Goal: Information Seeking & Learning: Learn about a topic

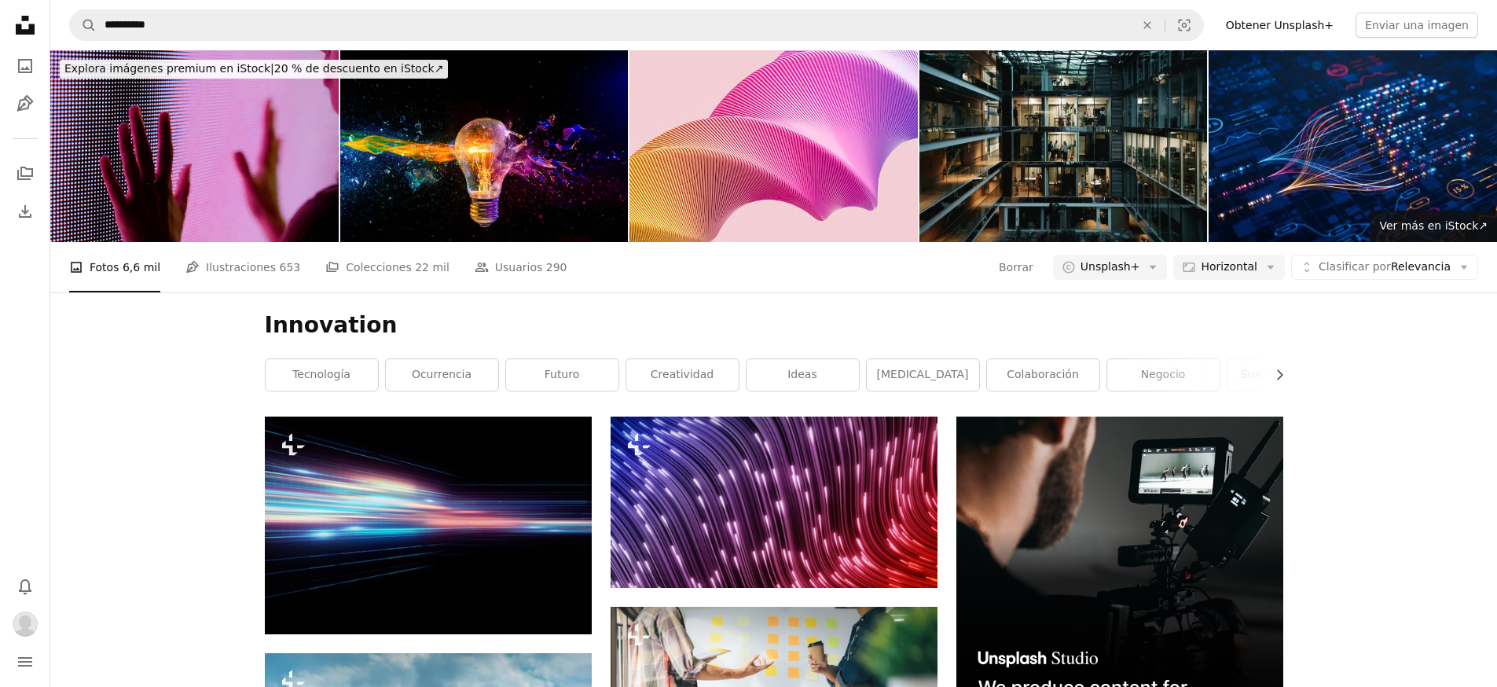
scroll to position [7056, 0]
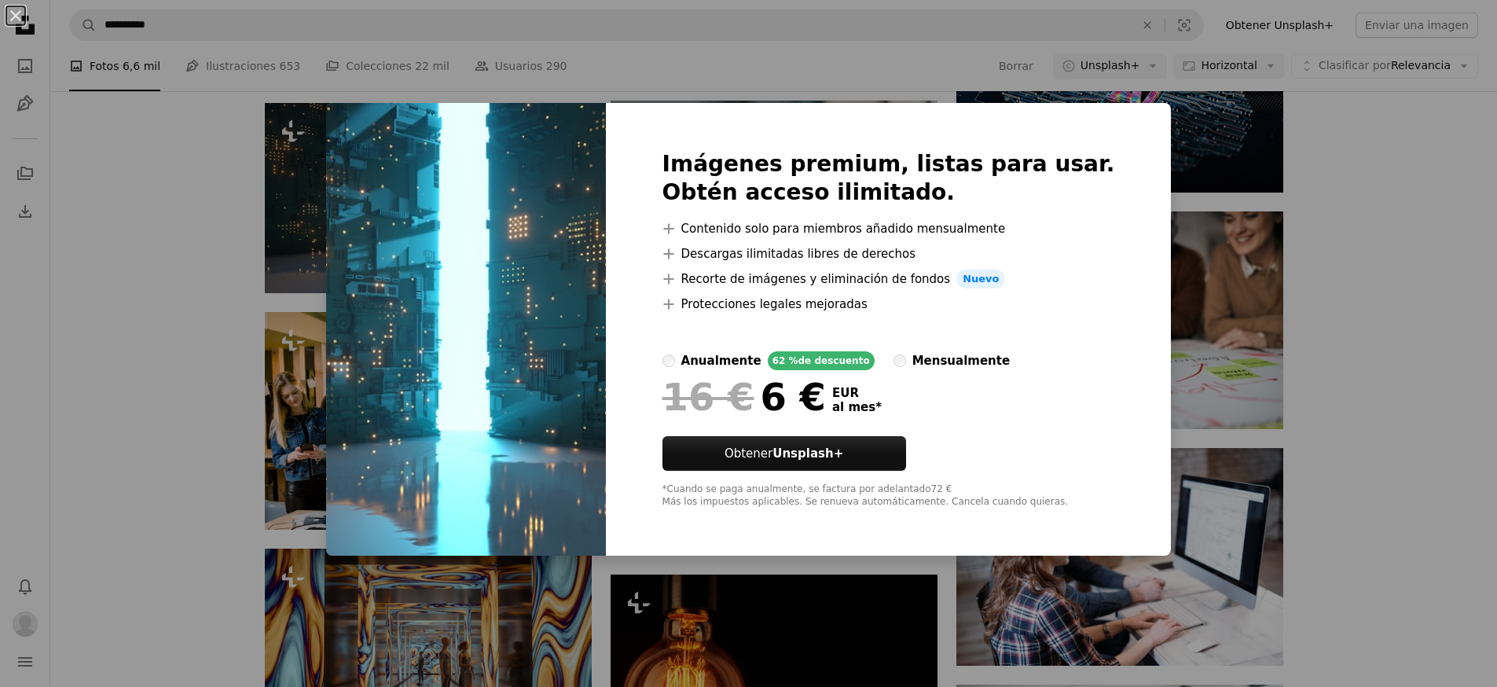
click at [272, 242] on div "An X shape Imágenes premium, listas para usar. Obtén acceso ilimitado. A plus s…" at bounding box center [748, 343] width 1497 height 687
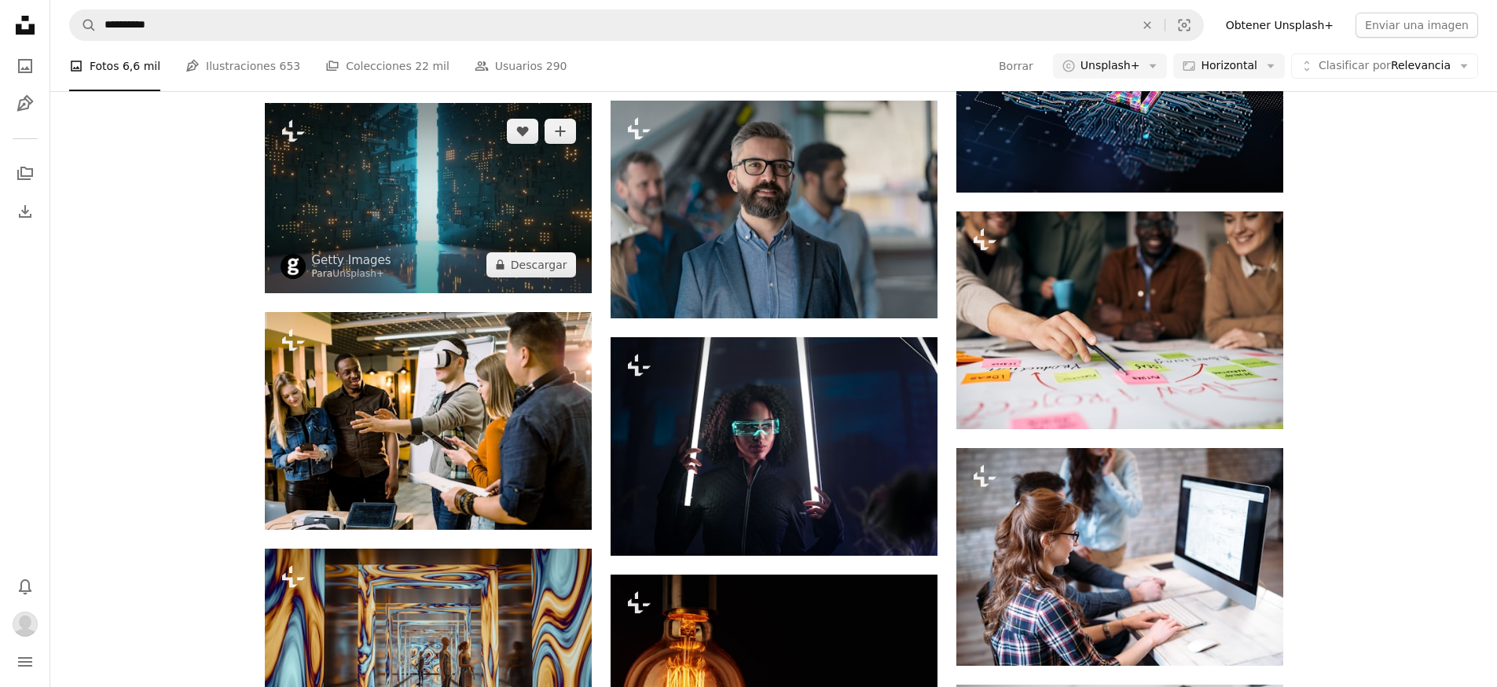
click at [391, 196] on img at bounding box center [428, 197] width 327 height 189
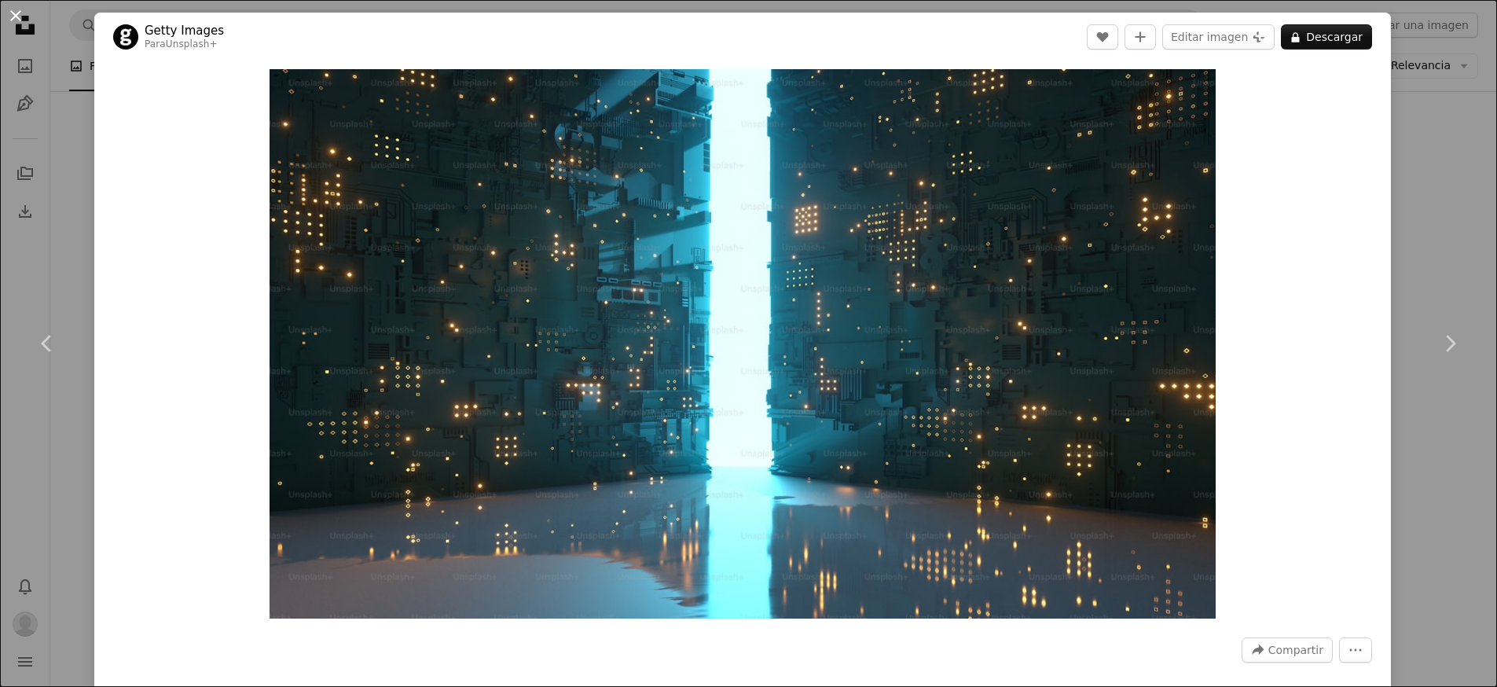
click at [19, 20] on button "An X shape" at bounding box center [15, 15] width 19 height 19
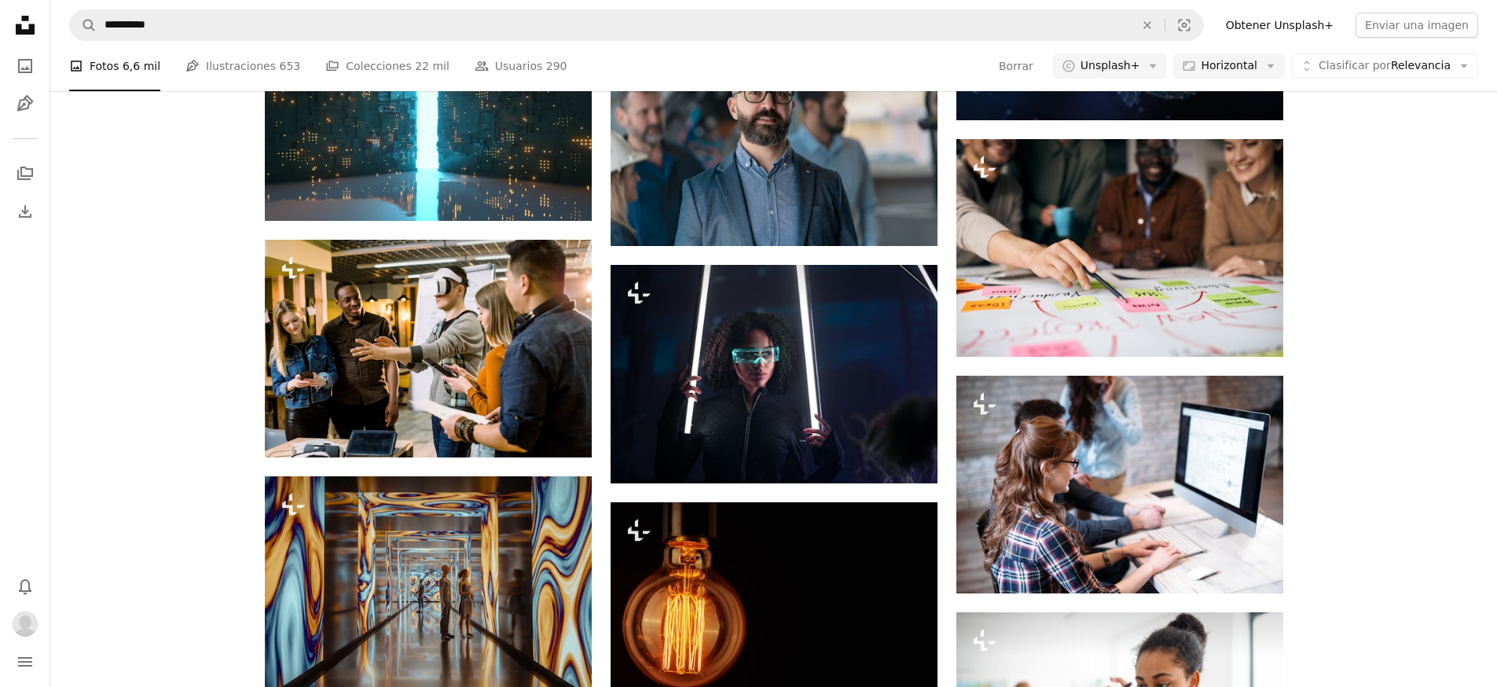
scroll to position [7131, 0]
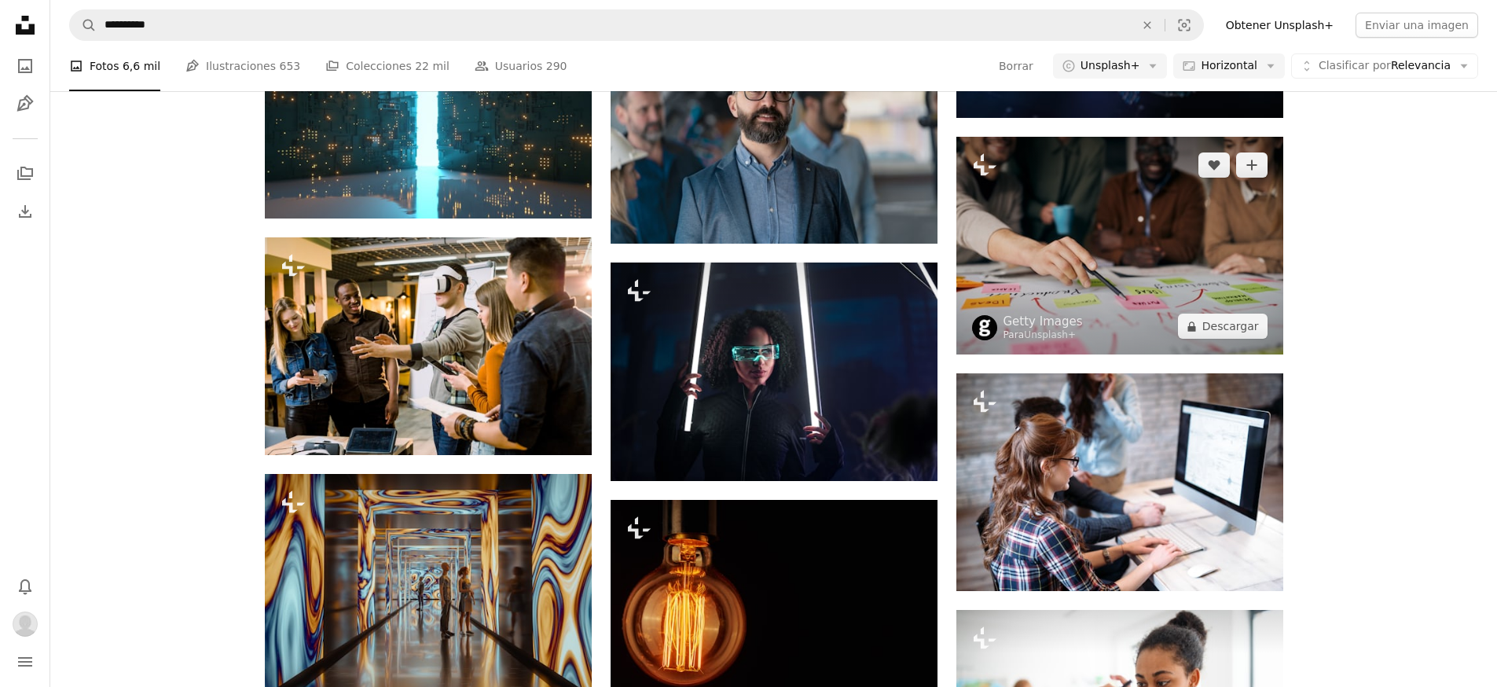
click at [1196, 271] on img at bounding box center [1120, 246] width 327 height 218
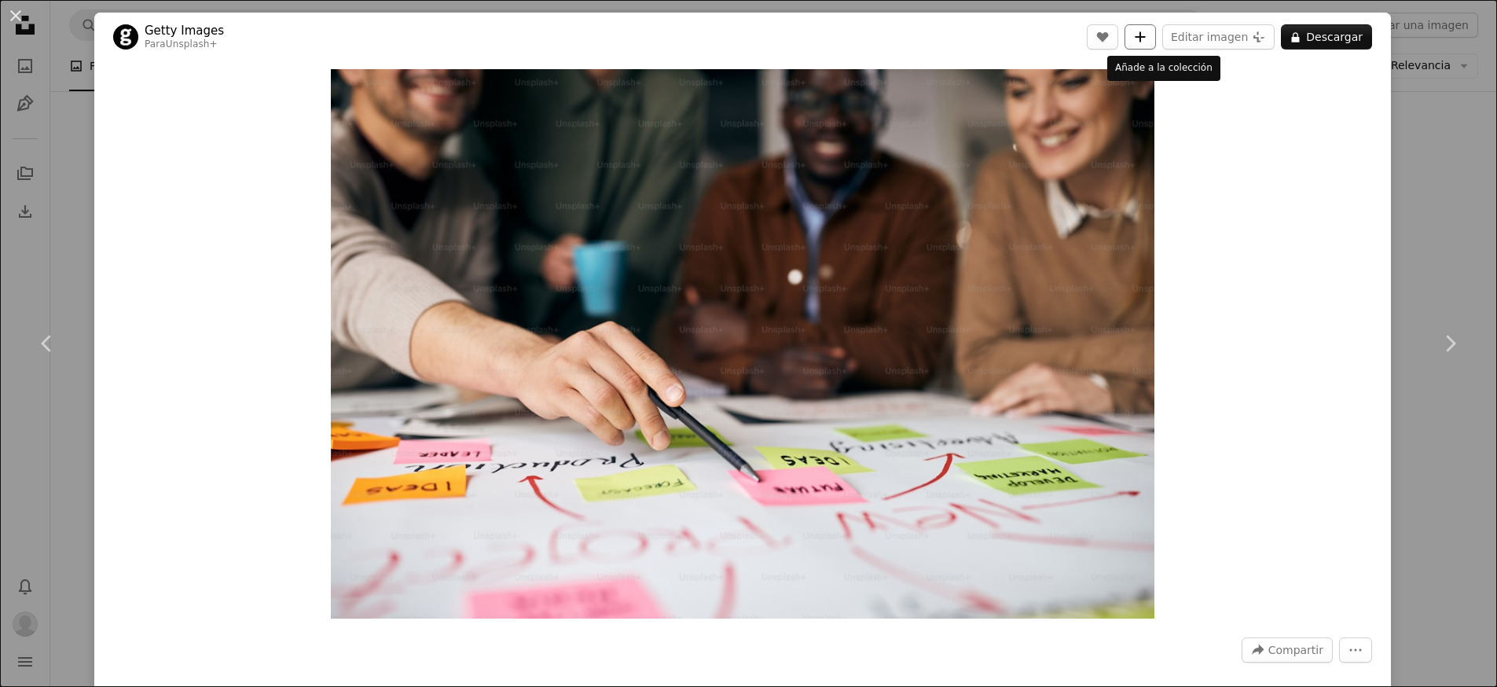
click at [1149, 32] on button "A plus sign" at bounding box center [1140, 36] width 31 height 25
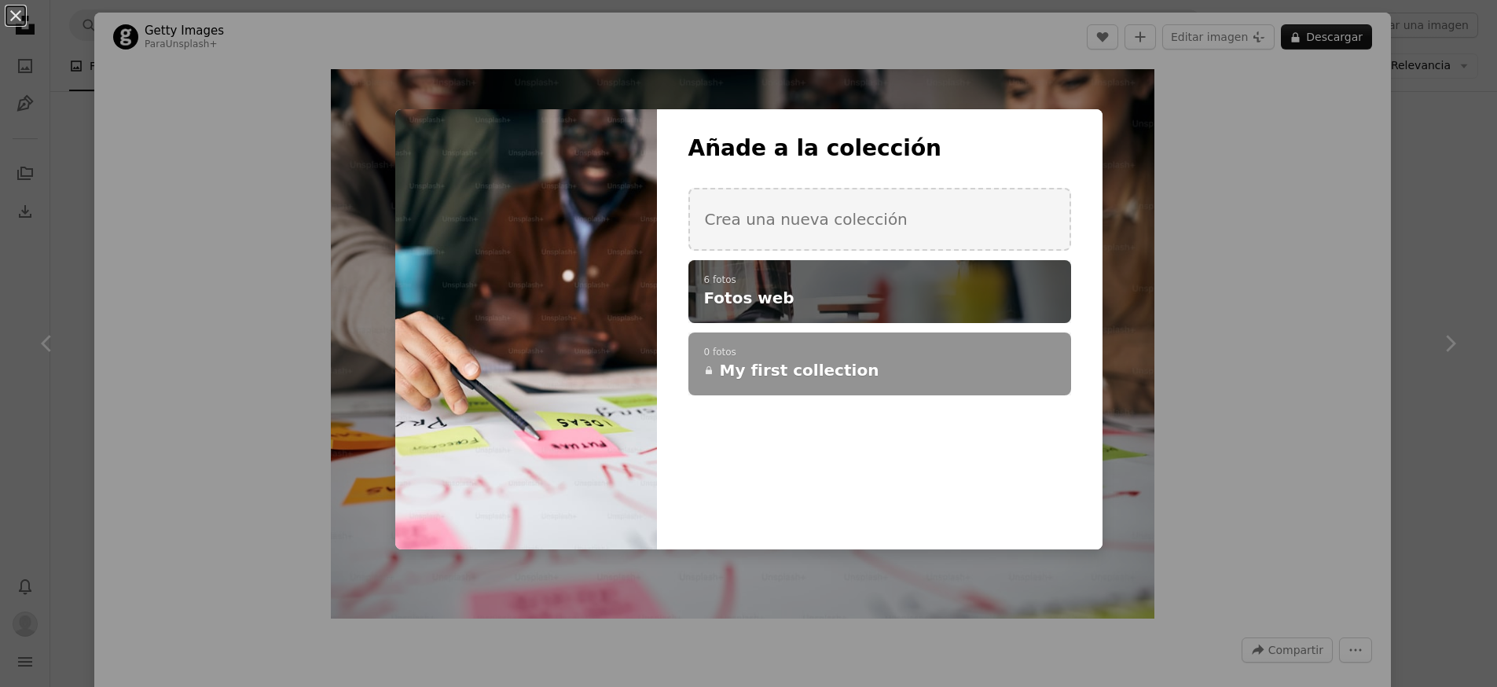
click at [825, 287] on h4 "Fotos web" at bounding box center [871, 298] width 334 height 22
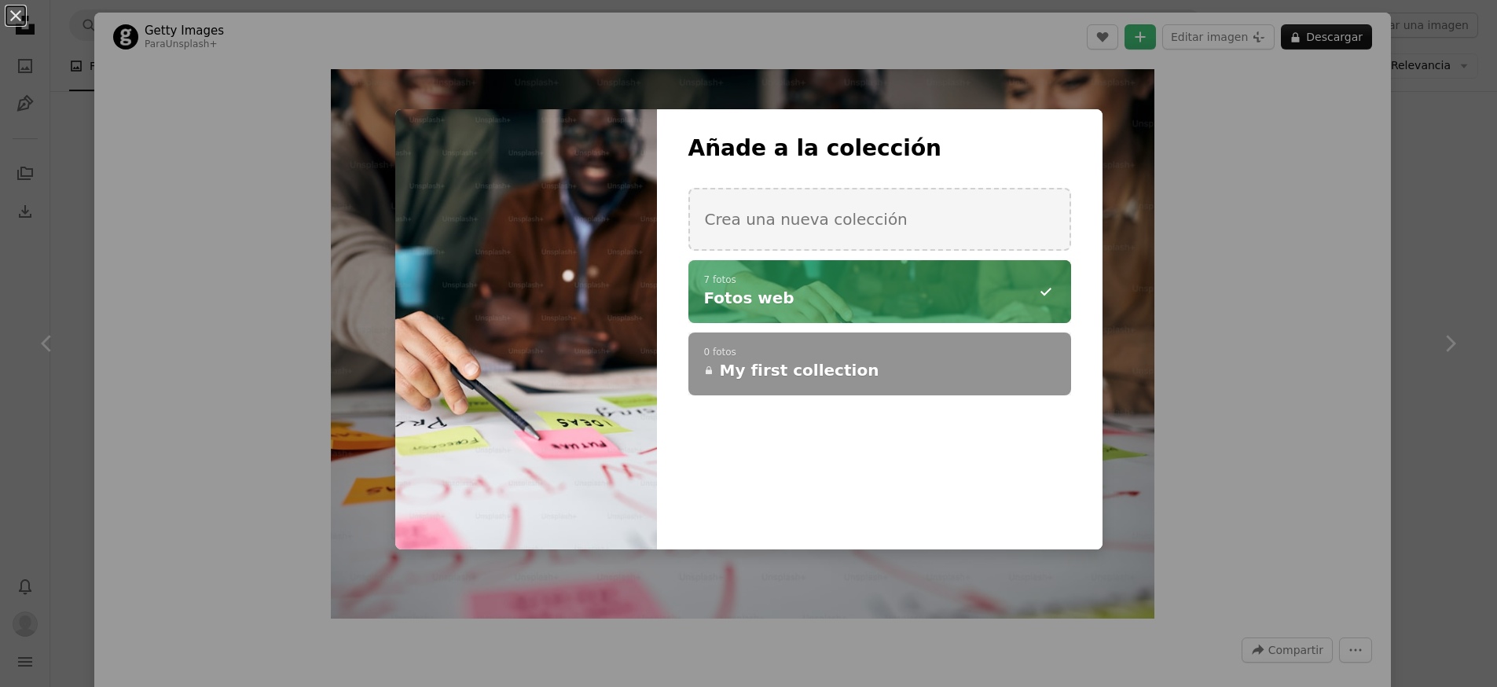
click at [221, 170] on div "An X shape Añade a la colección Crea una nueva colección A checkmark A minus si…" at bounding box center [748, 343] width 1497 height 687
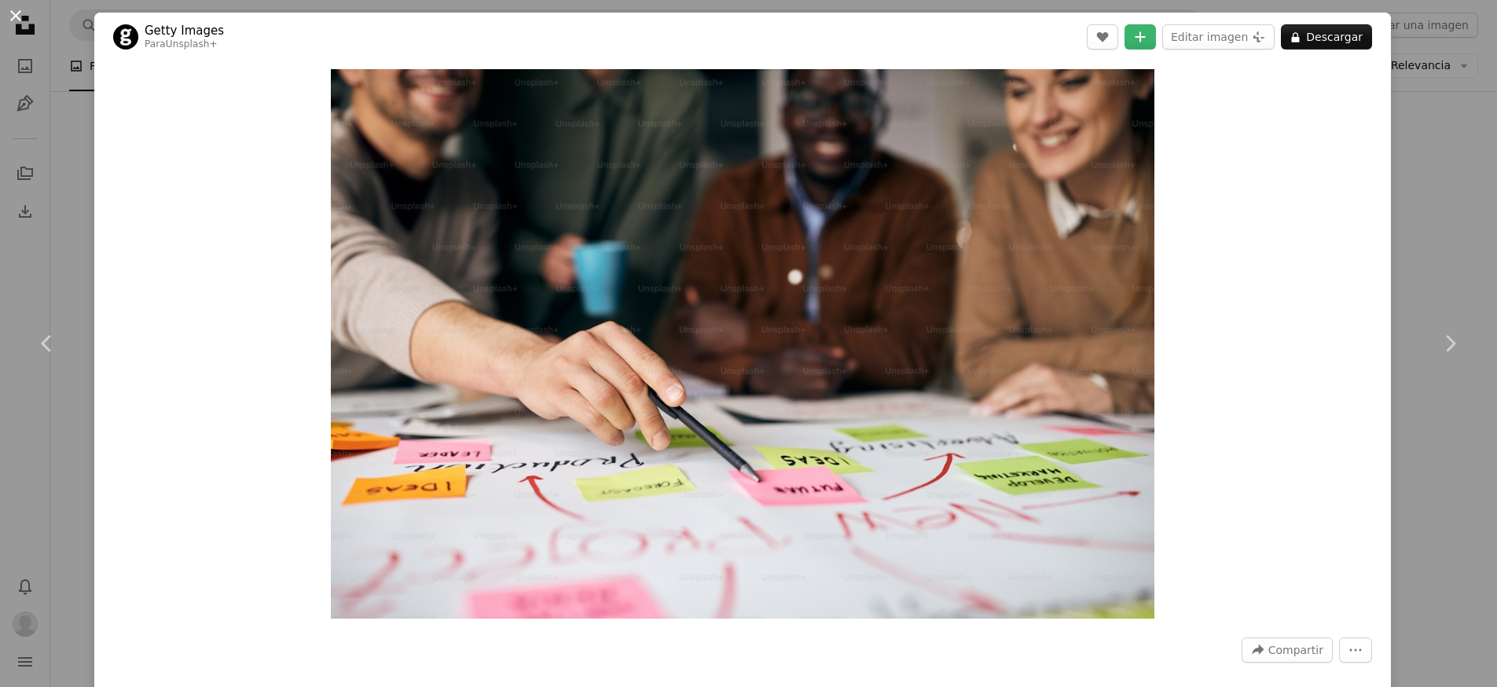
click at [18, 17] on button "An X shape" at bounding box center [15, 15] width 19 height 19
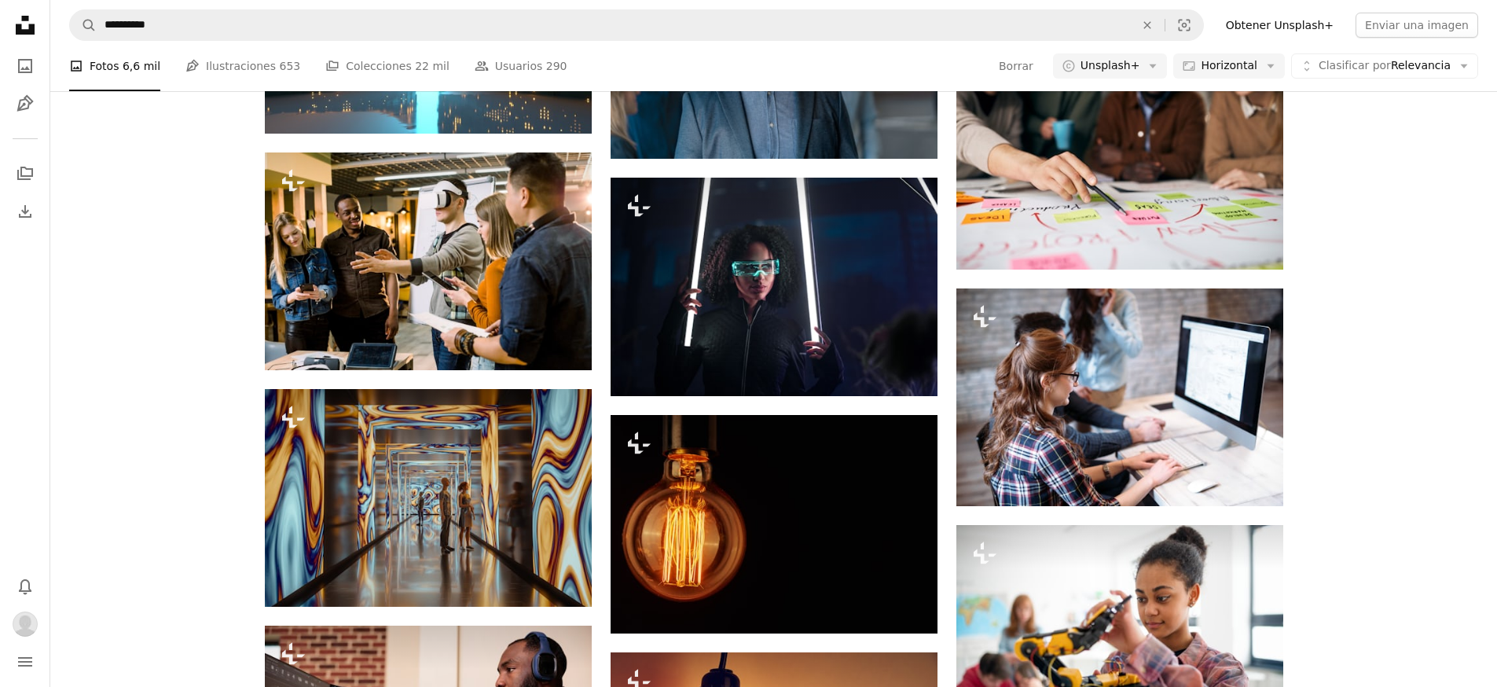
scroll to position [7275, 0]
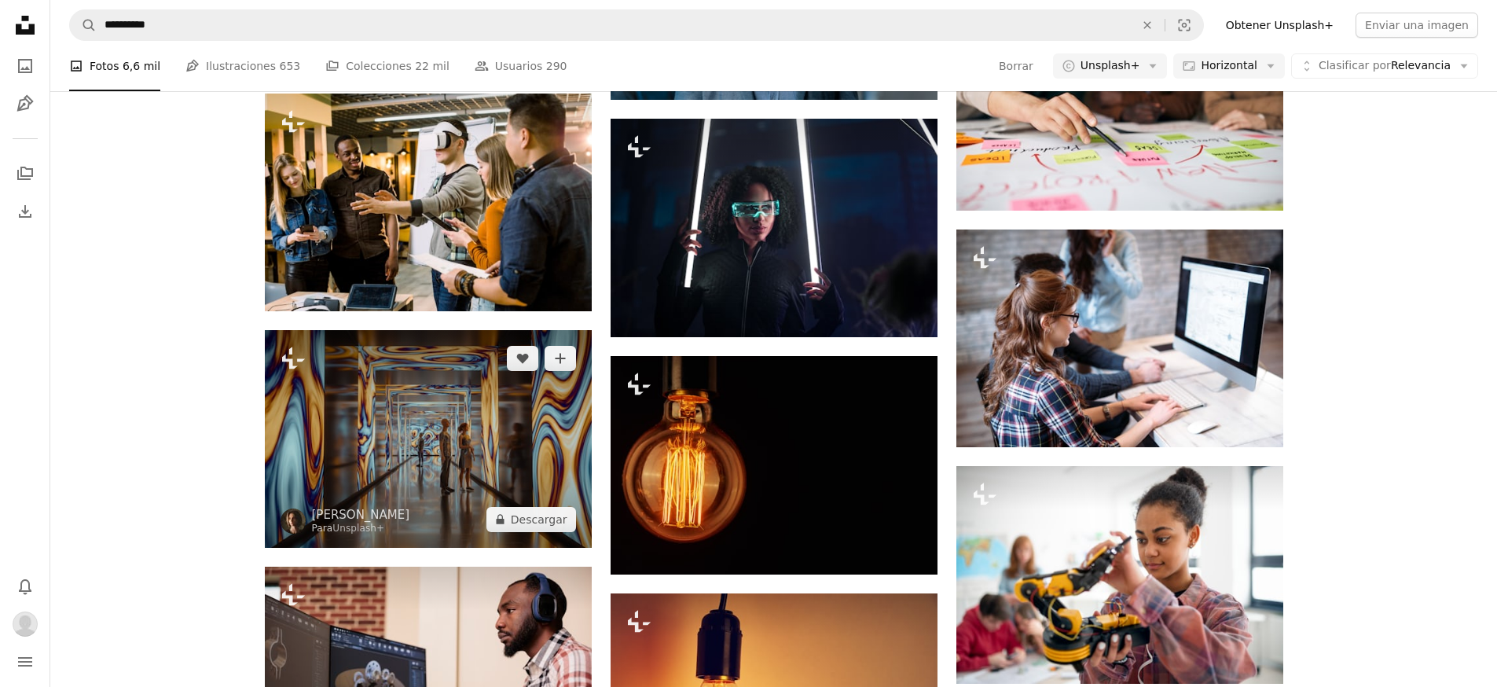
click at [487, 487] on img at bounding box center [428, 439] width 327 height 218
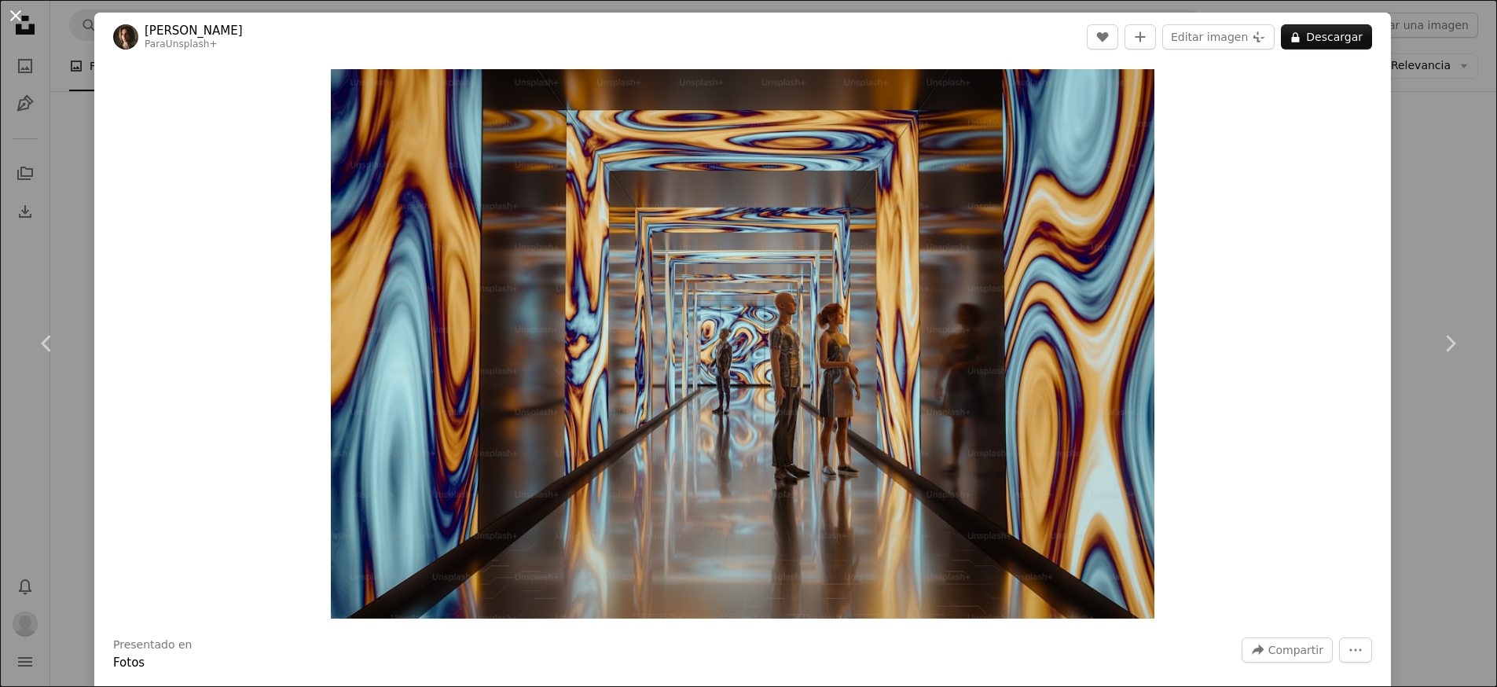
click at [17, 11] on button "An X shape" at bounding box center [15, 15] width 19 height 19
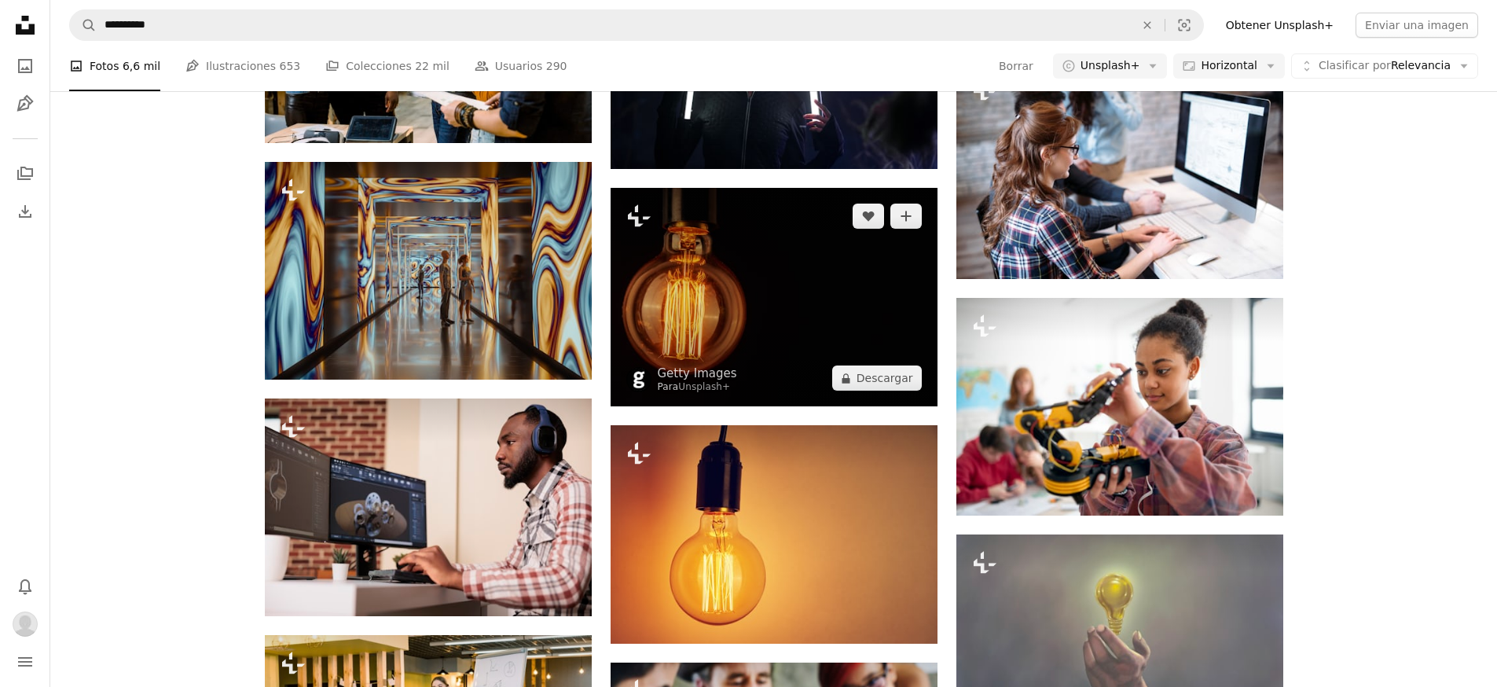
scroll to position [7456, 0]
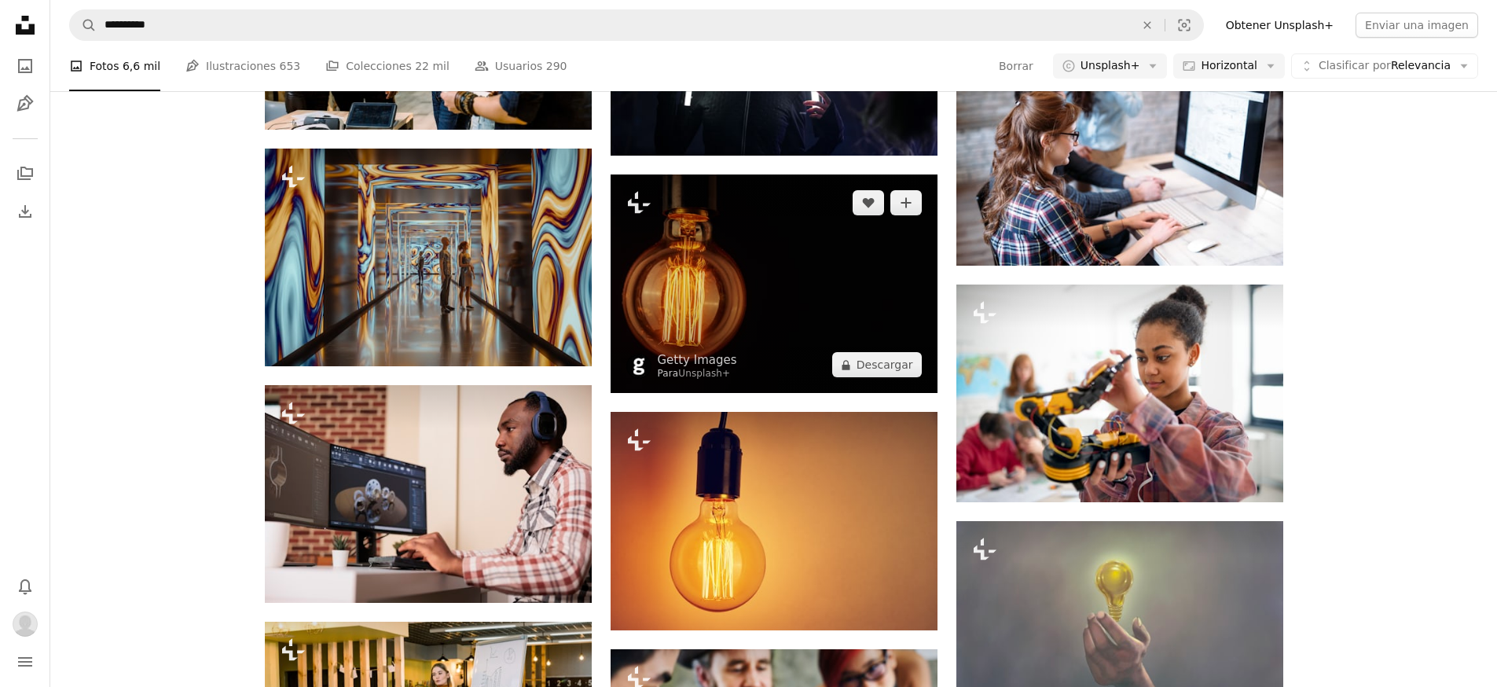
click at [876, 291] on img at bounding box center [774, 284] width 327 height 219
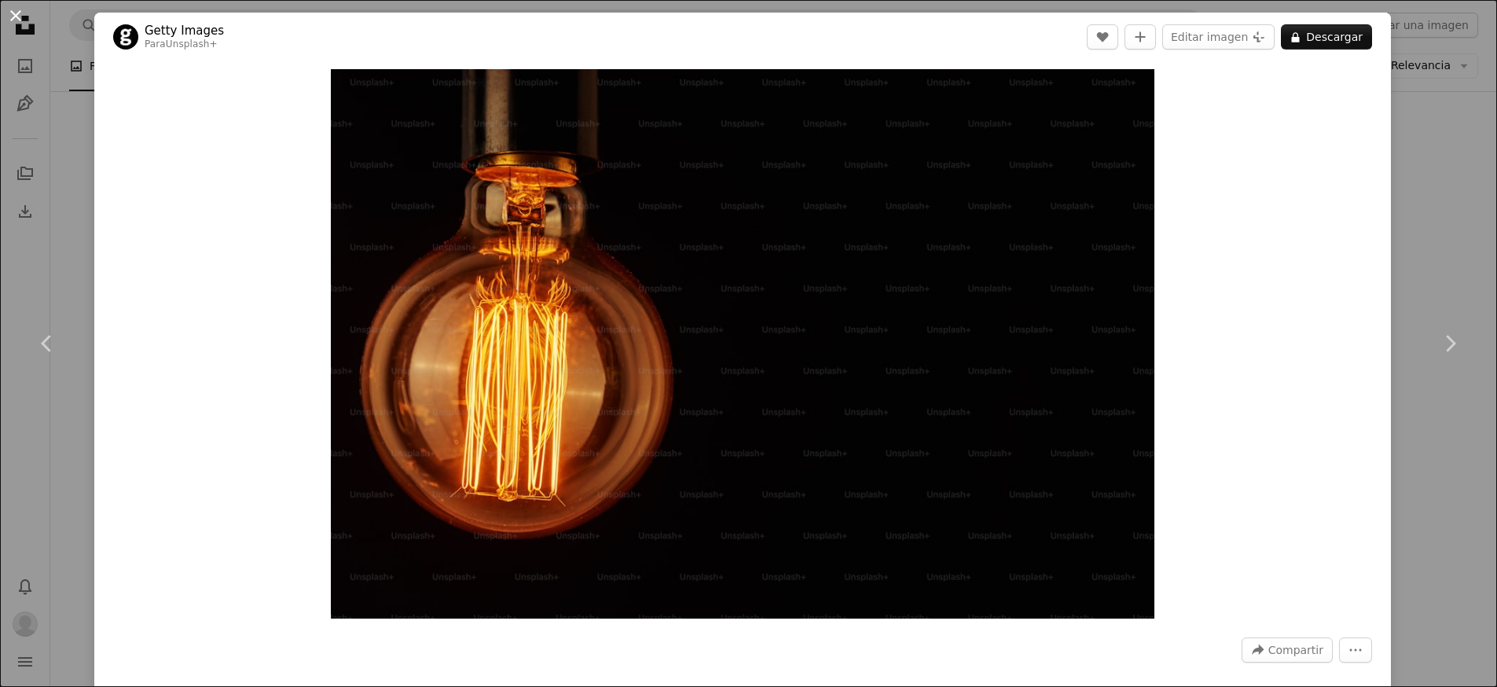
click at [6, 9] on button "An X shape" at bounding box center [15, 15] width 19 height 19
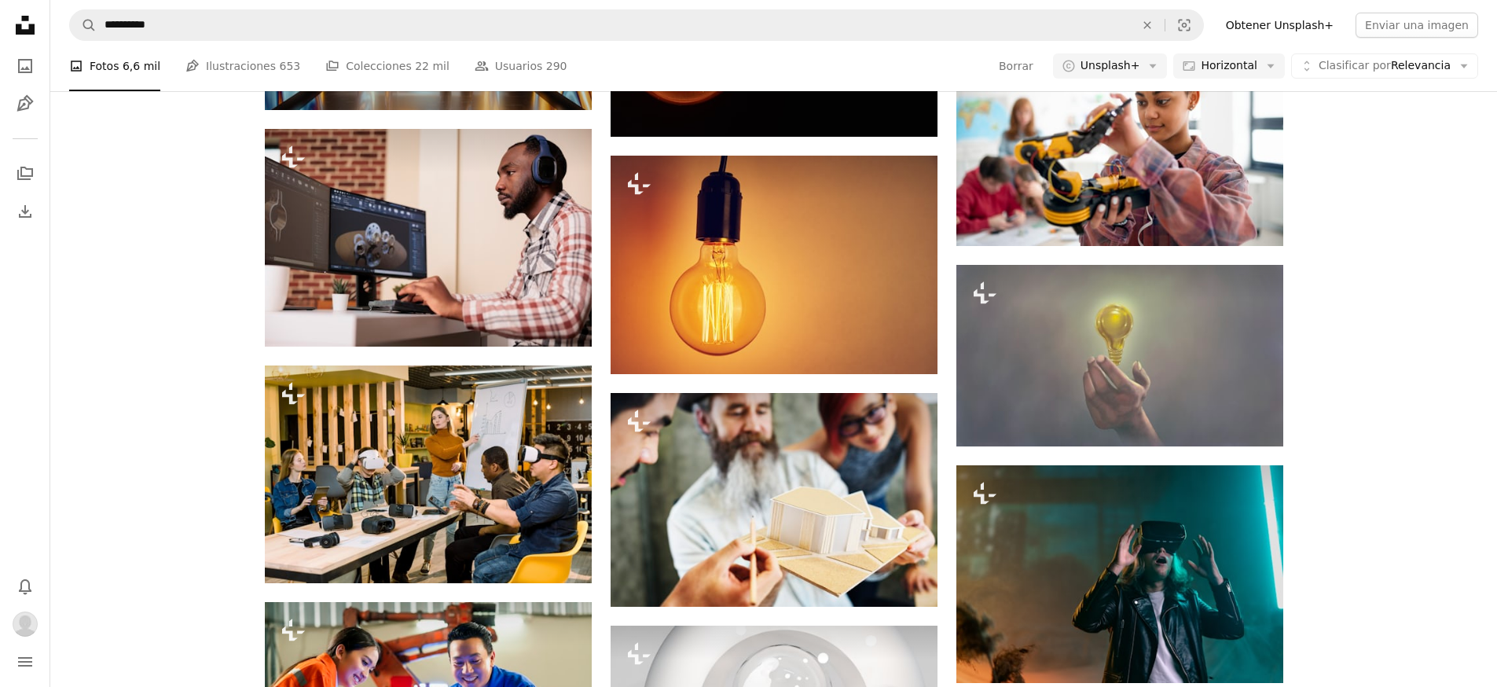
scroll to position [7724, 0]
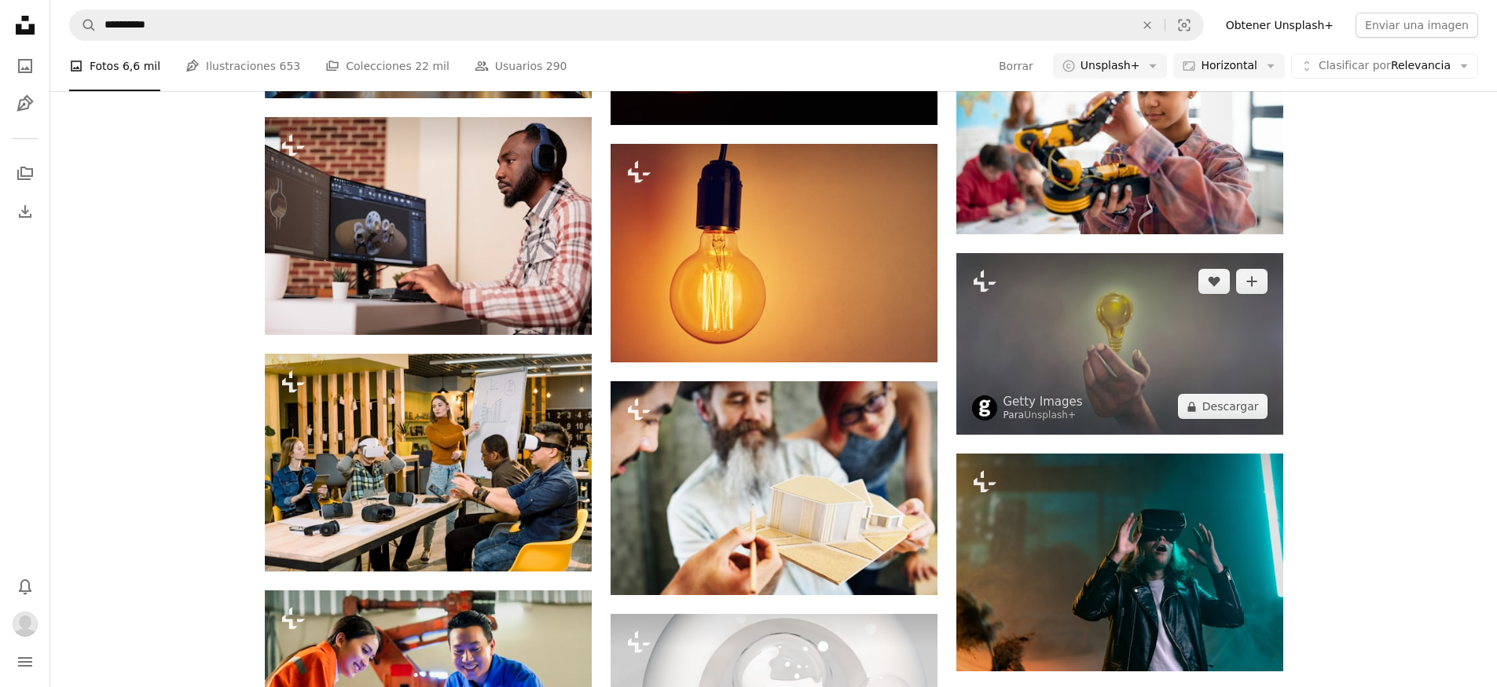
click at [1097, 357] on img at bounding box center [1120, 344] width 327 height 182
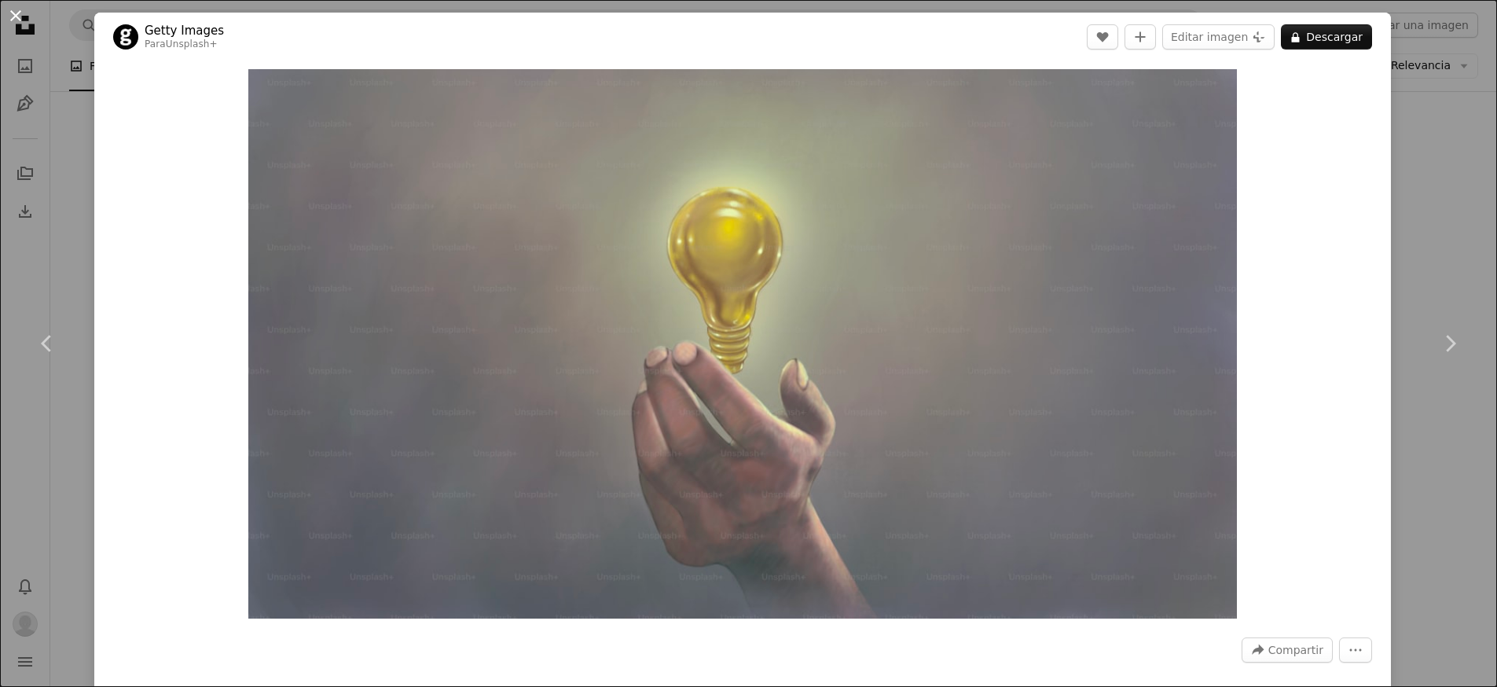
click at [11, 17] on button "An X shape" at bounding box center [15, 15] width 19 height 19
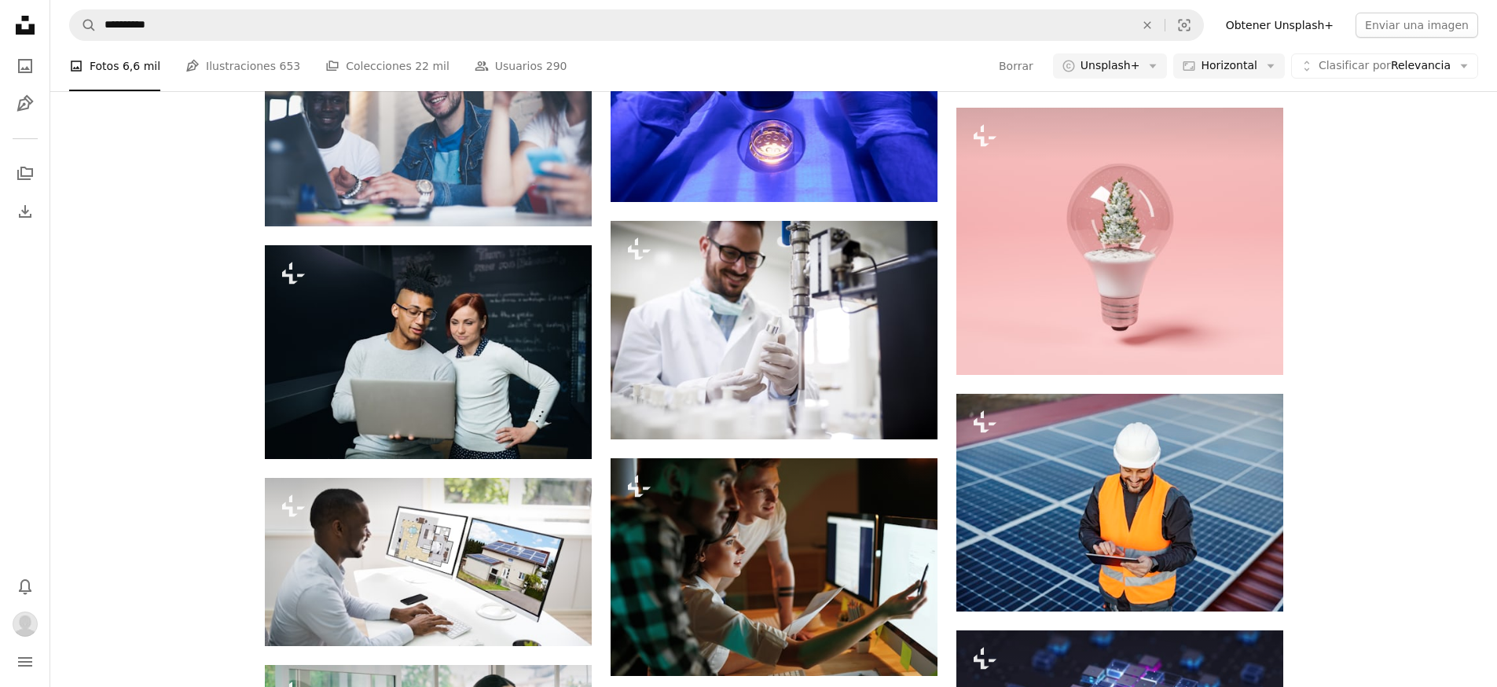
scroll to position [8581, 0]
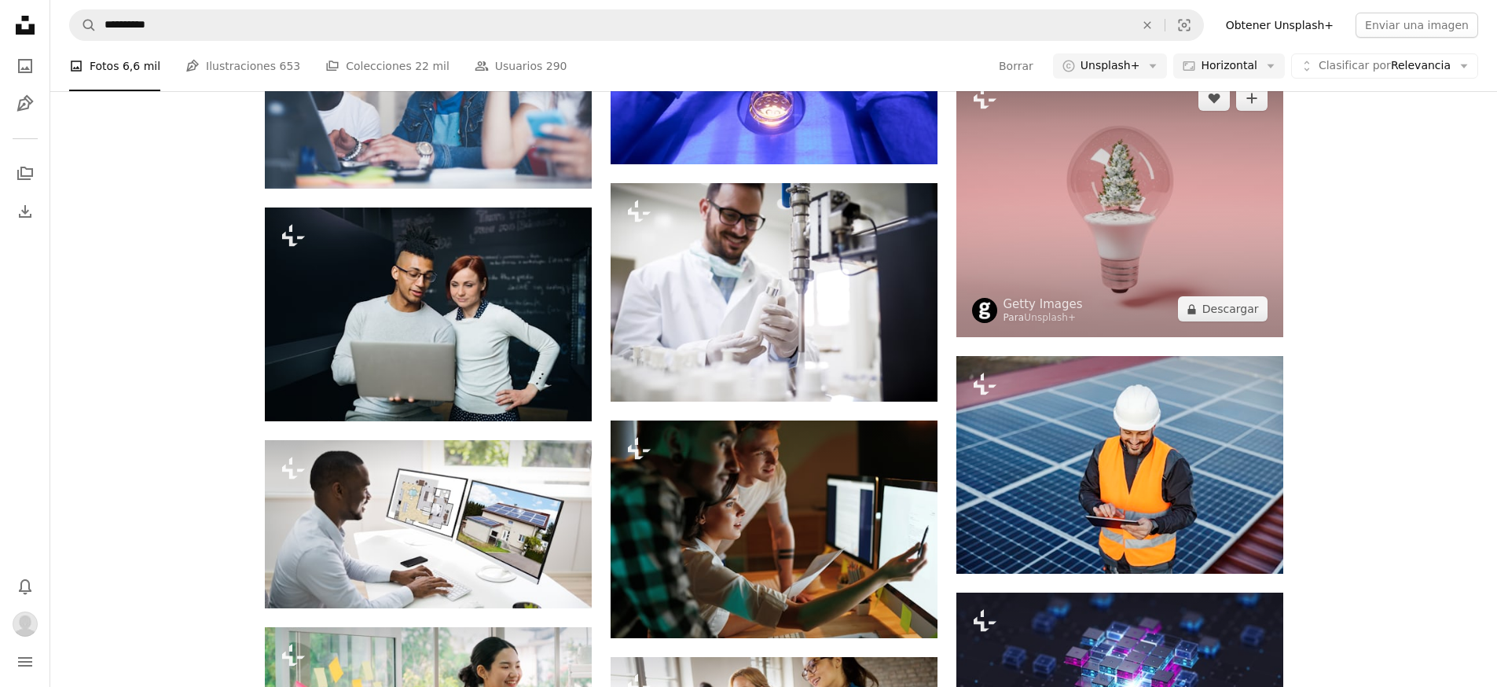
click at [1125, 204] on img at bounding box center [1120, 203] width 327 height 267
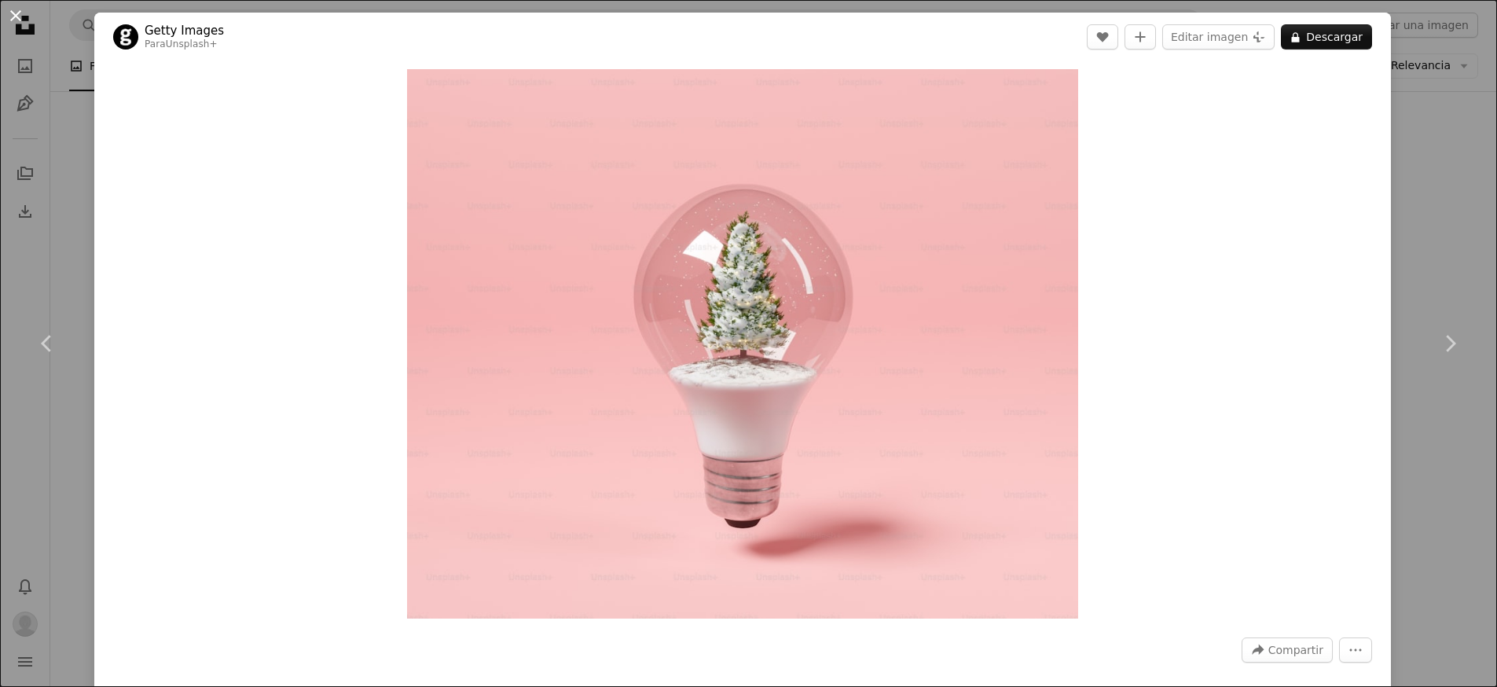
click at [25, 14] on button "An X shape" at bounding box center [15, 15] width 19 height 19
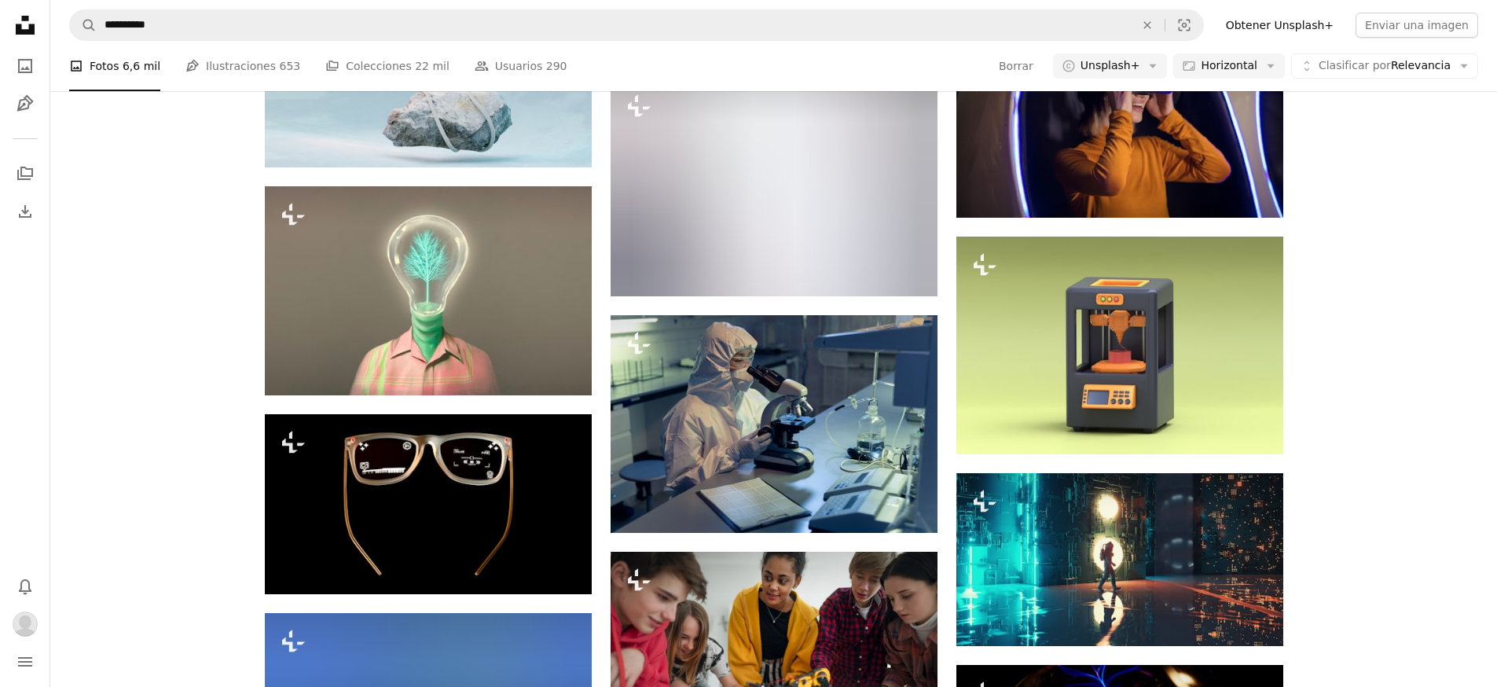
scroll to position [10141, 0]
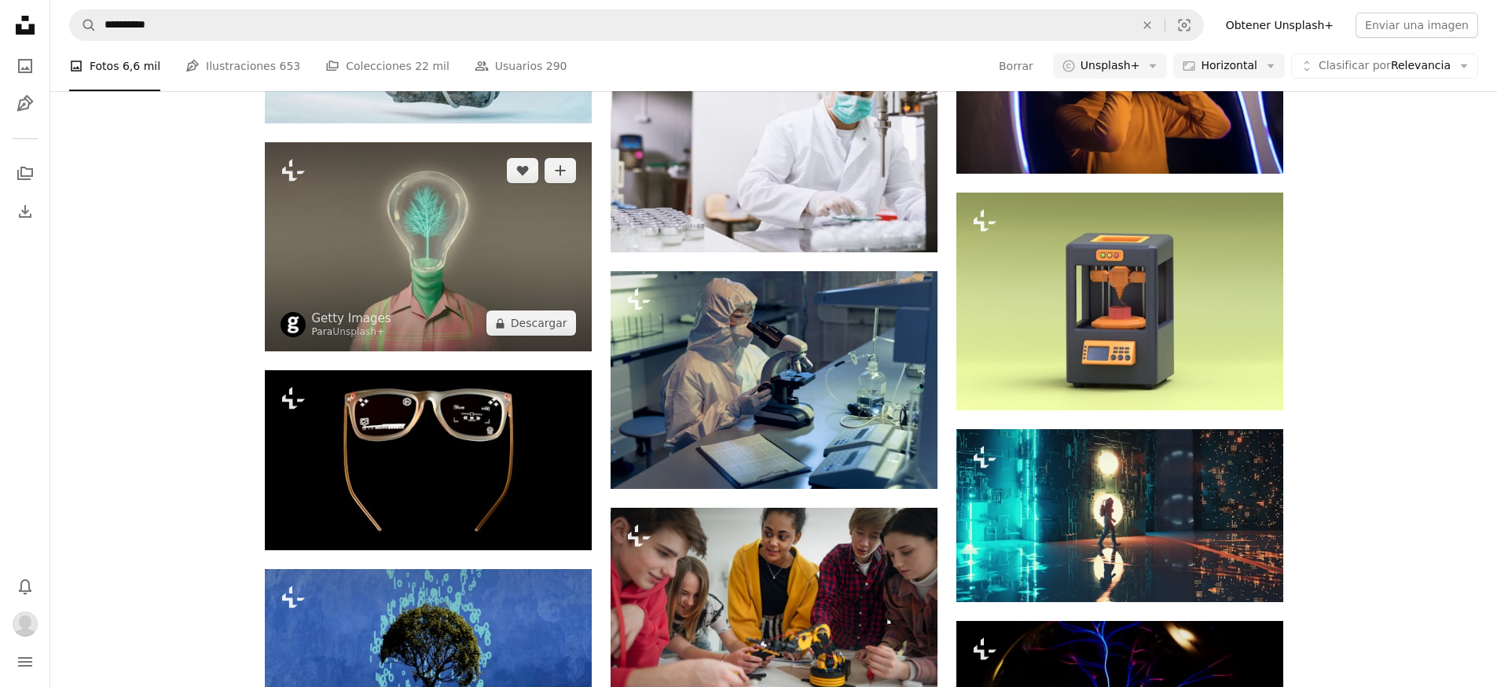
click at [409, 241] on img at bounding box center [428, 246] width 327 height 209
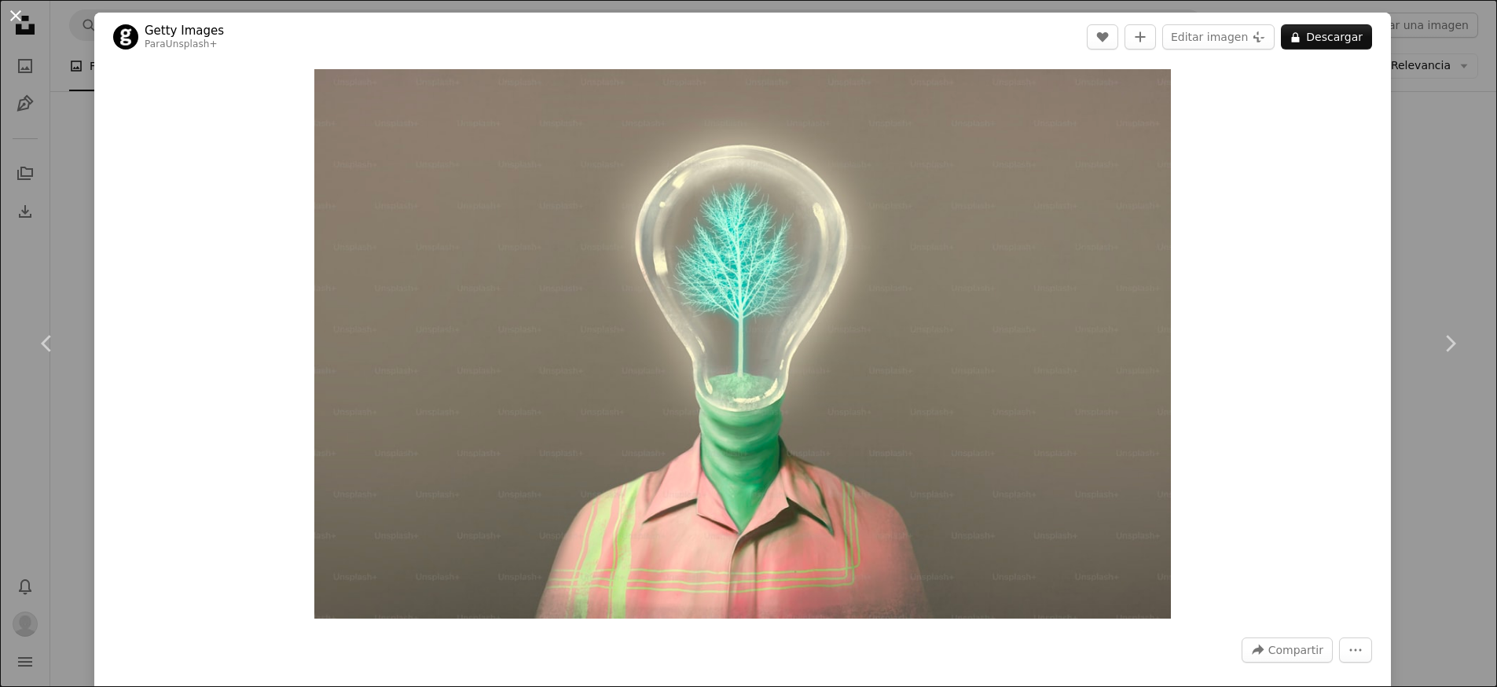
click at [9, 17] on button "An X shape" at bounding box center [15, 15] width 19 height 19
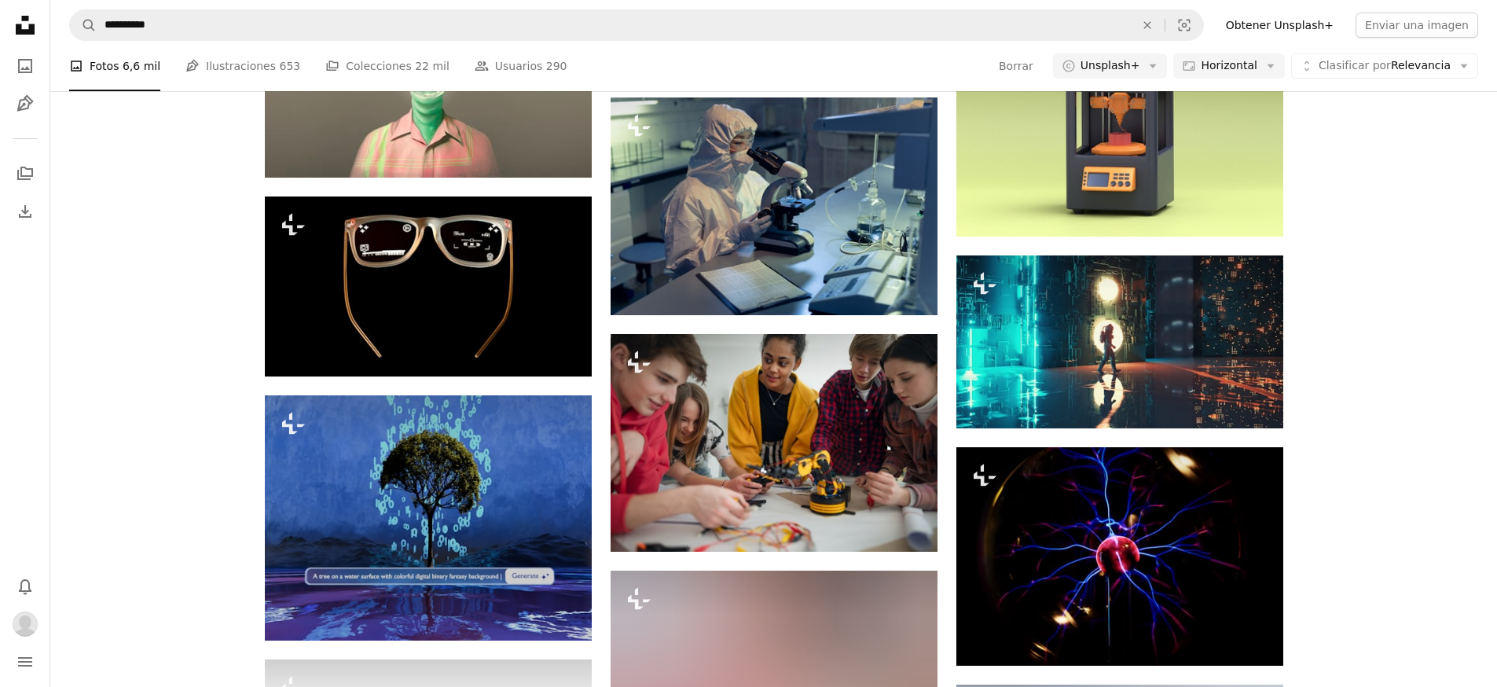
scroll to position [10324, 0]
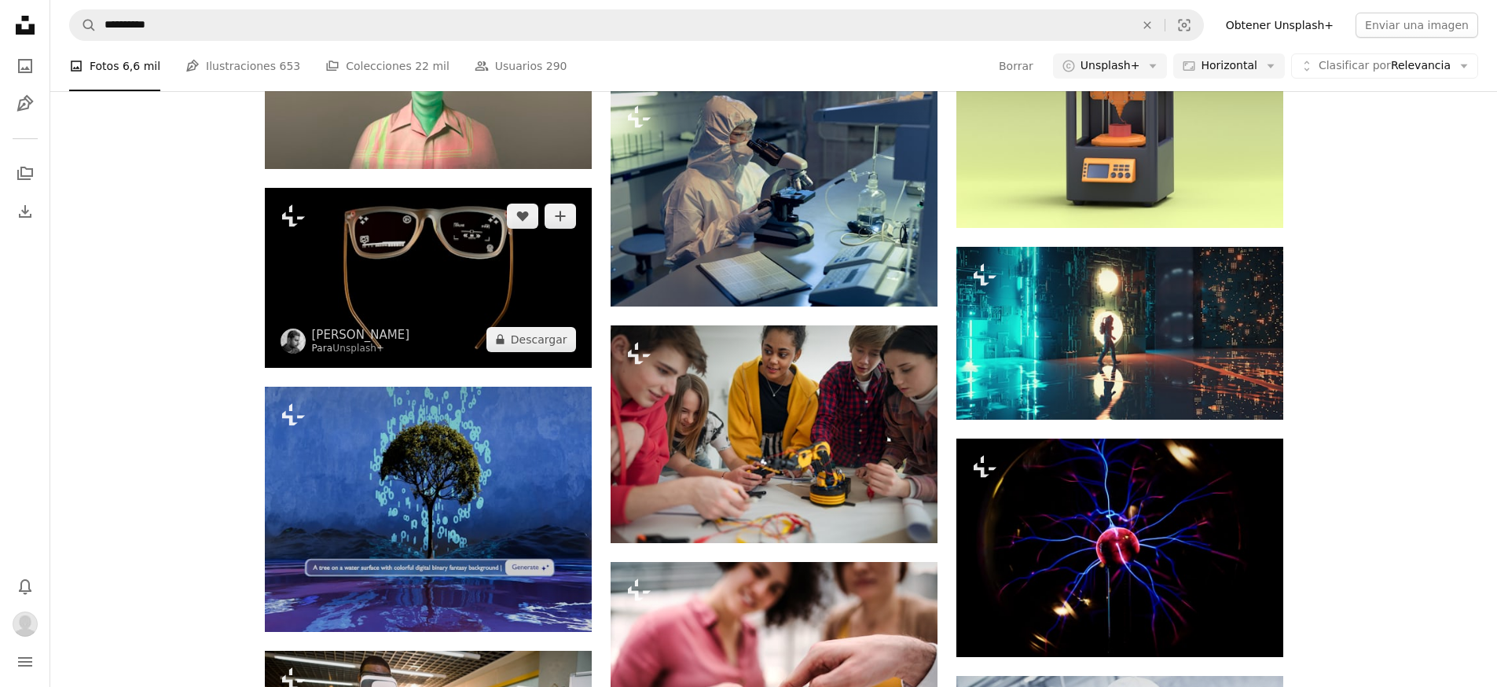
click at [392, 247] on img at bounding box center [428, 278] width 327 height 180
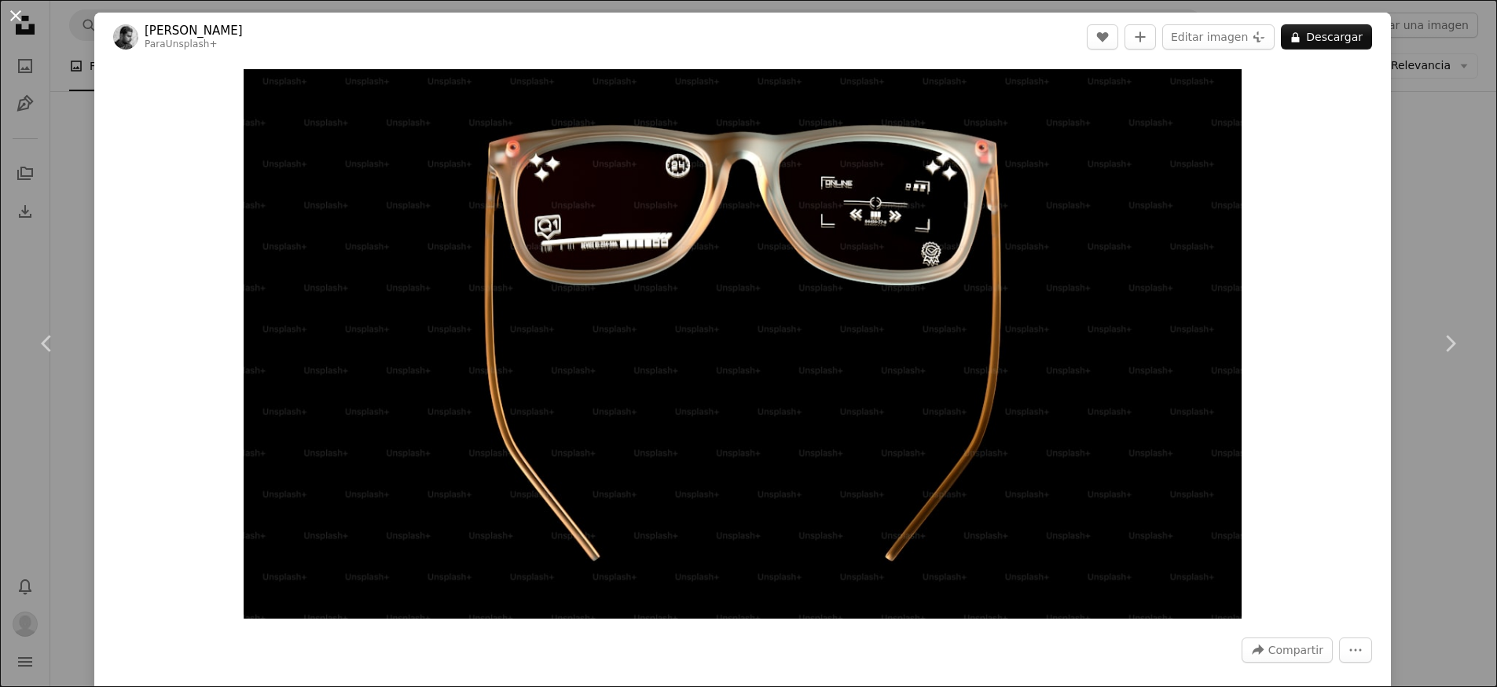
click at [25, 18] on button "An X shape" at bounding box center [15, 15] width 19 height 19
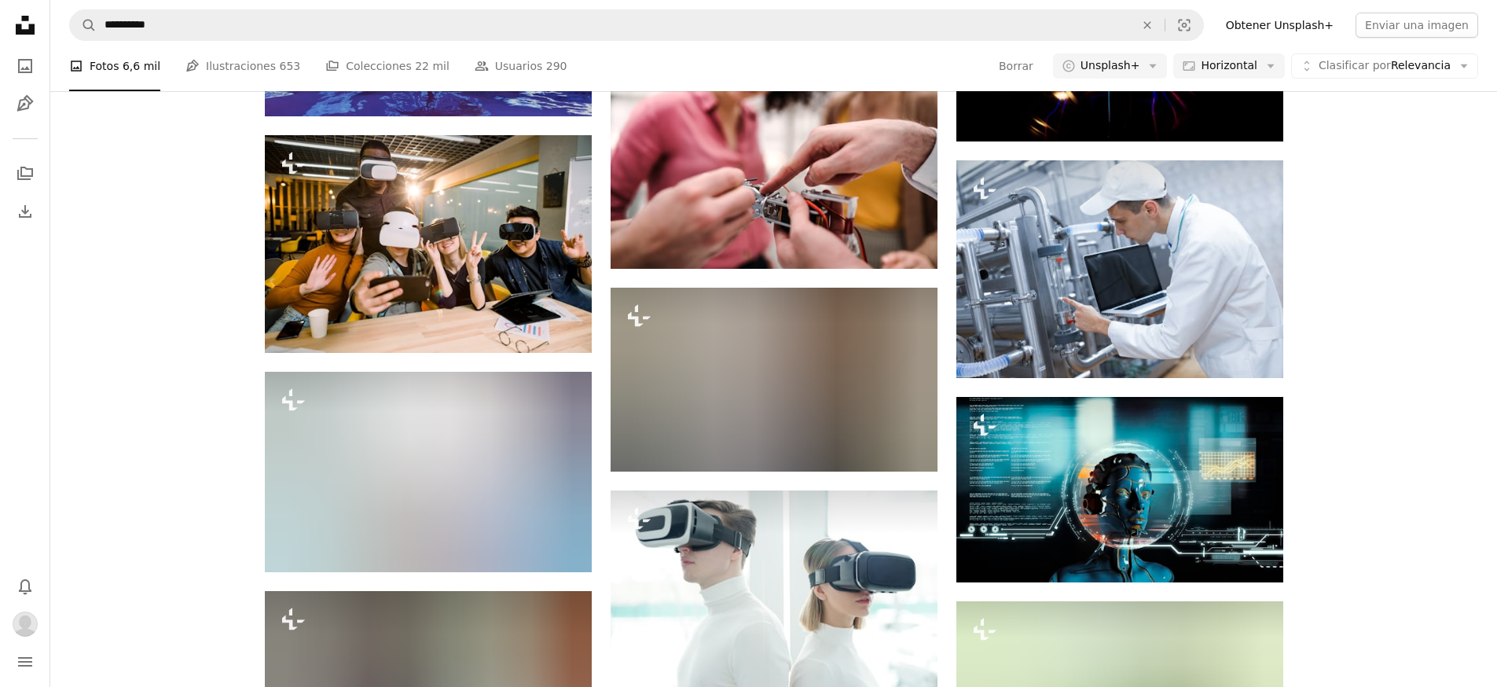
scroll to position [10828, 0]
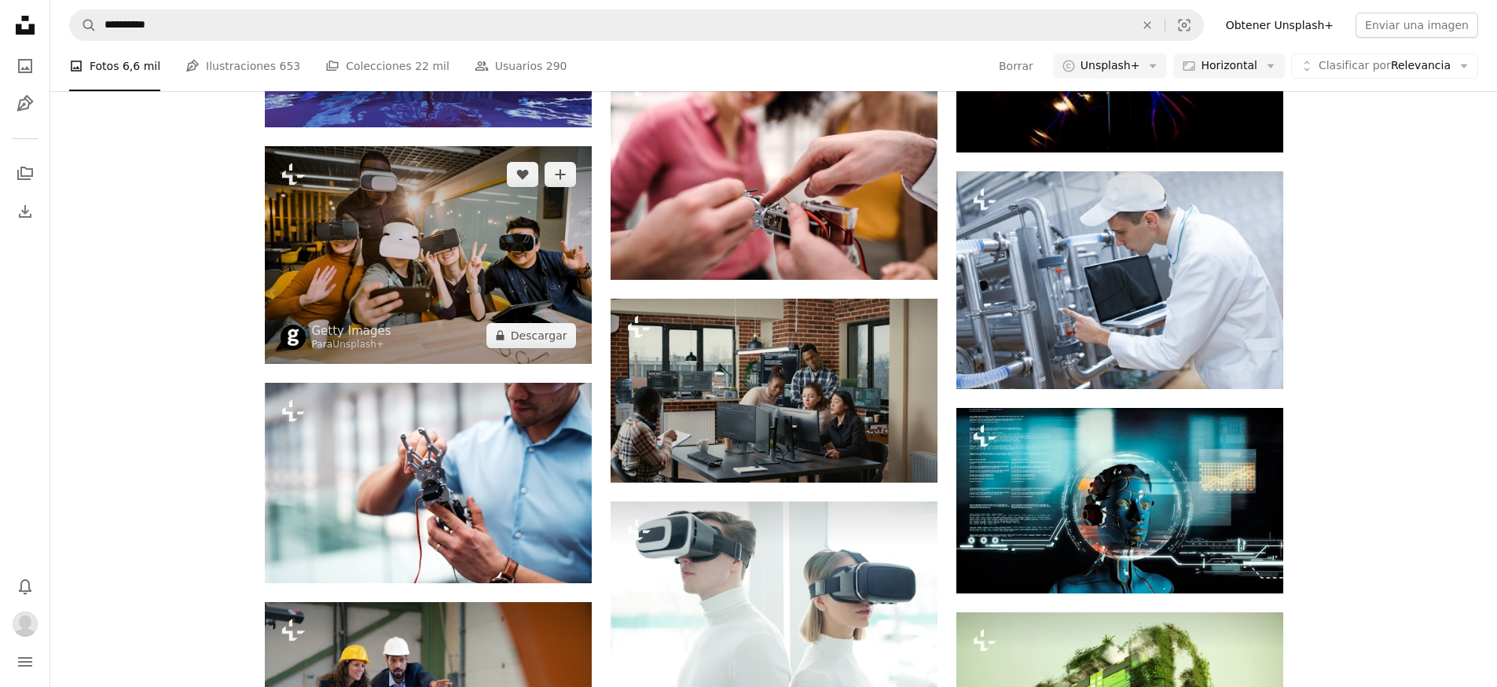
click at [478, 325] on img at bounding box center [428, 255] width 327 height 218
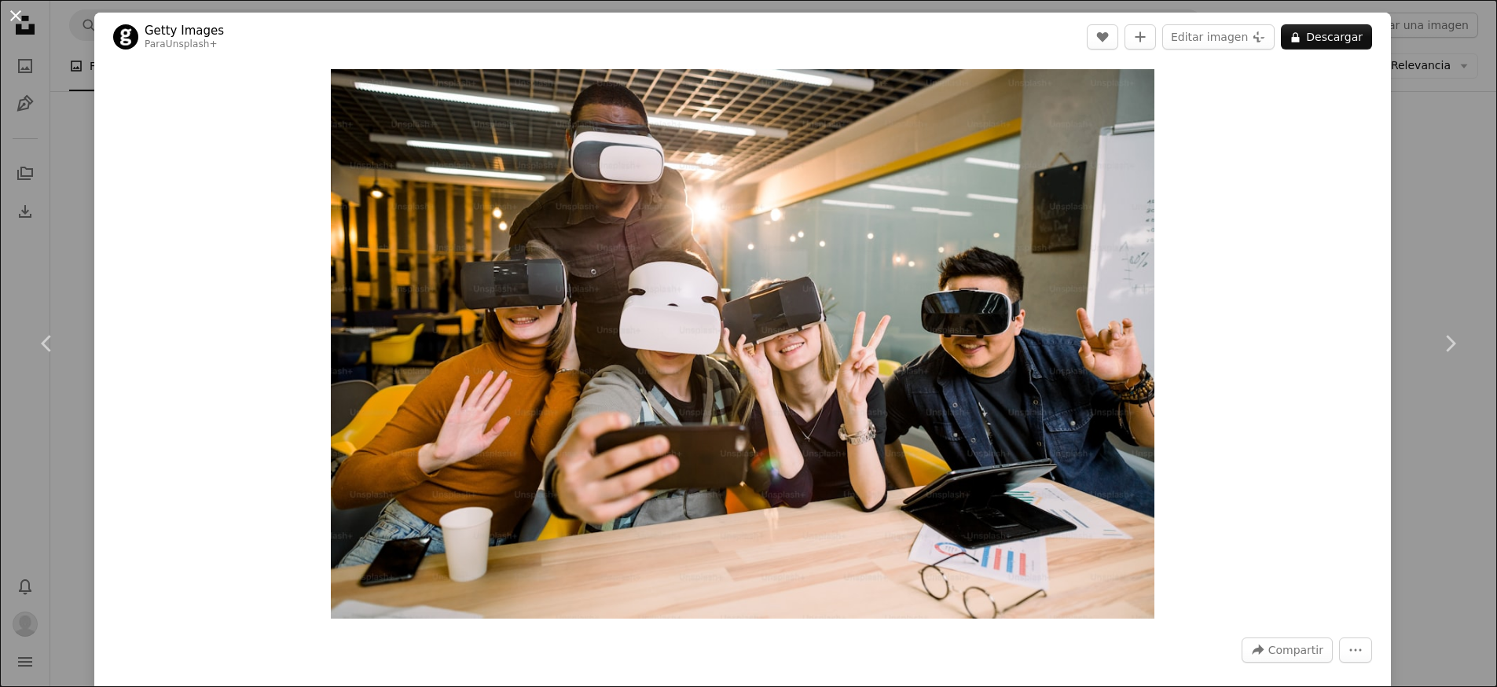
click at [16, 13] on button "An X shape" at bounding box center [15, 15] width 19 height 19
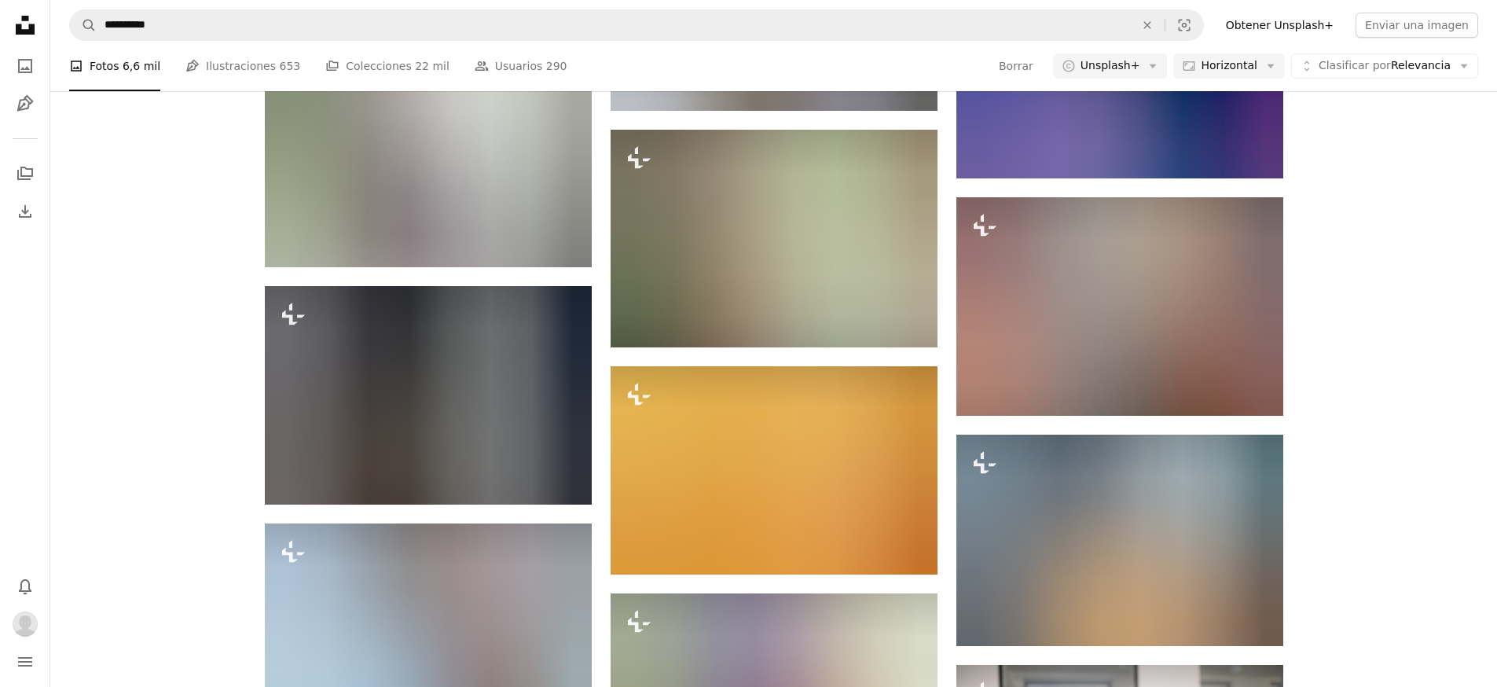
scroll to position [16133, 0]
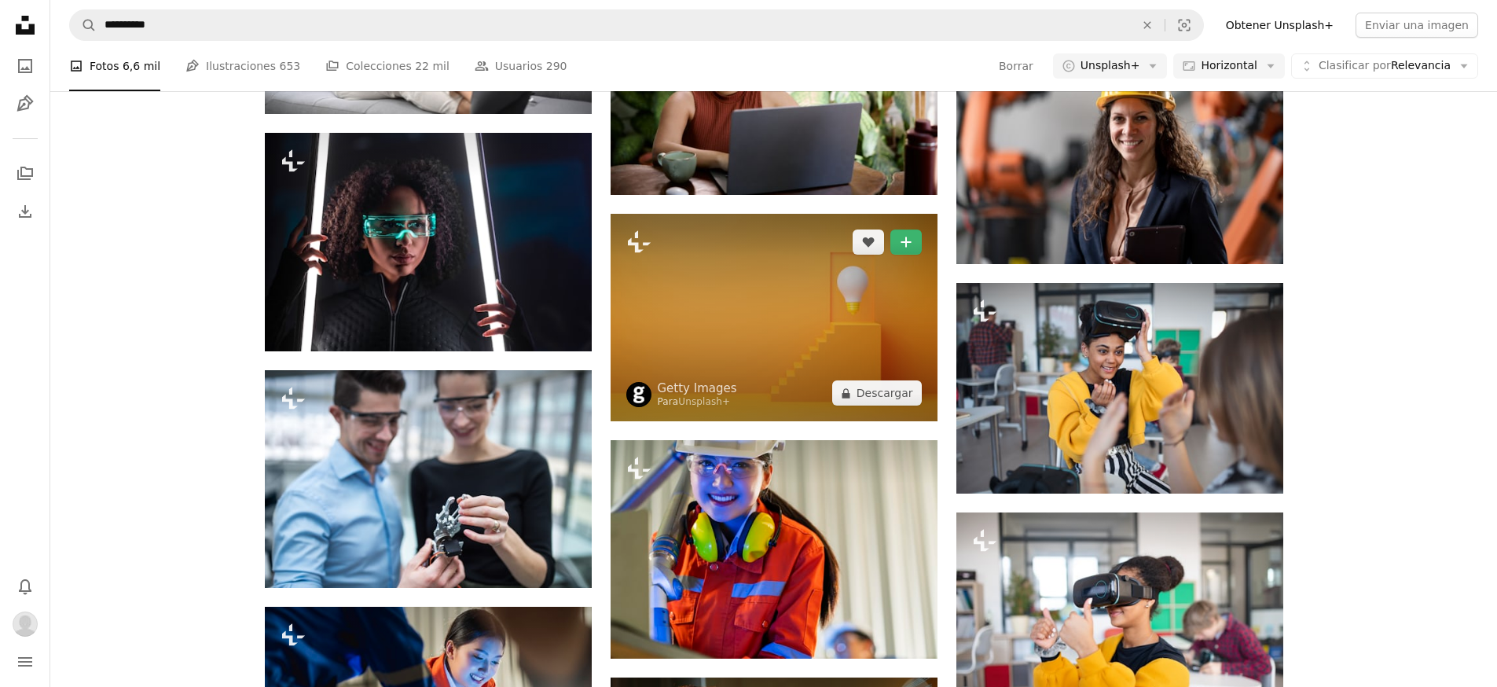
click at [675, 303] on img at bounding box center [774, 318] width 327 height 208
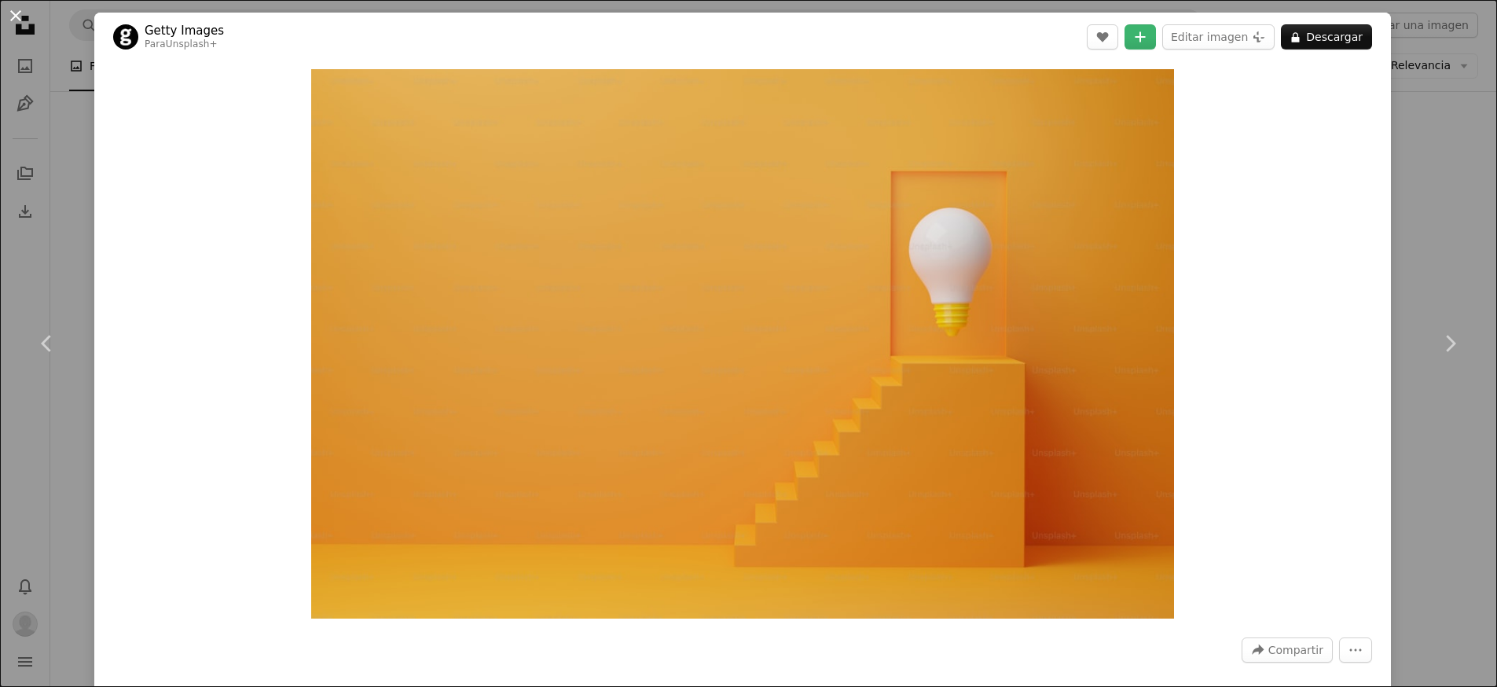
click at [9, 12] on button "An X shape" at bounding box center [15, 15] width 19 height 19
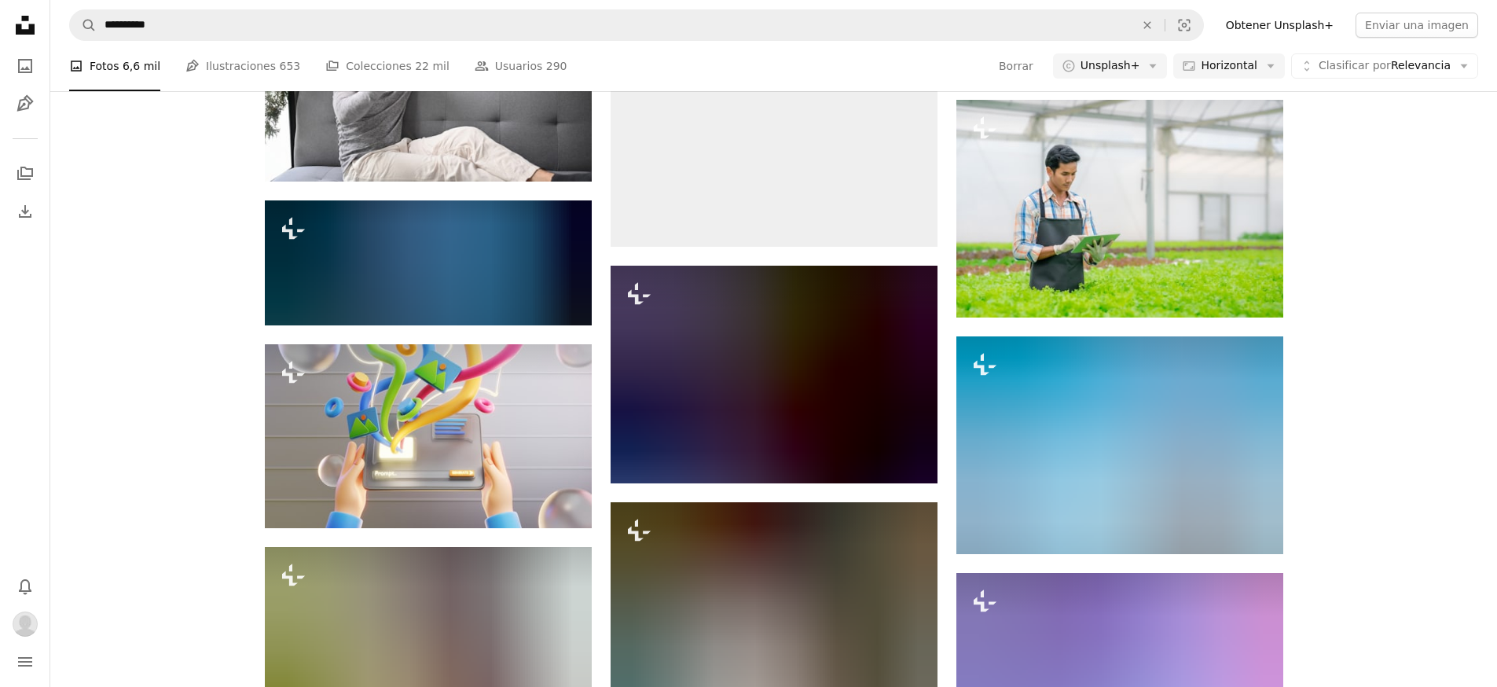
scroll to position [17596, 0]
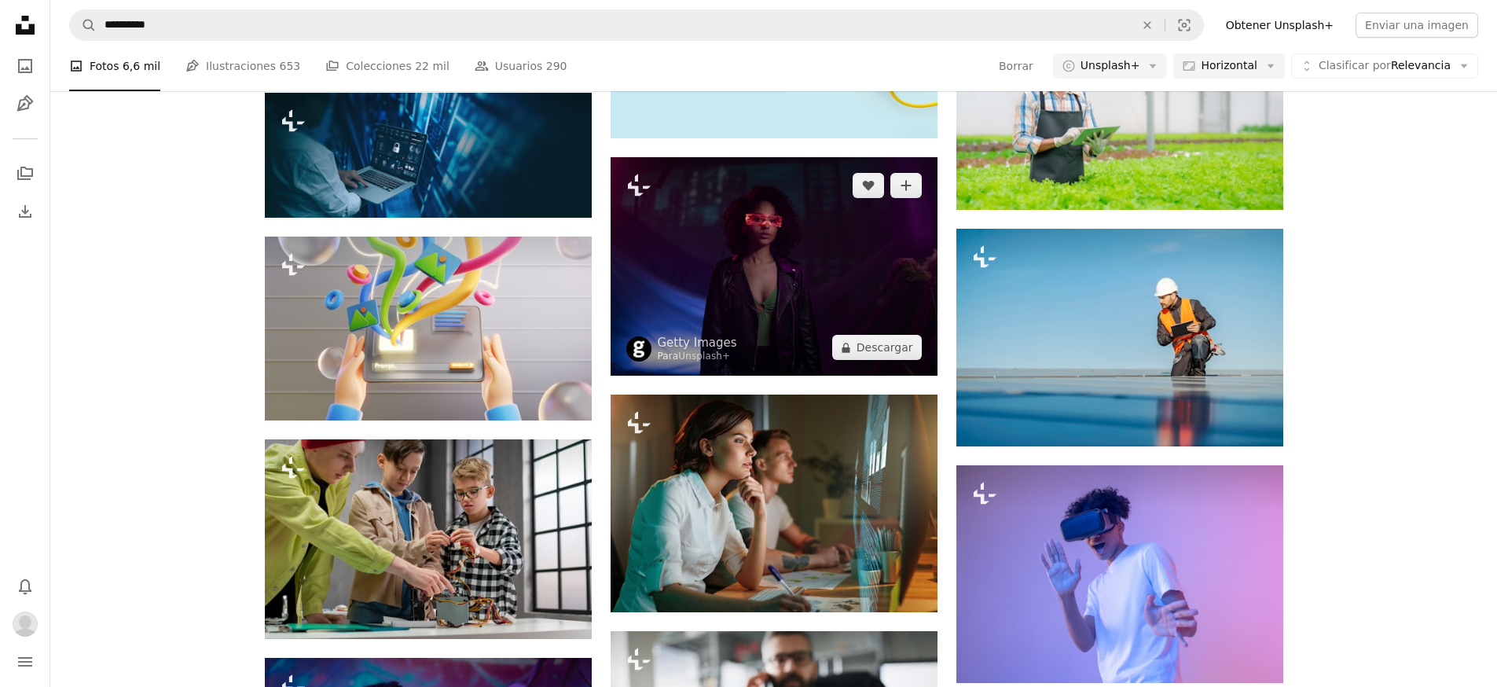
click at [721, 319] on img at bounding box center [774, 266] width 327 height 219
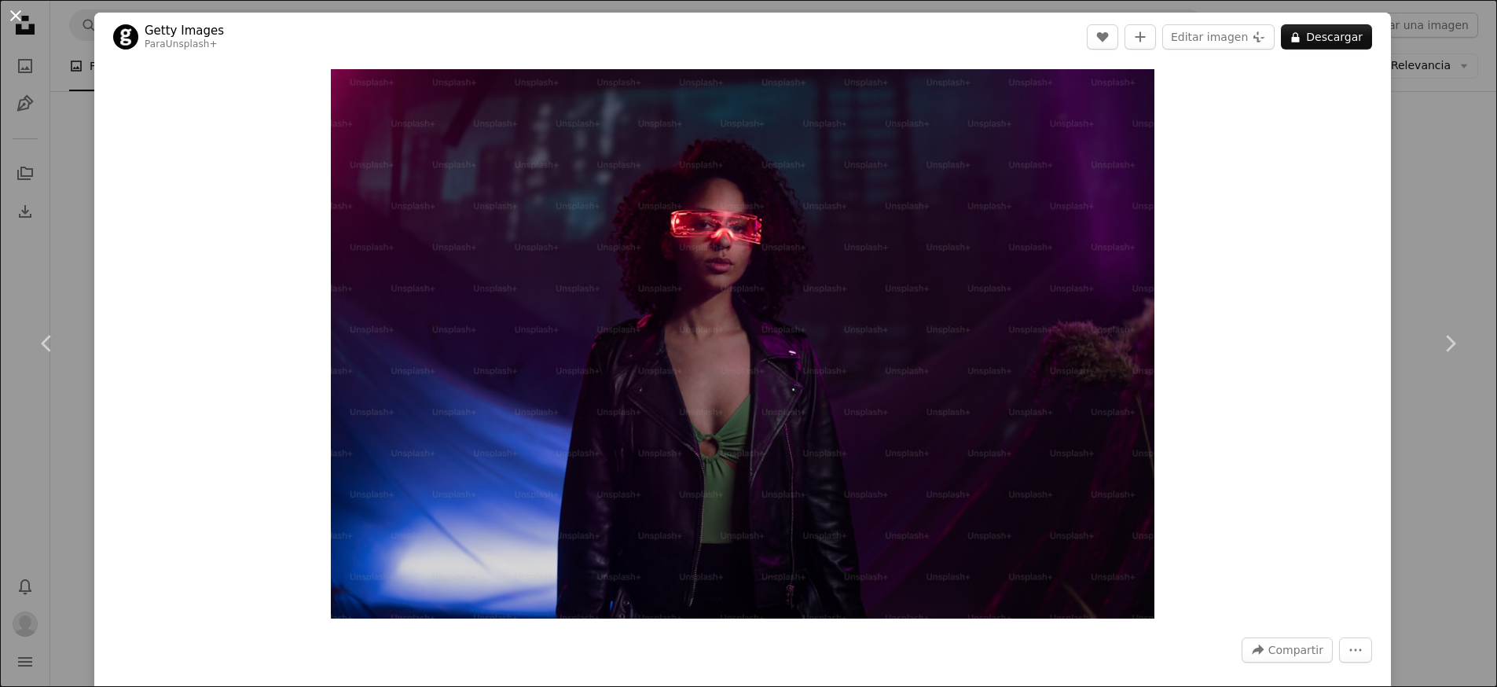
click at [10, 12] on button "An X shape" at bounding box center [15, 15] width 19 height 19
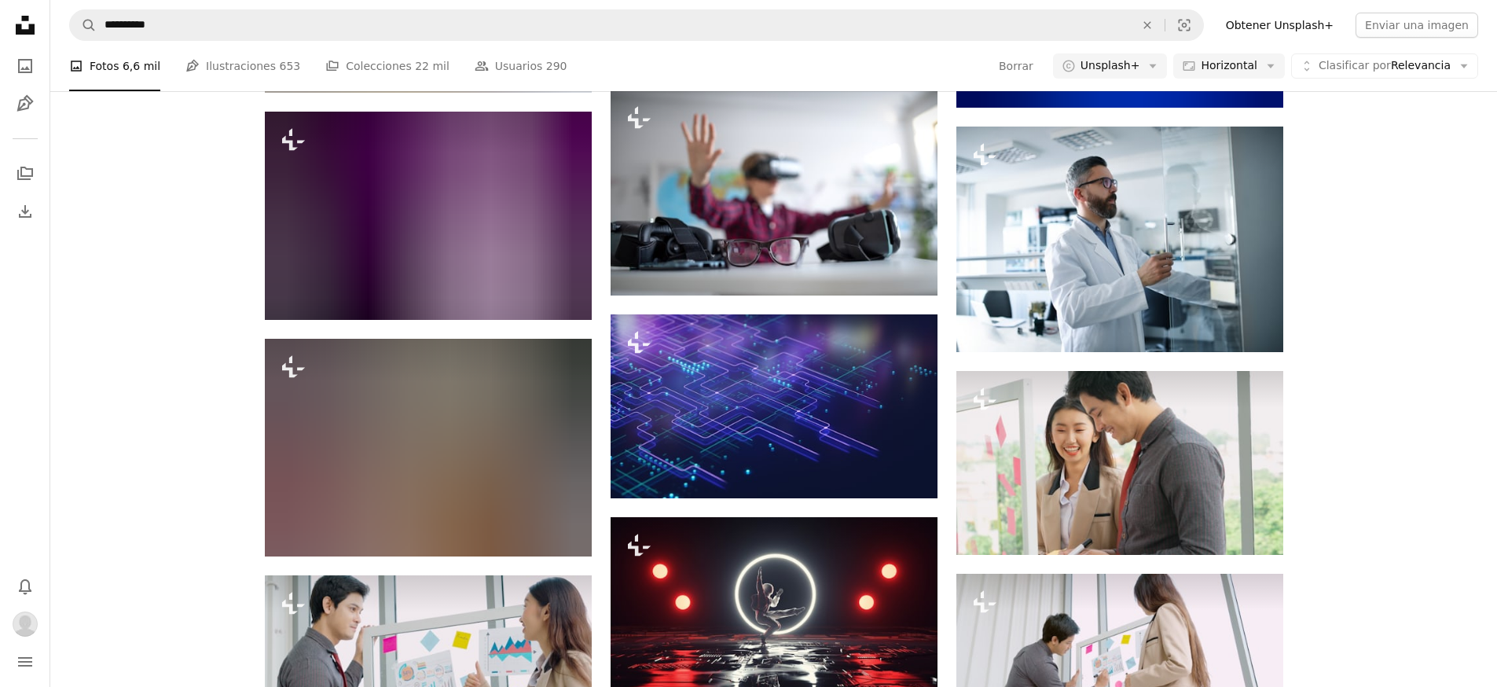
scroll to position [19325, 0]
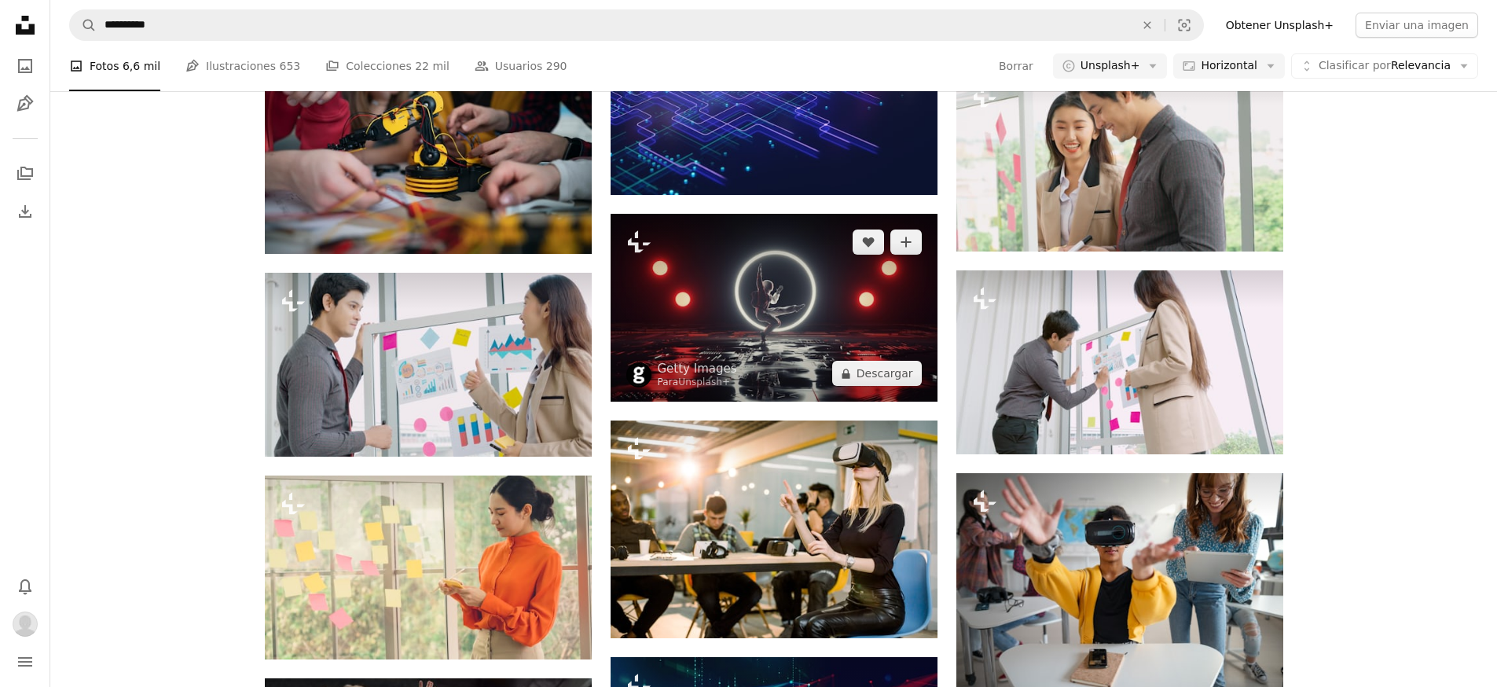
click at [732, 359] on img at bounding box center [774, 308] width 327 height 188
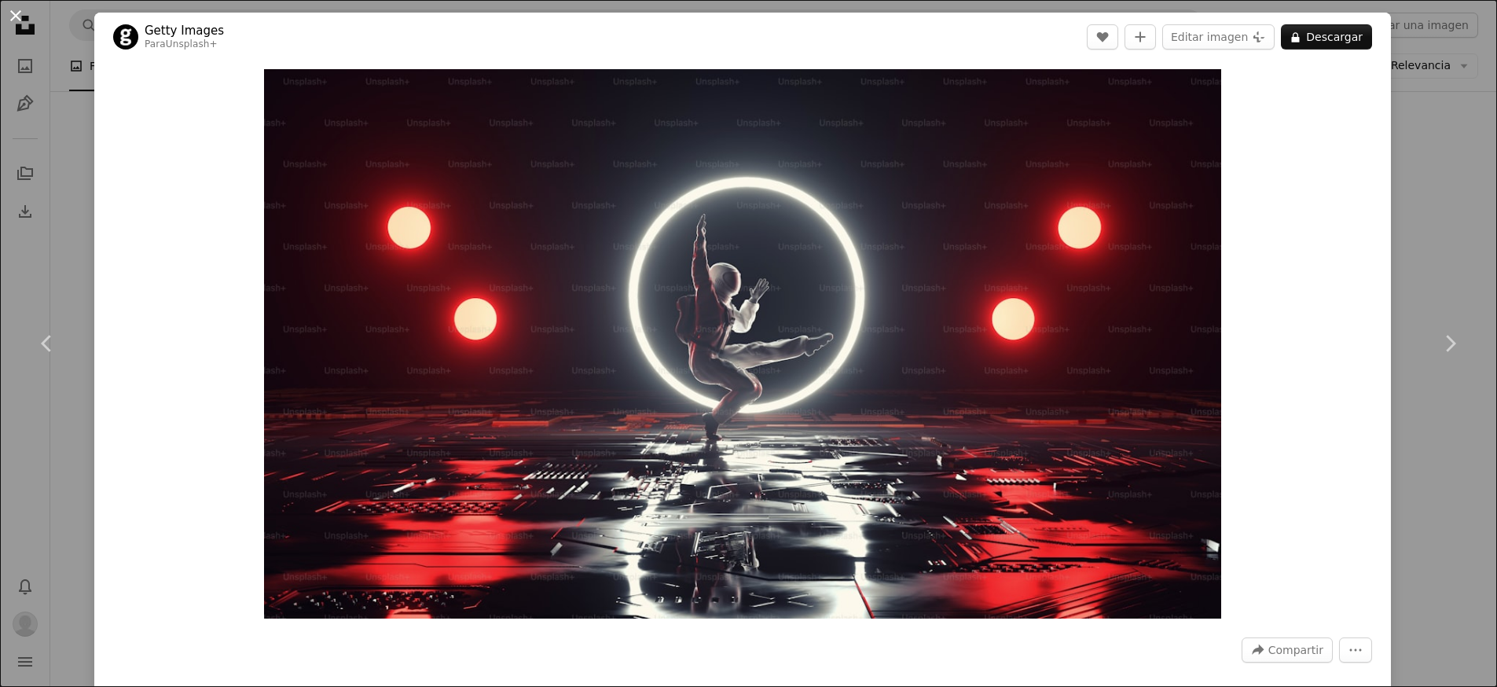
click at [23, 13] on button "An X shape" at bounding box center [15, 15] width 19 height 19
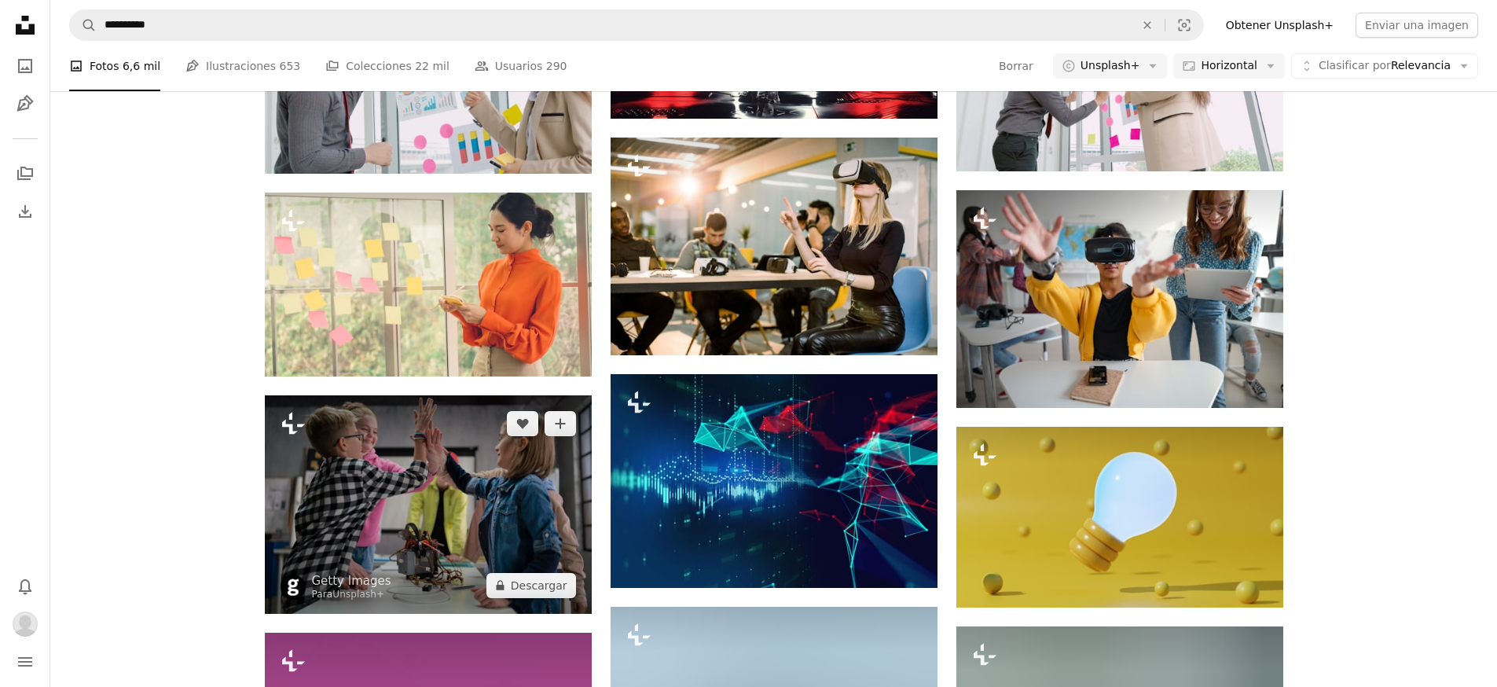
scroll to position [19634, 0]
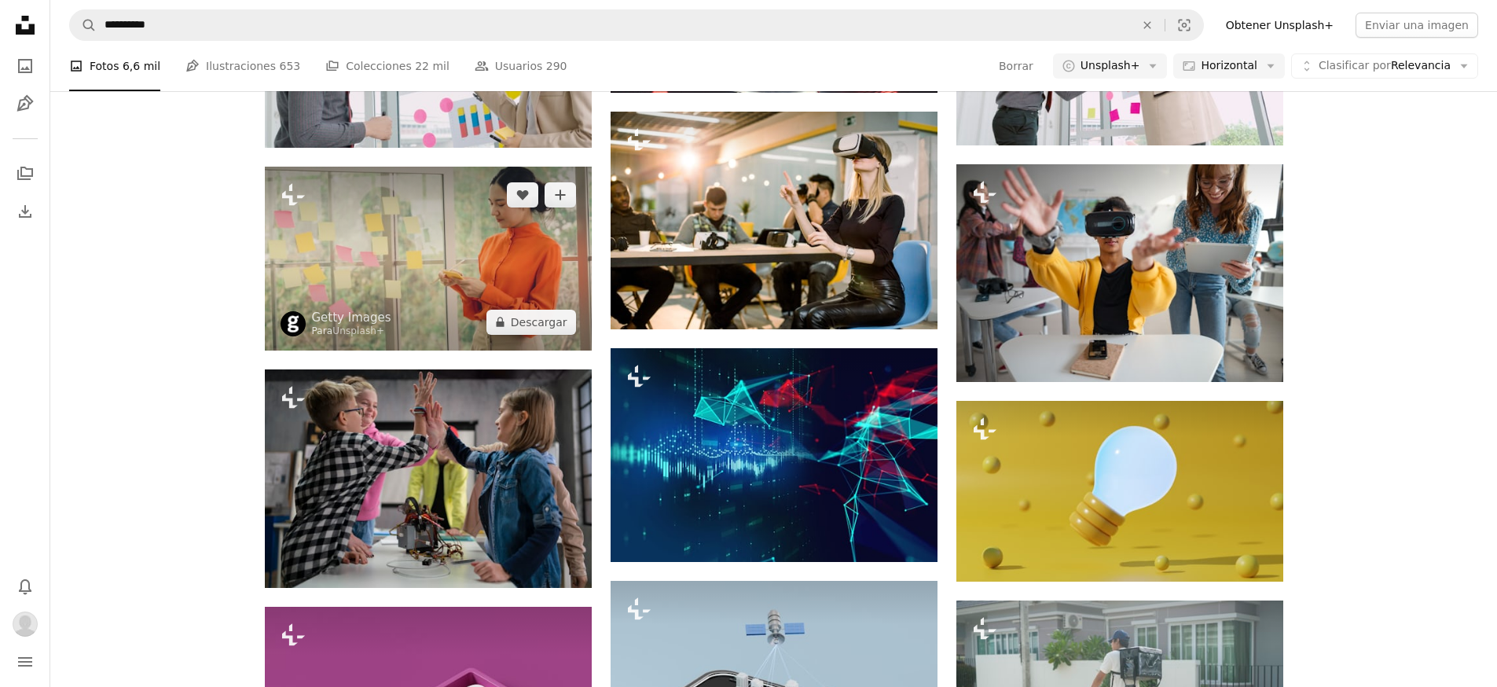
click at [488, 265] on img at bounding box center [428, 259] width 327 height 184
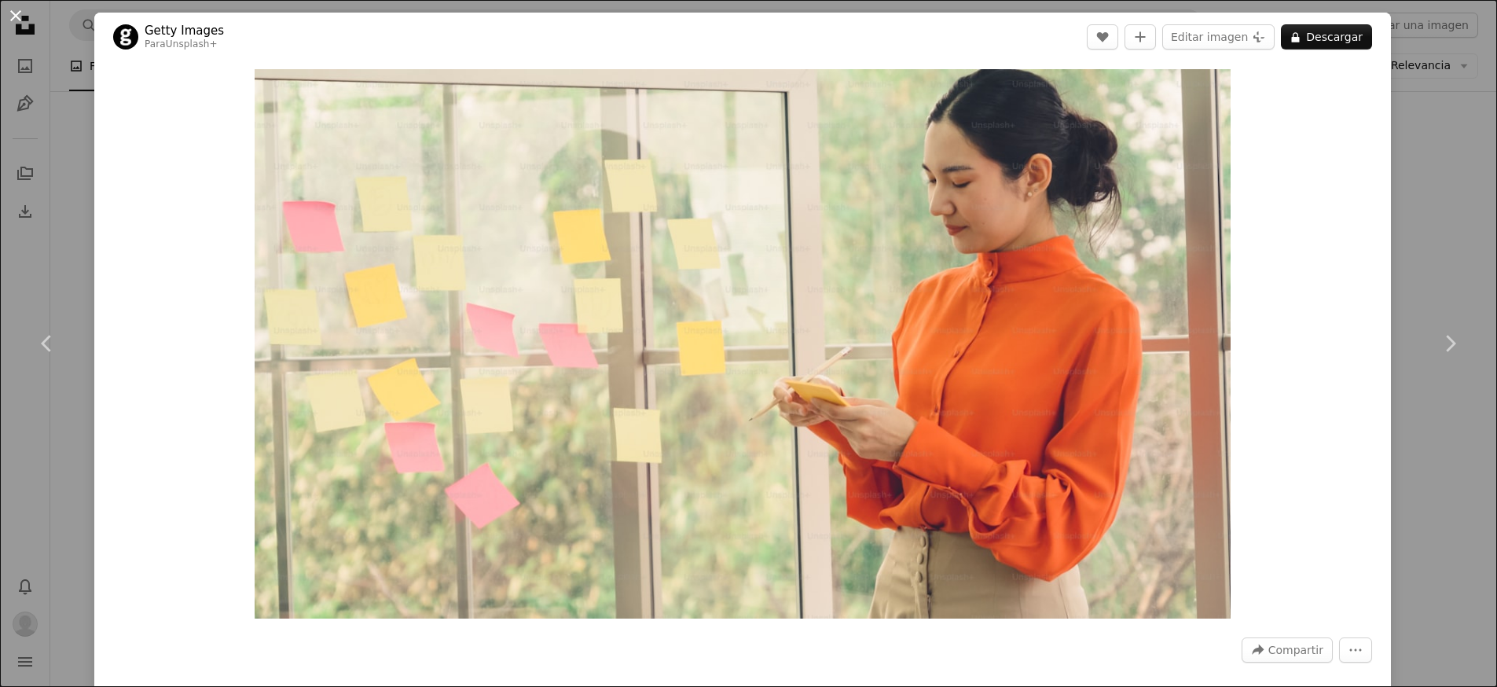
click at [19, 17] on button "An X shape" at bounding box center [15, 15] width 19 height 19
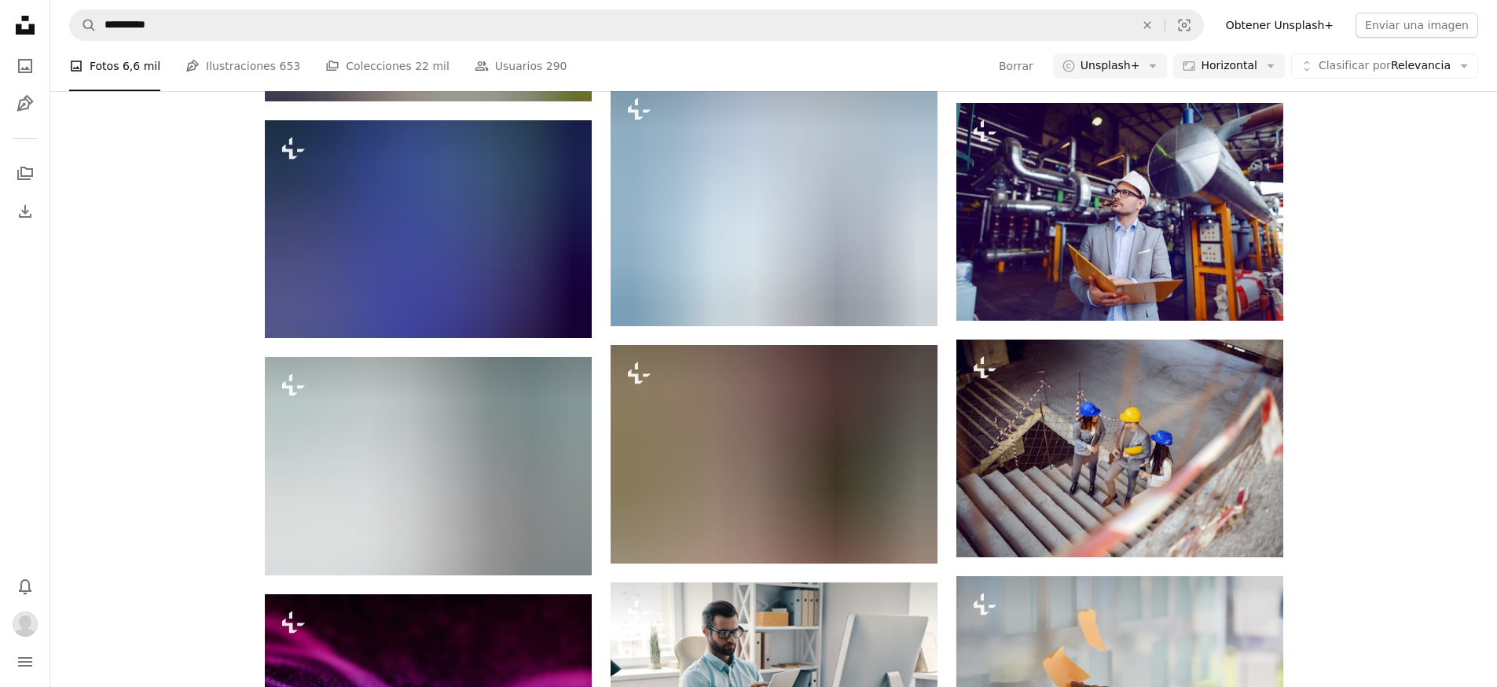
scroll to position [22173, 0]
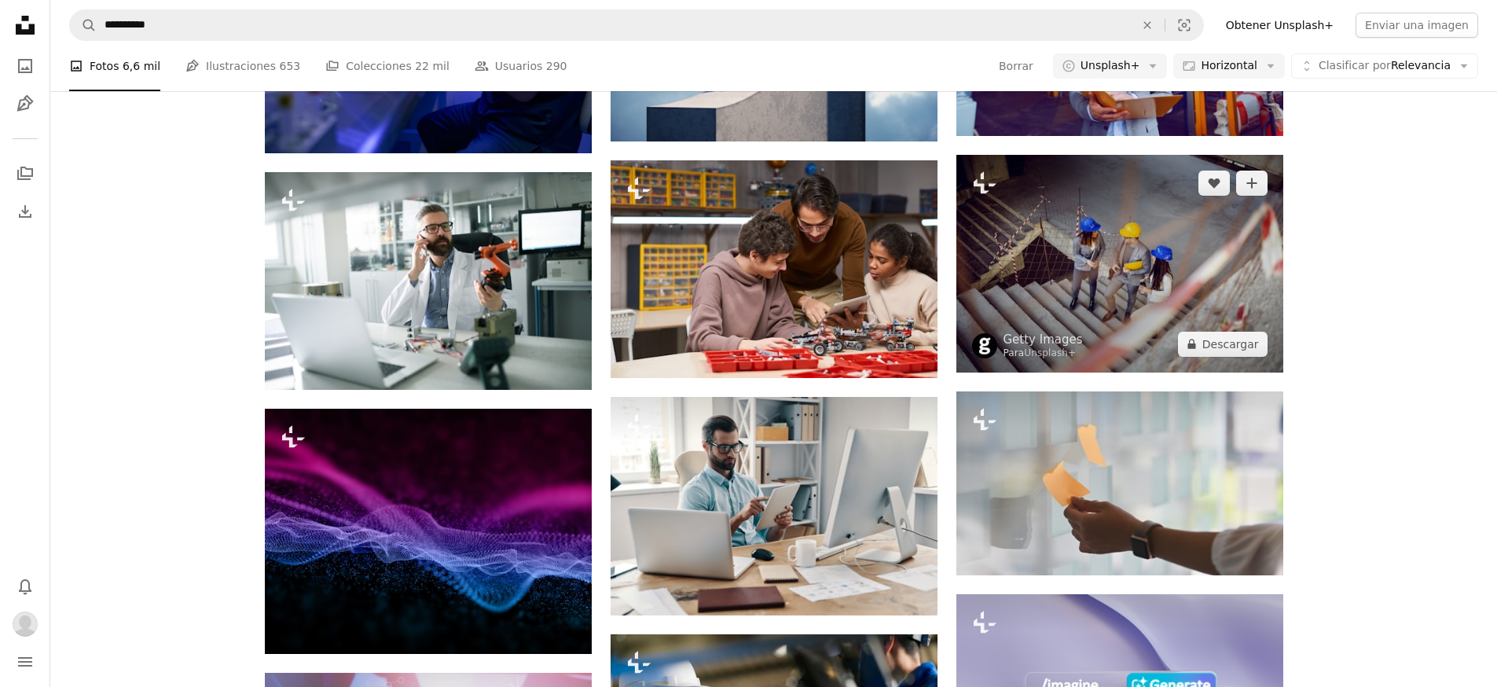
click at [1189, 280] on img at bounding box center [1120, 264] width 327 height 218
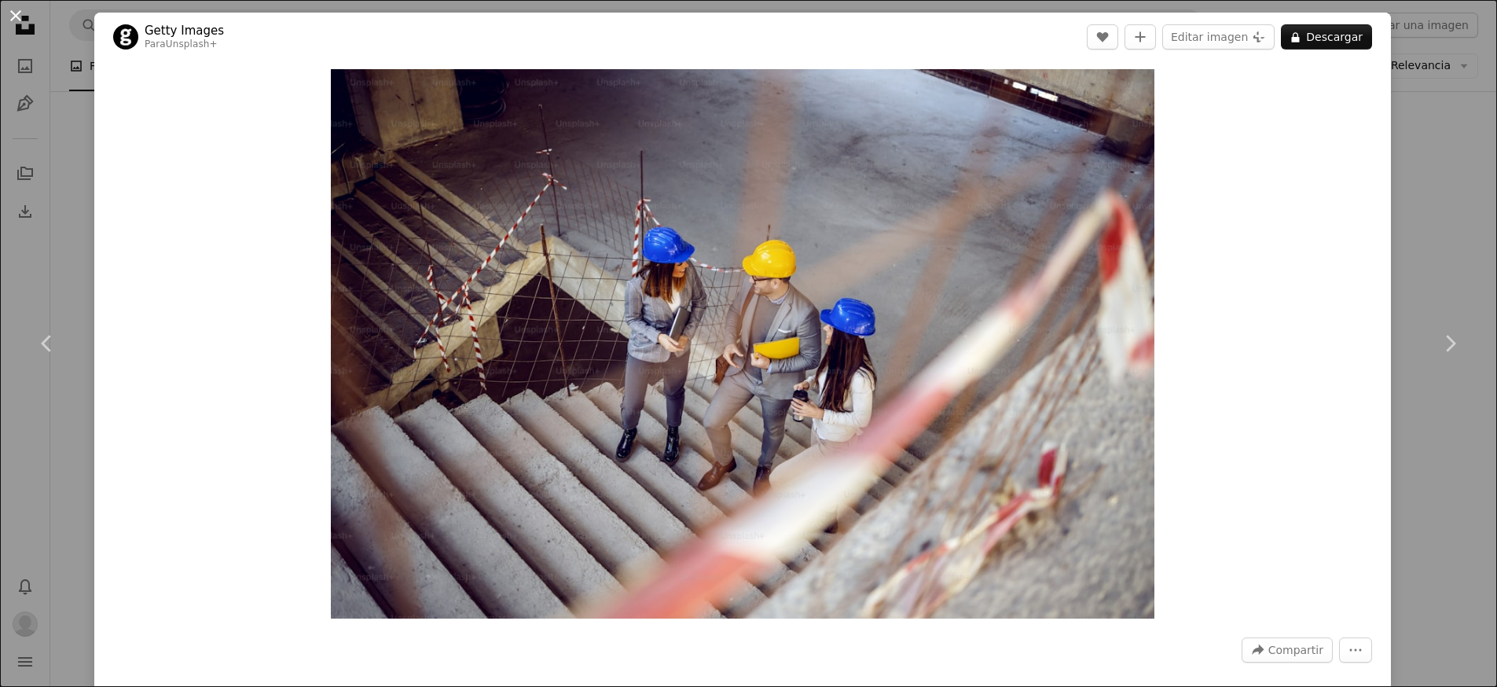
click at [17, 13] on button "An X shape" at bounding box center [15, 15] width 19 height 19
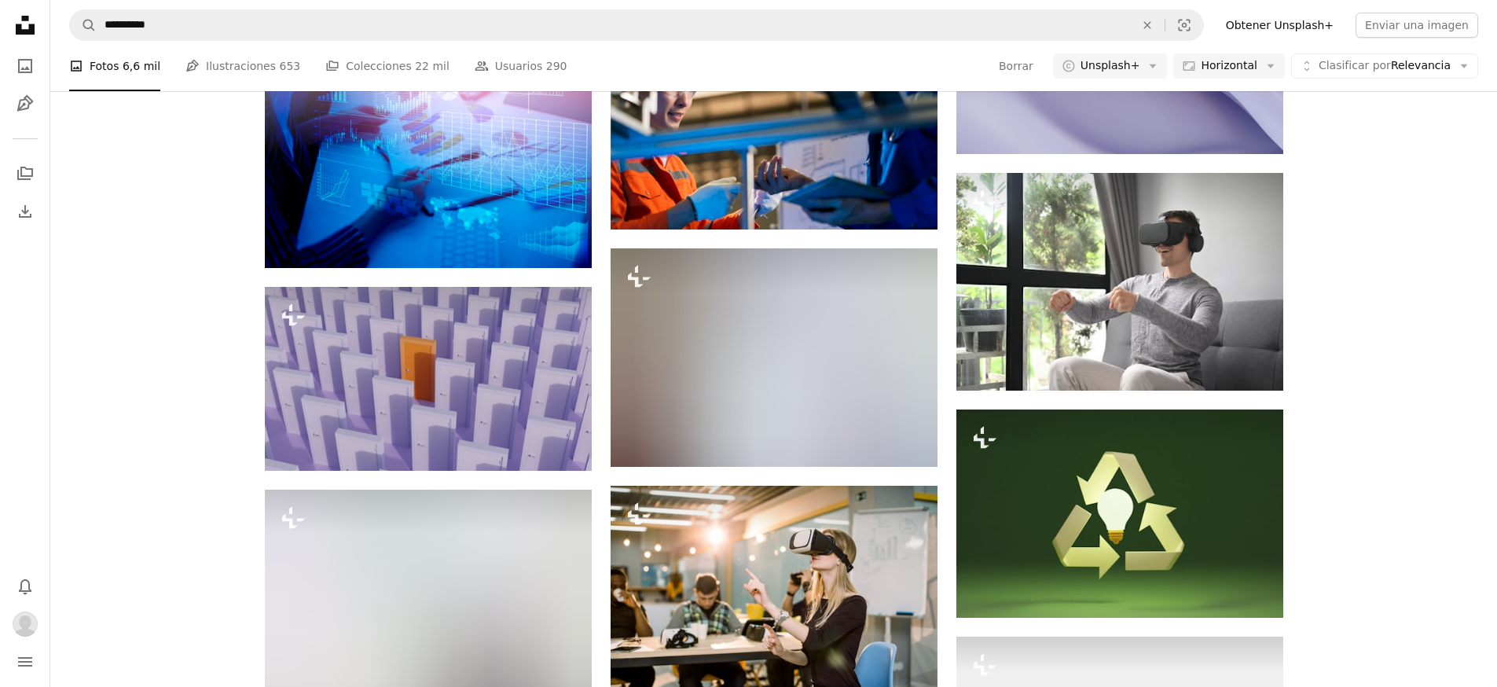
scroll to position [22957, 0]
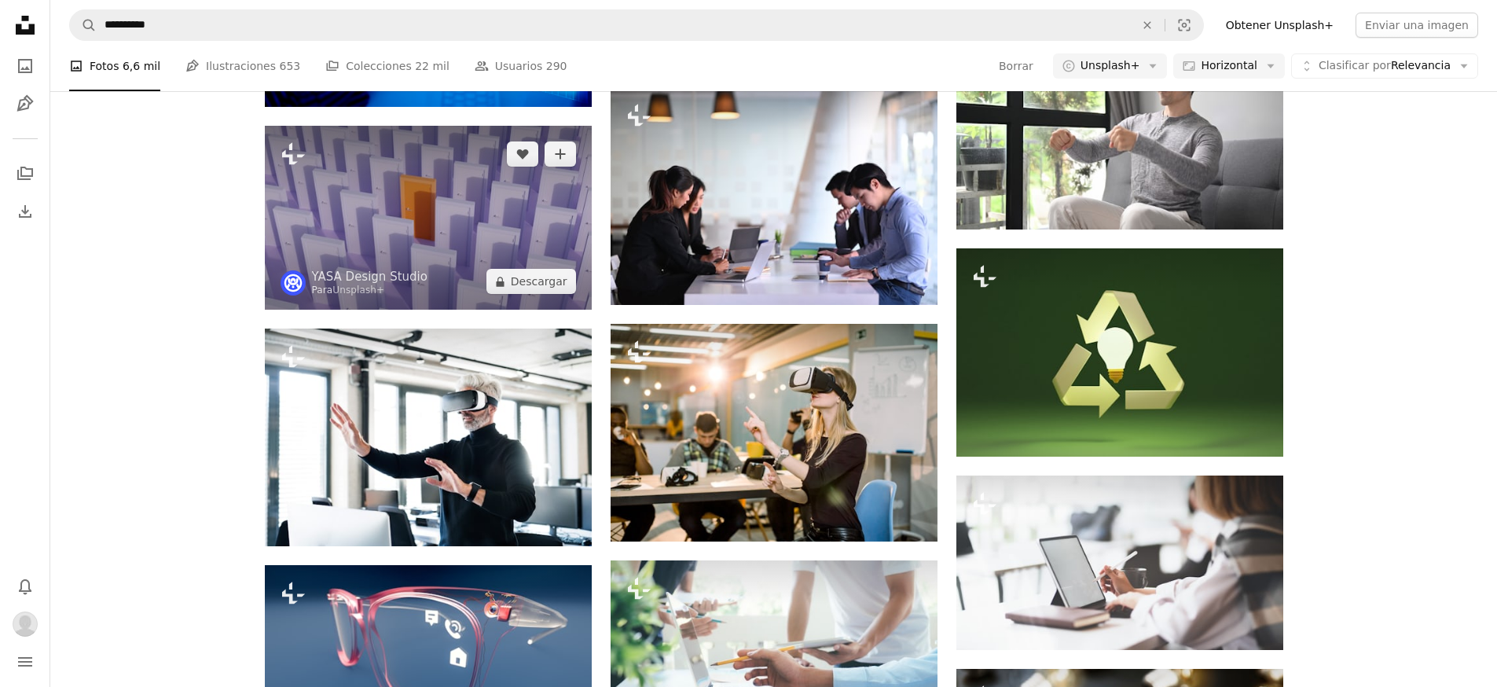
click at [419, 172] on img at bounding box center [428, 218] width 327 height 184
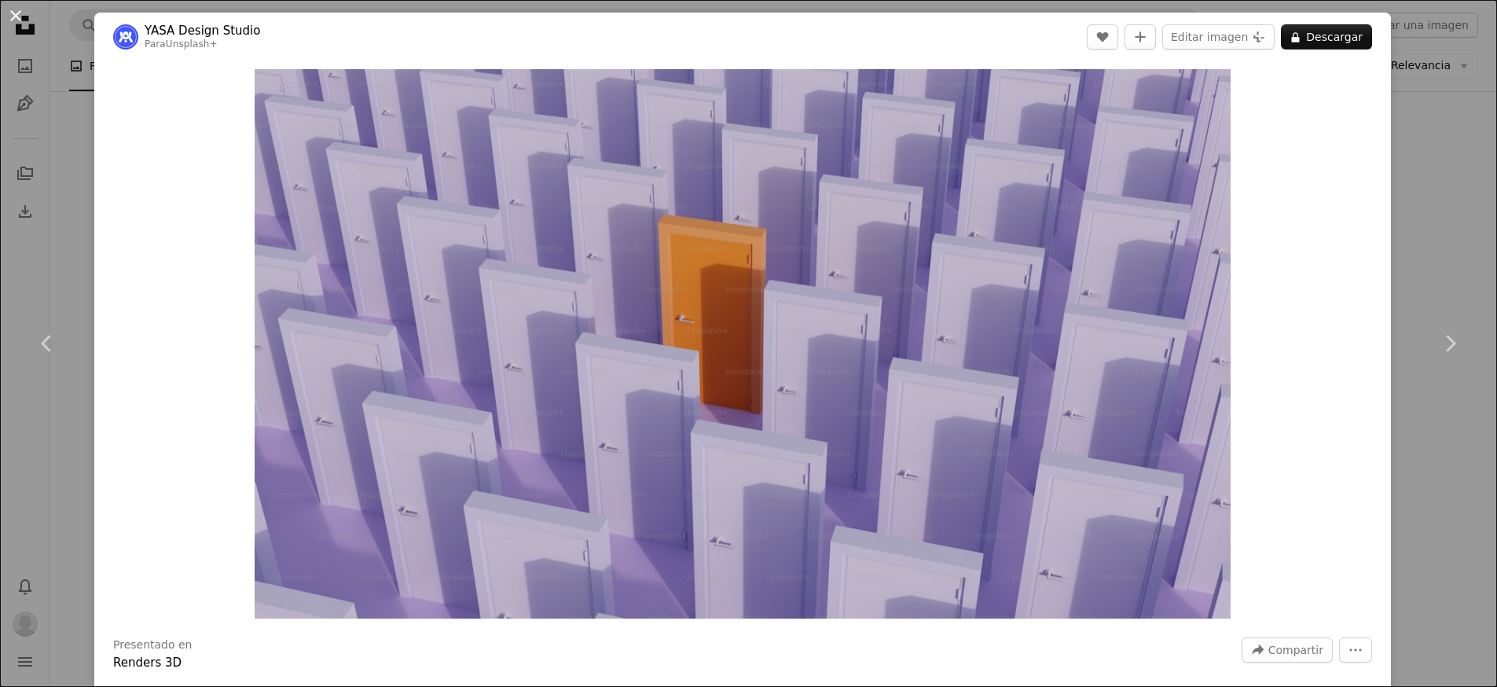
click at [17, 16] on button "An X shape" at bounding box center [15, 15] width 19 height 19
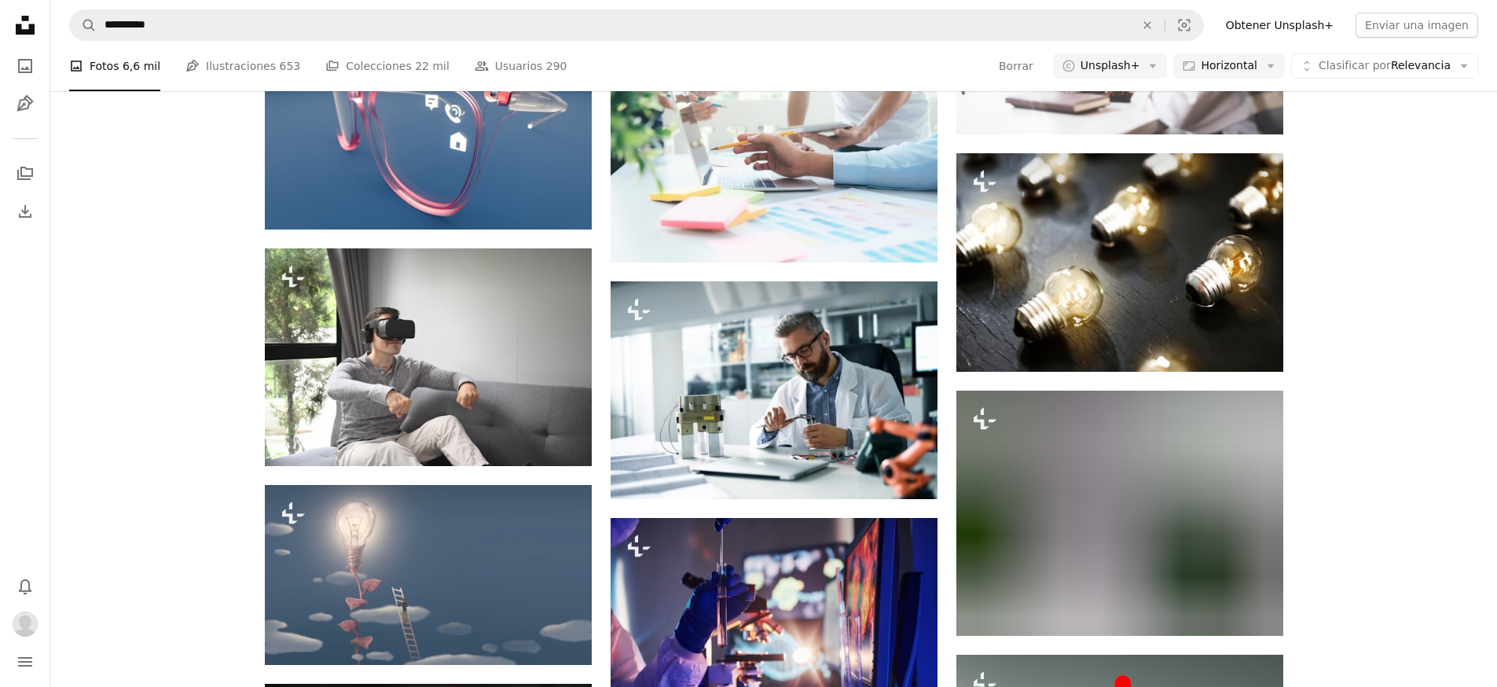
scroll to position [23639, 0]
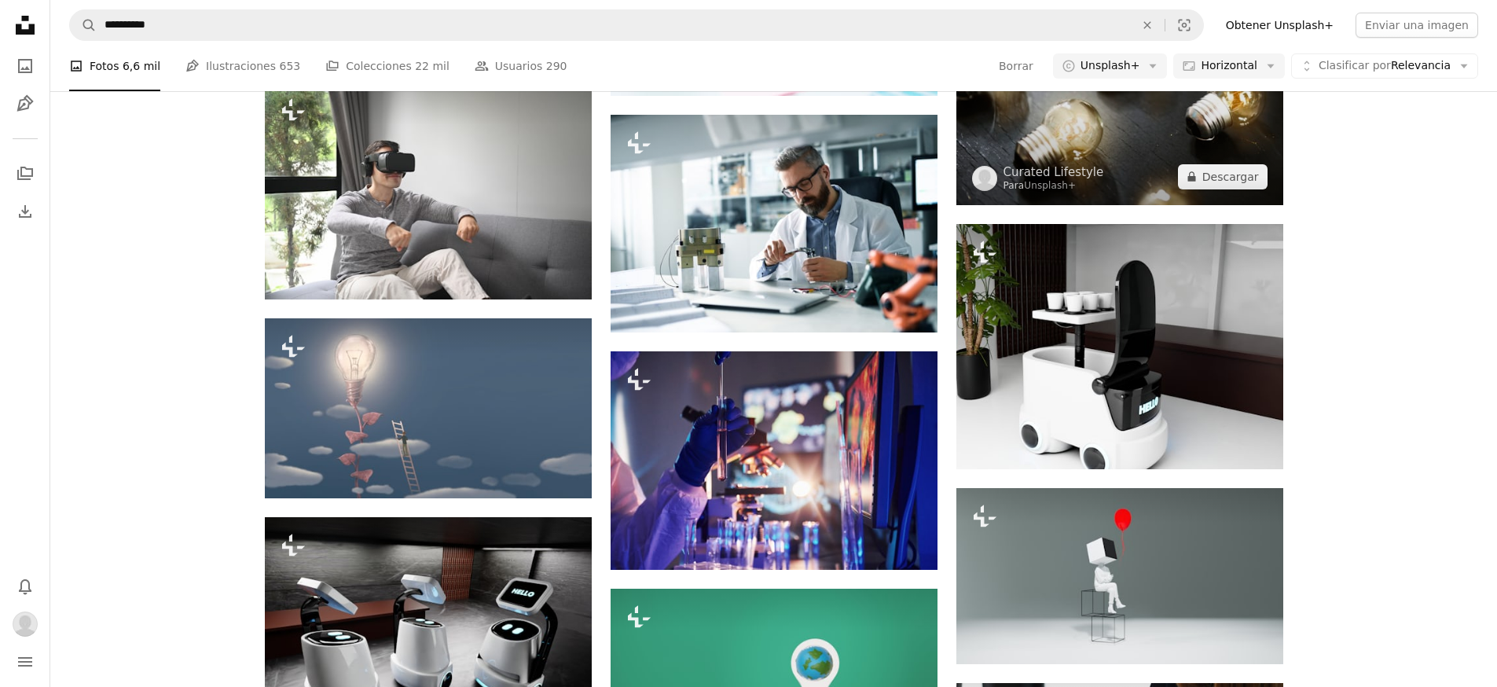
click at [1132, 145] on img at bounding box center [1120, 96] width 327 height 219
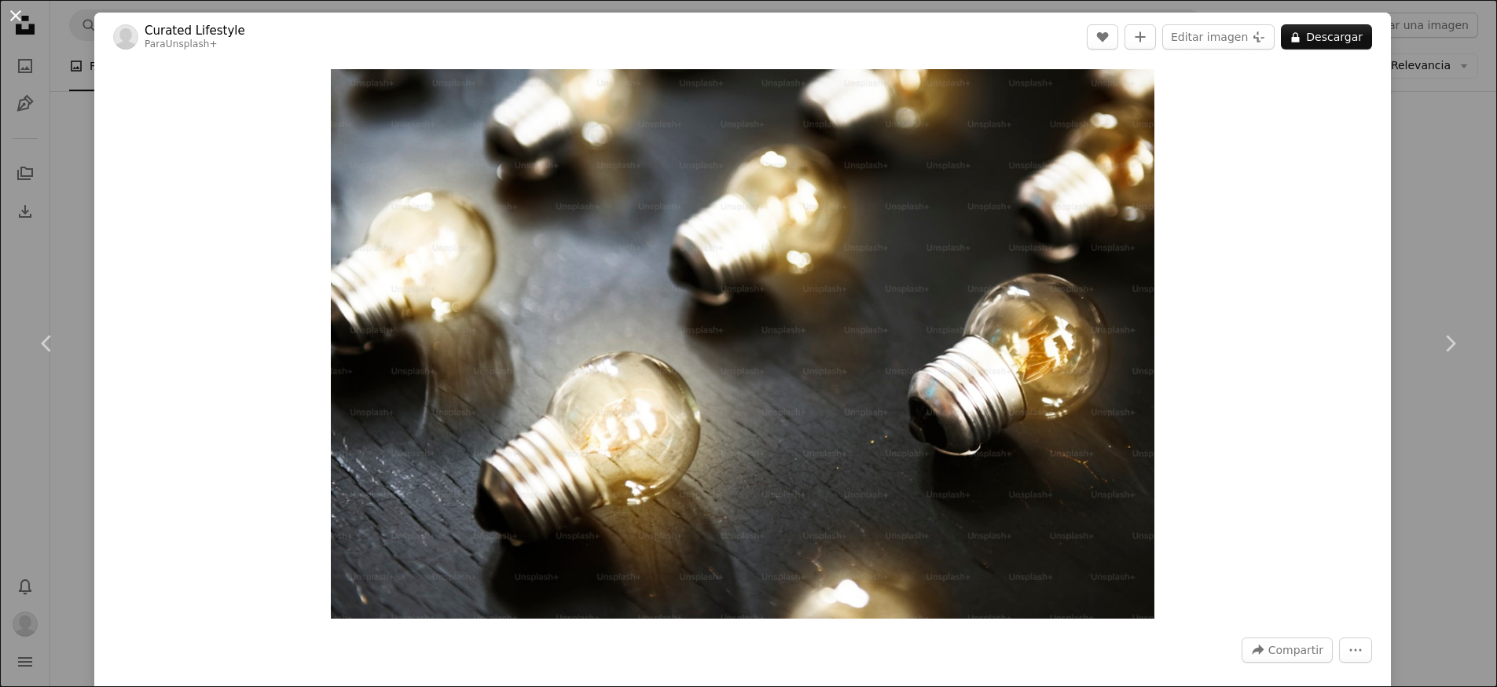
click at [15, 9] on button "An X shape" at bounding box center [15, 15] width 19 height 19
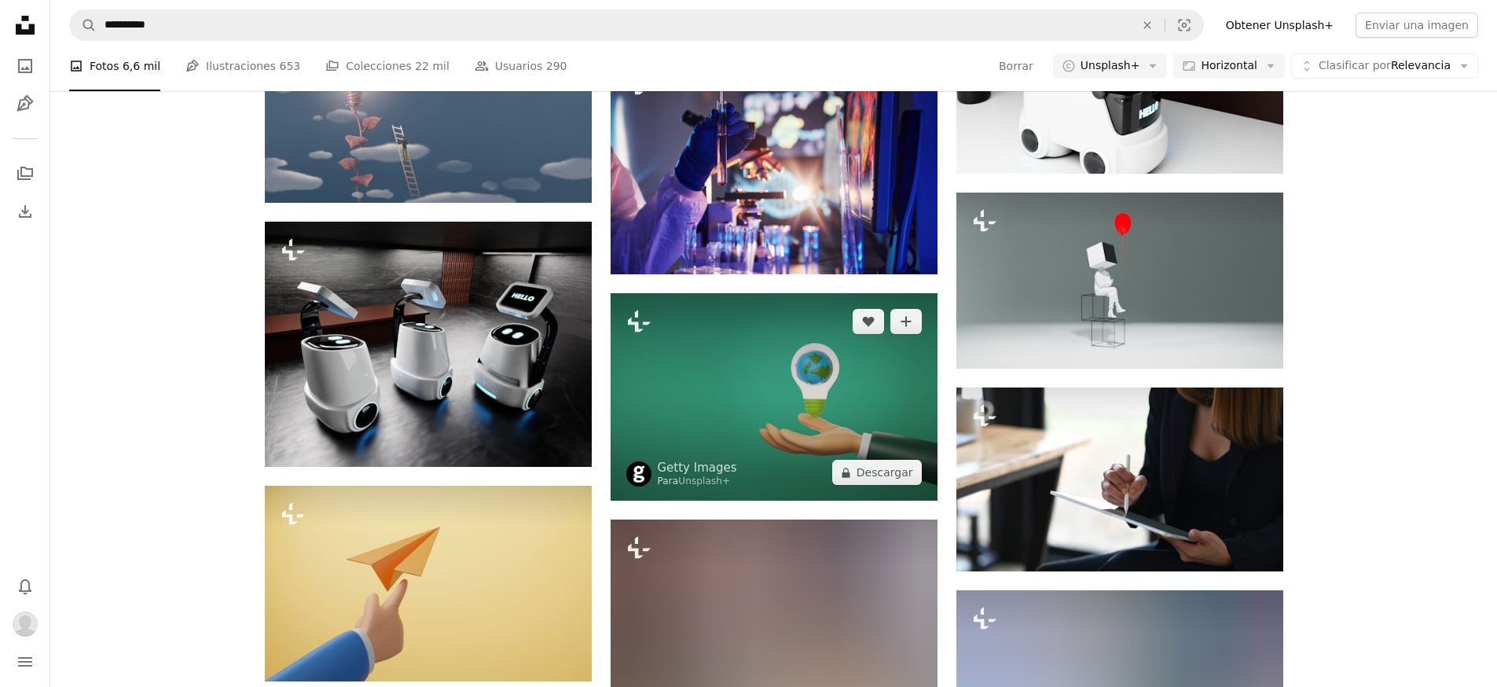
scroll to position [23941, 0]
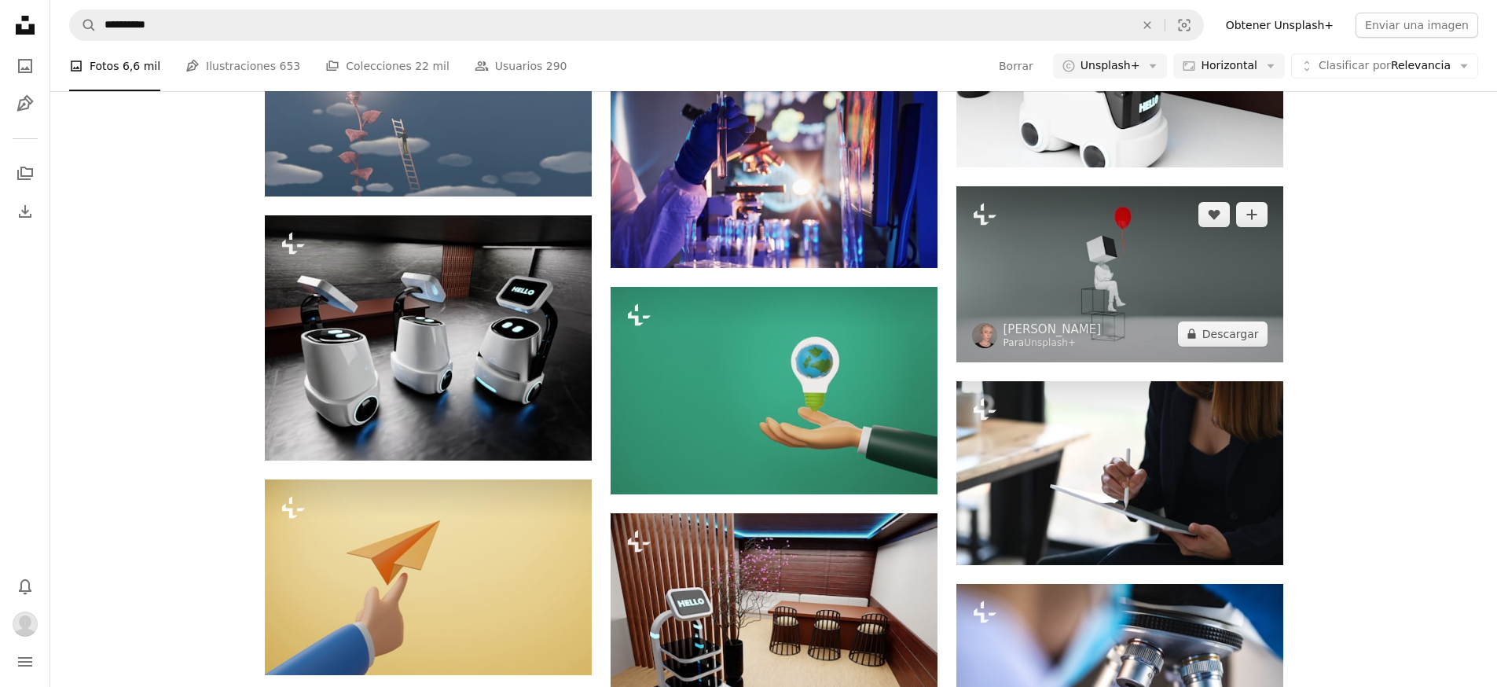
click at [1185, 269] on img at bounding box center [1120, 274] width 327 height 176
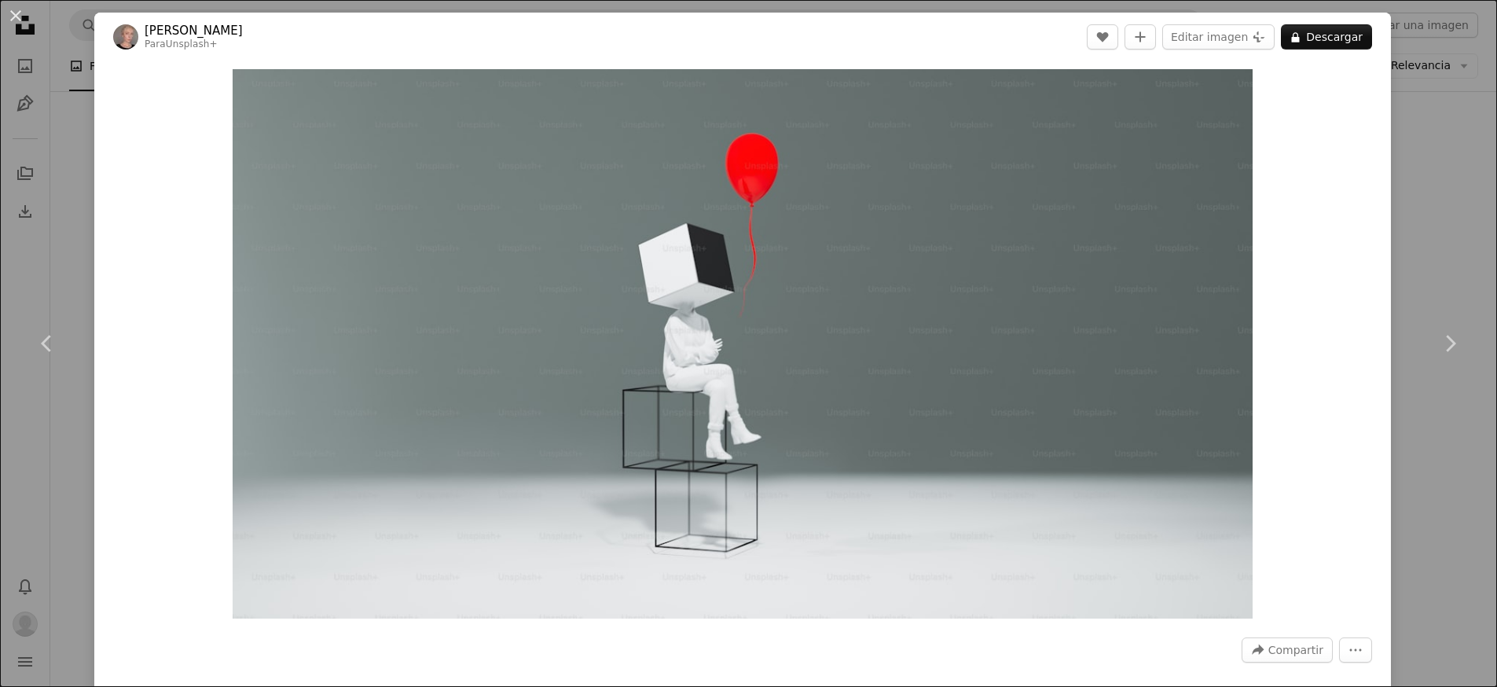
click at [1088, 272] on img "Ampliar en esta imagen" at bounding box center [743, 343] width 1020 height 549
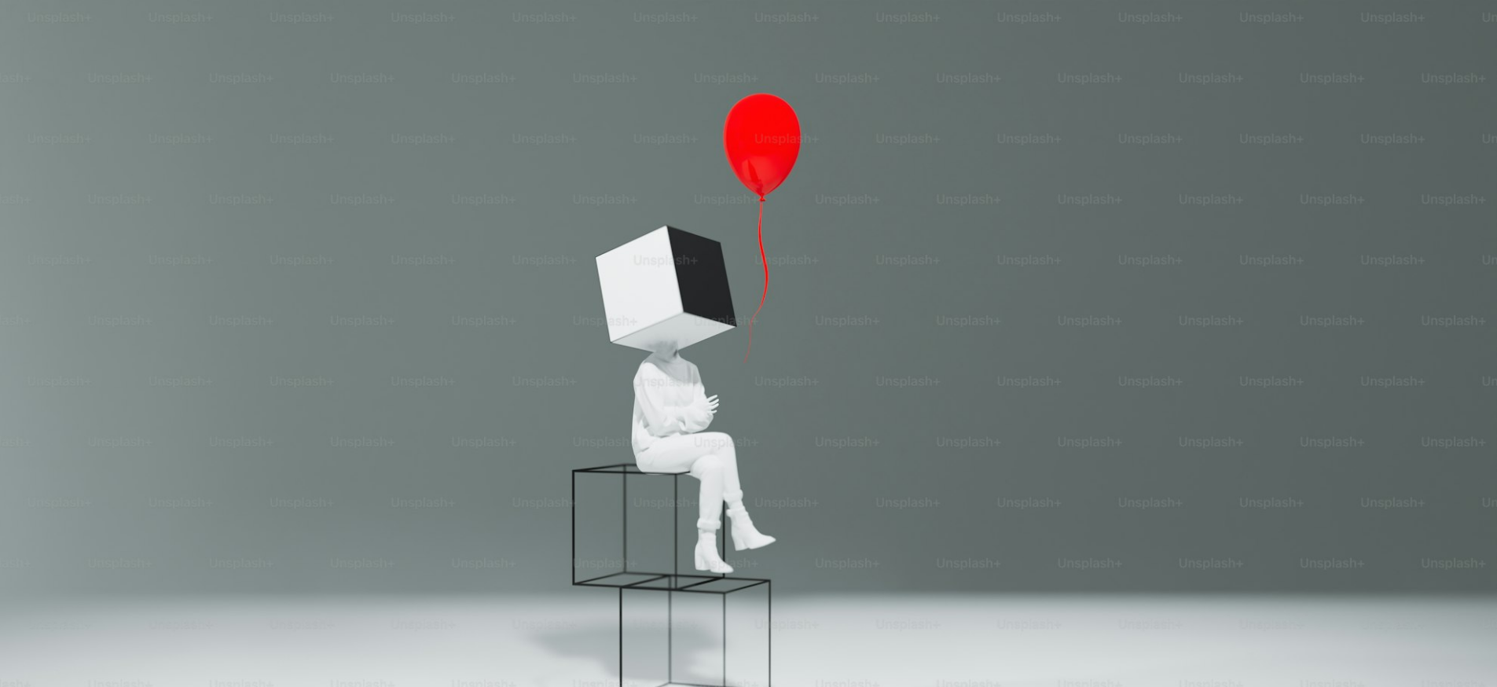
scroll to position [60, 0]
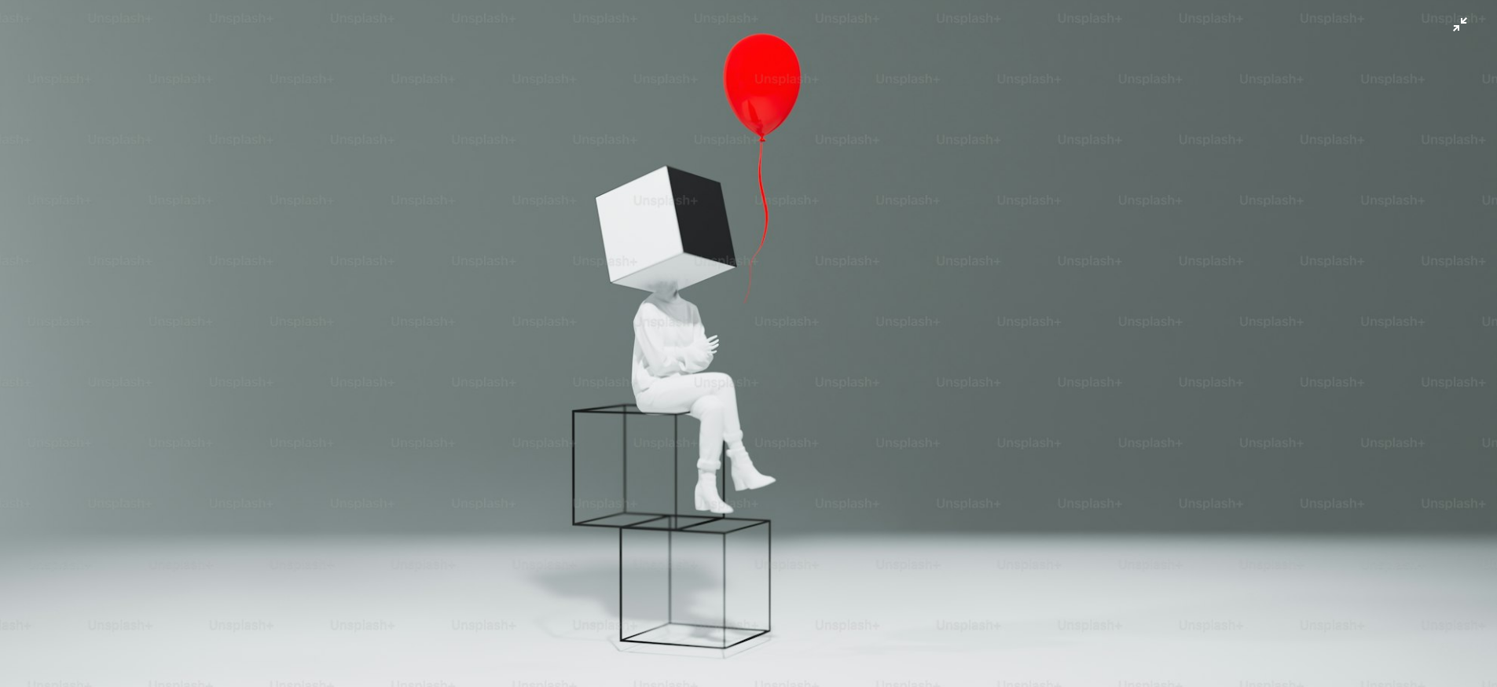
click at [768, 417] on img "Reducir el zoom en esta imagen" at bounding box center [748, 342] width 1499 height 807
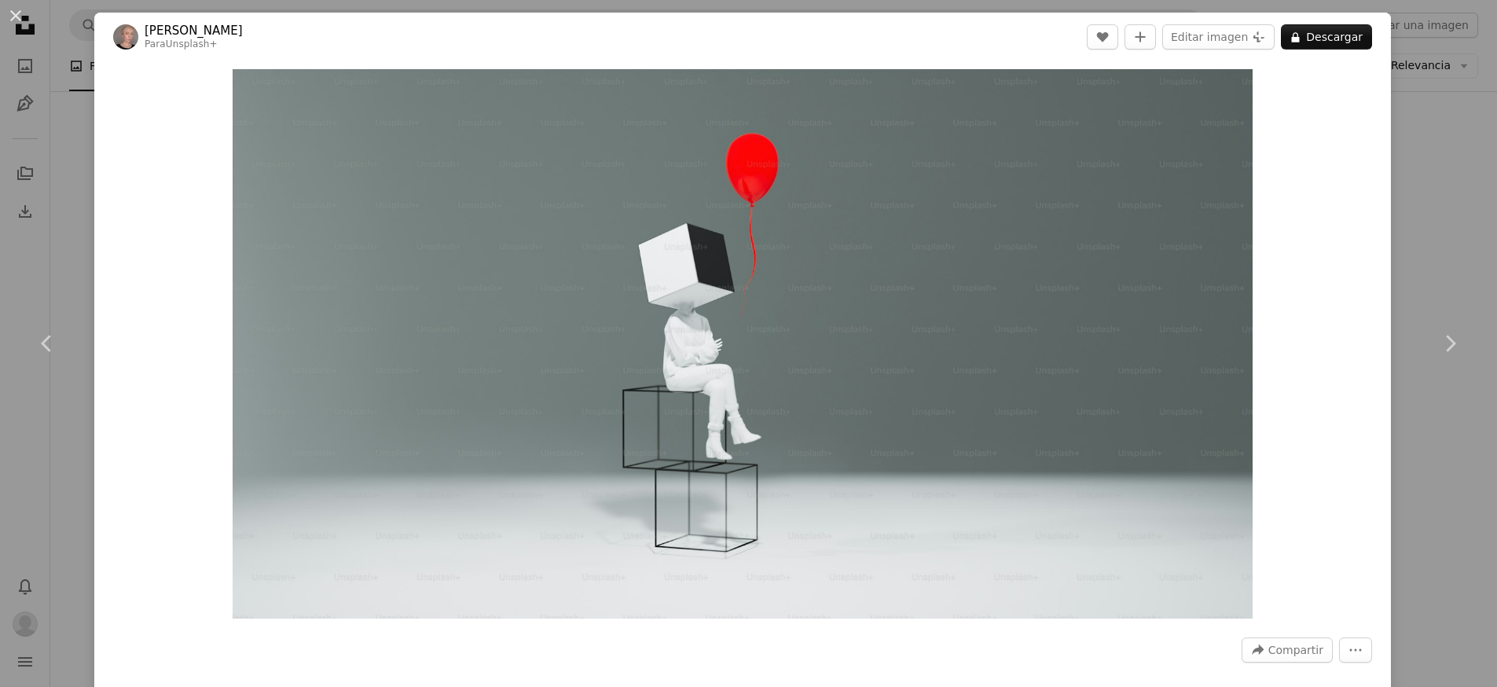
click at [7, 17] on button "An X shape" at bounding box center [15, 15] width 19 height 19
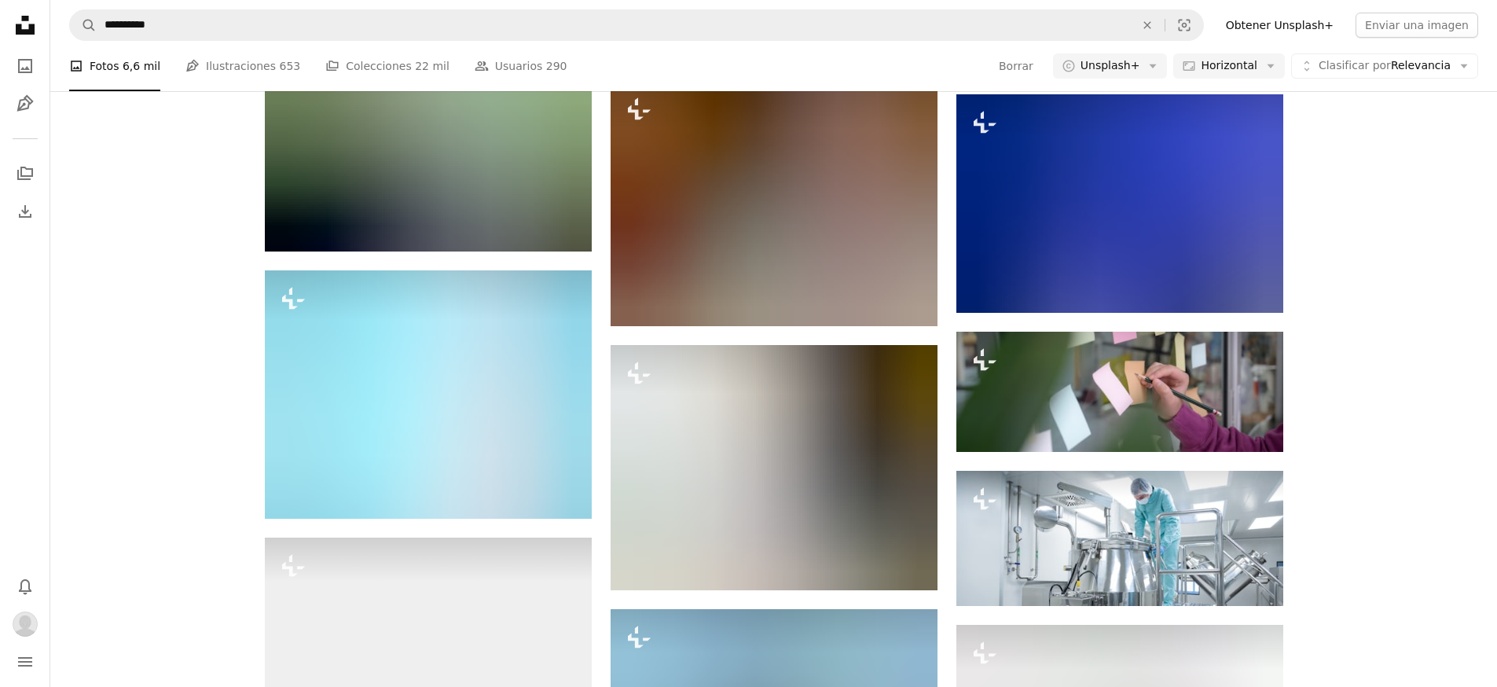
scroll to position [25739, 0]
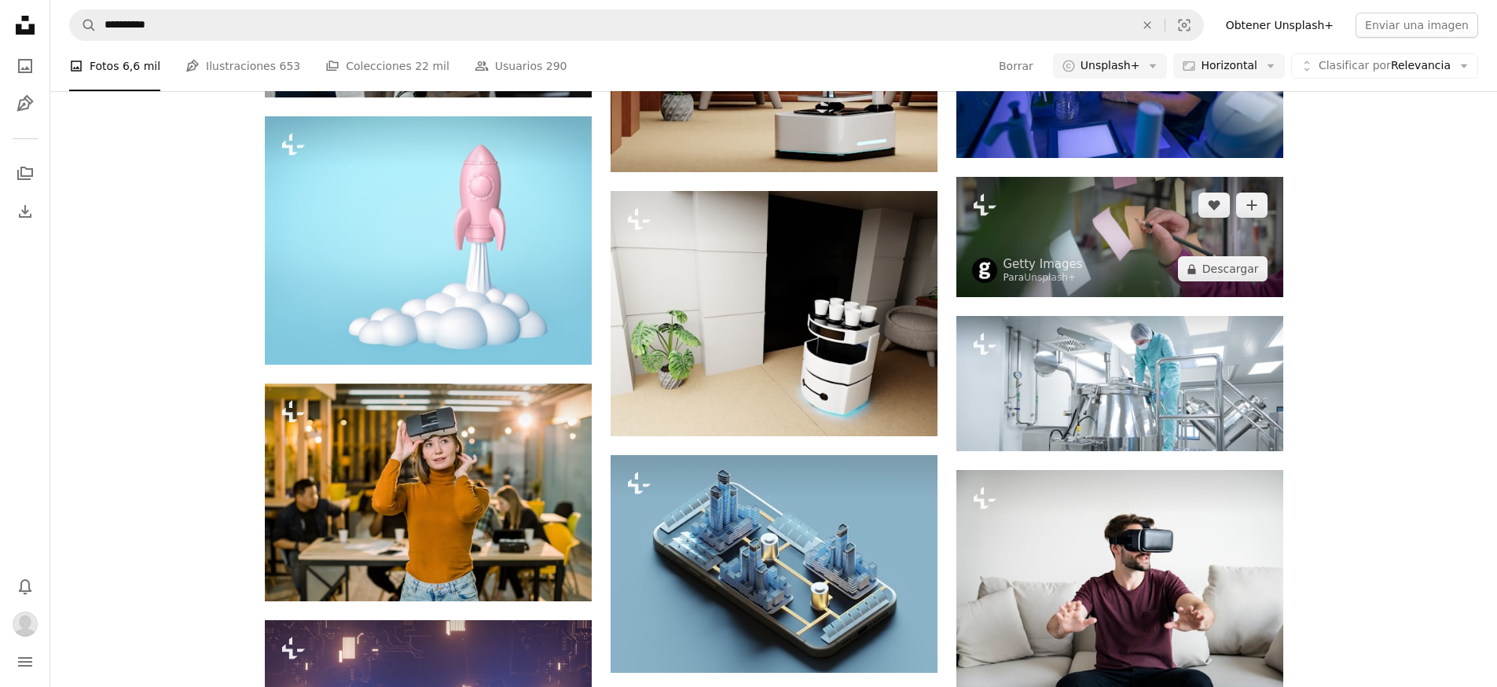
click at [1186, 232] on img at bounding box center [1120, 237] width 327 height 120
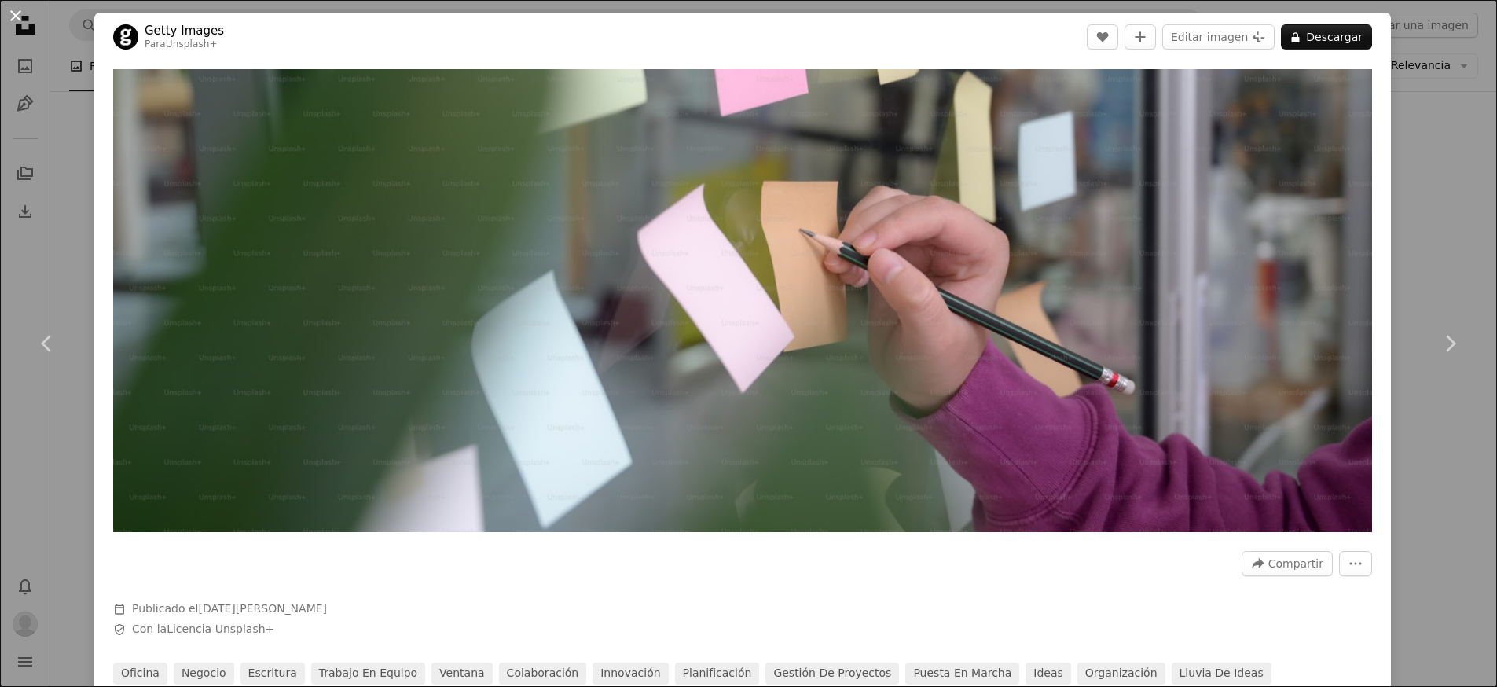
click at [19, 13] on button "An X shape" at bounding box center [15, 15] width 19 height 19
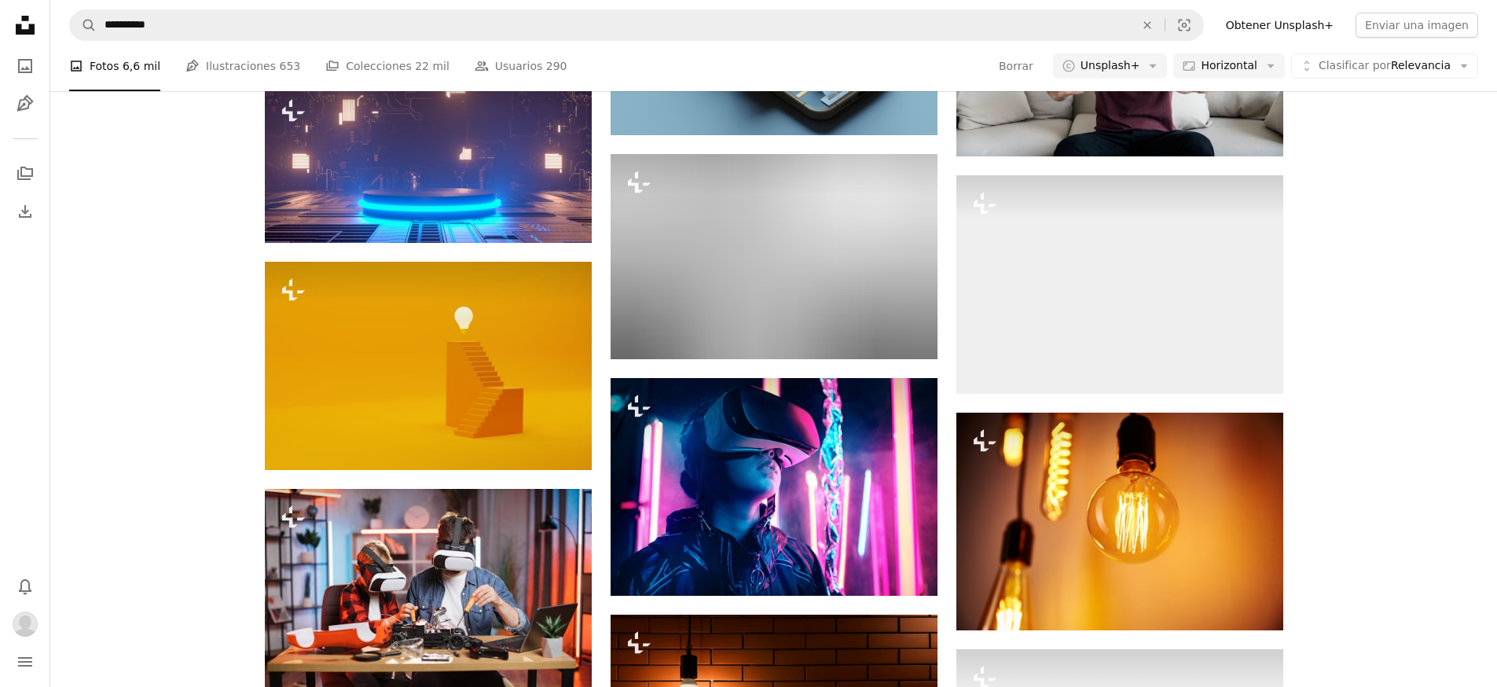
scroll to position [26381, 0]
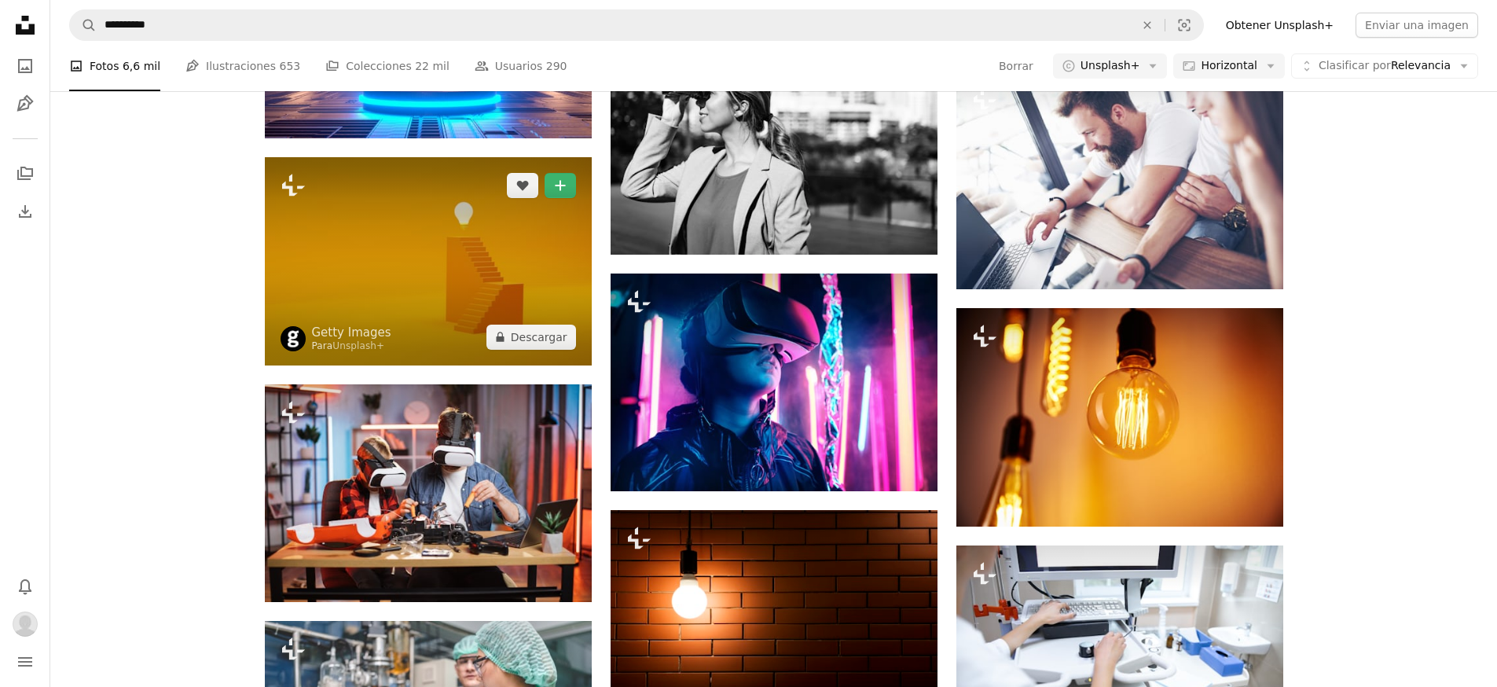
click at [382, 294] on img at bounding box center [428, 261] width 327 height 208
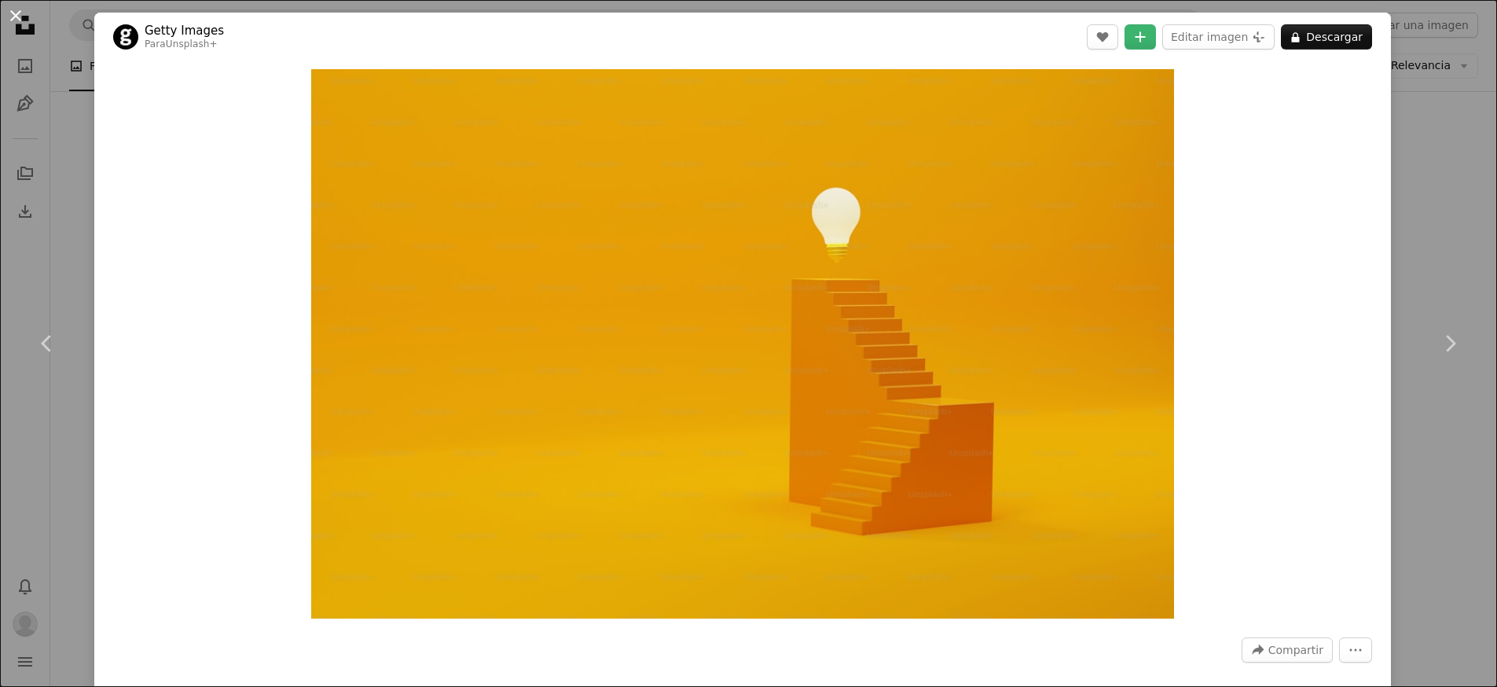
click at [9, 15] on button "An X shape" at bounding box center [15, 15] width 19 height 19
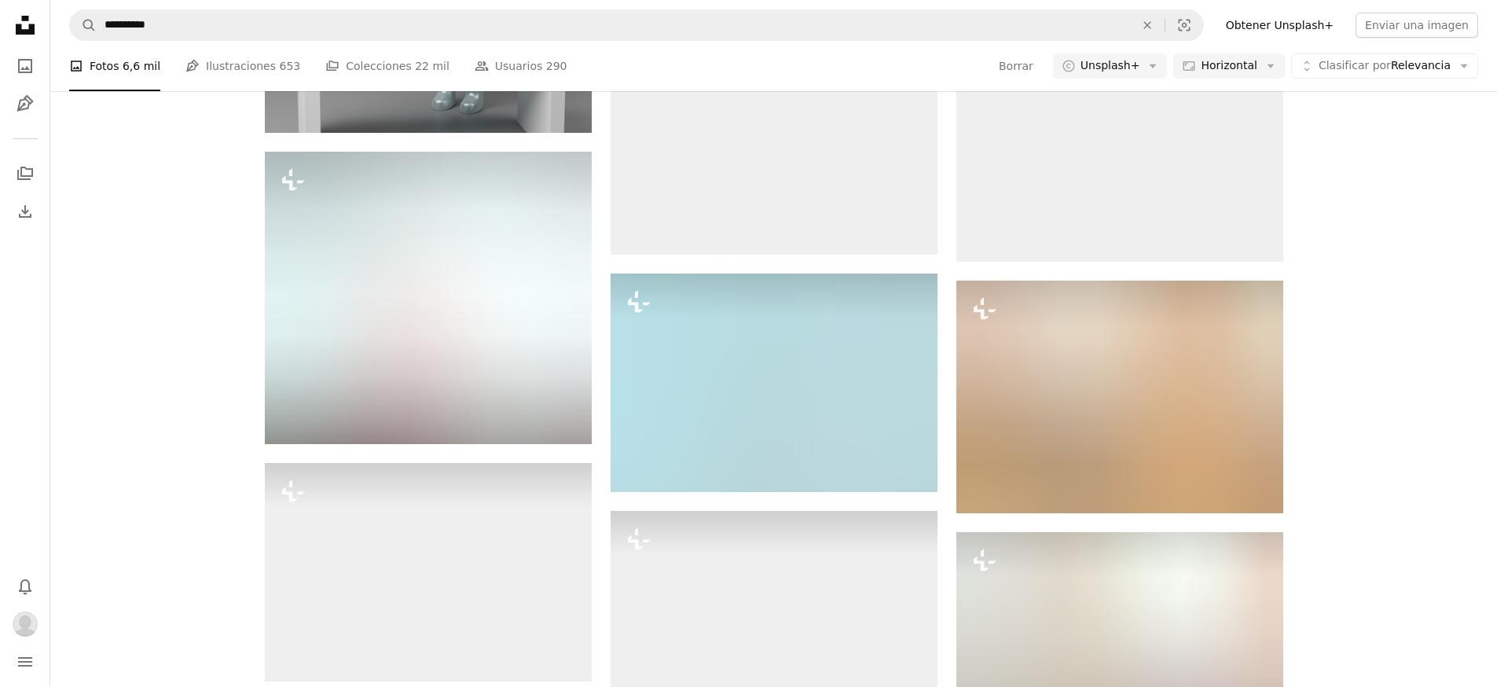
scroll to position [27703, 0]
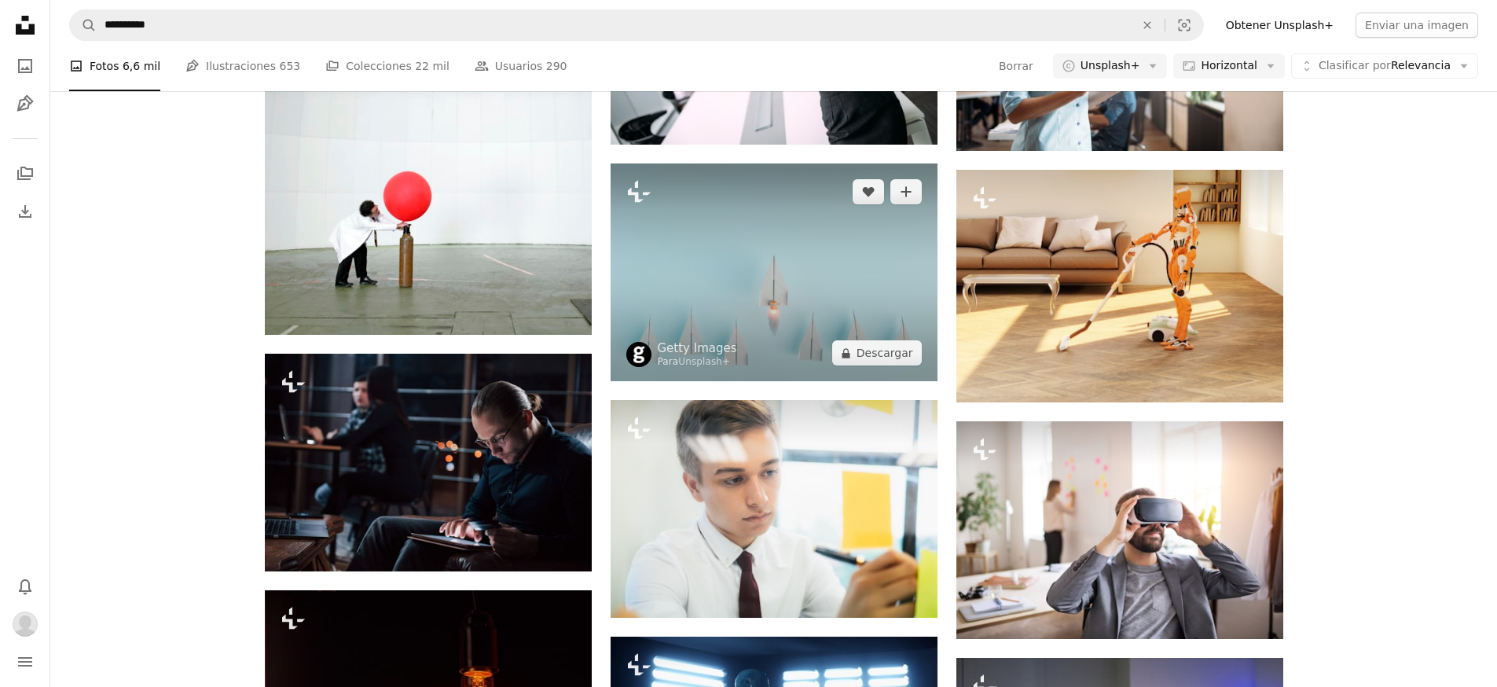
click at [733, 295] on img at bounding box center [774, 272] width 327 height 218
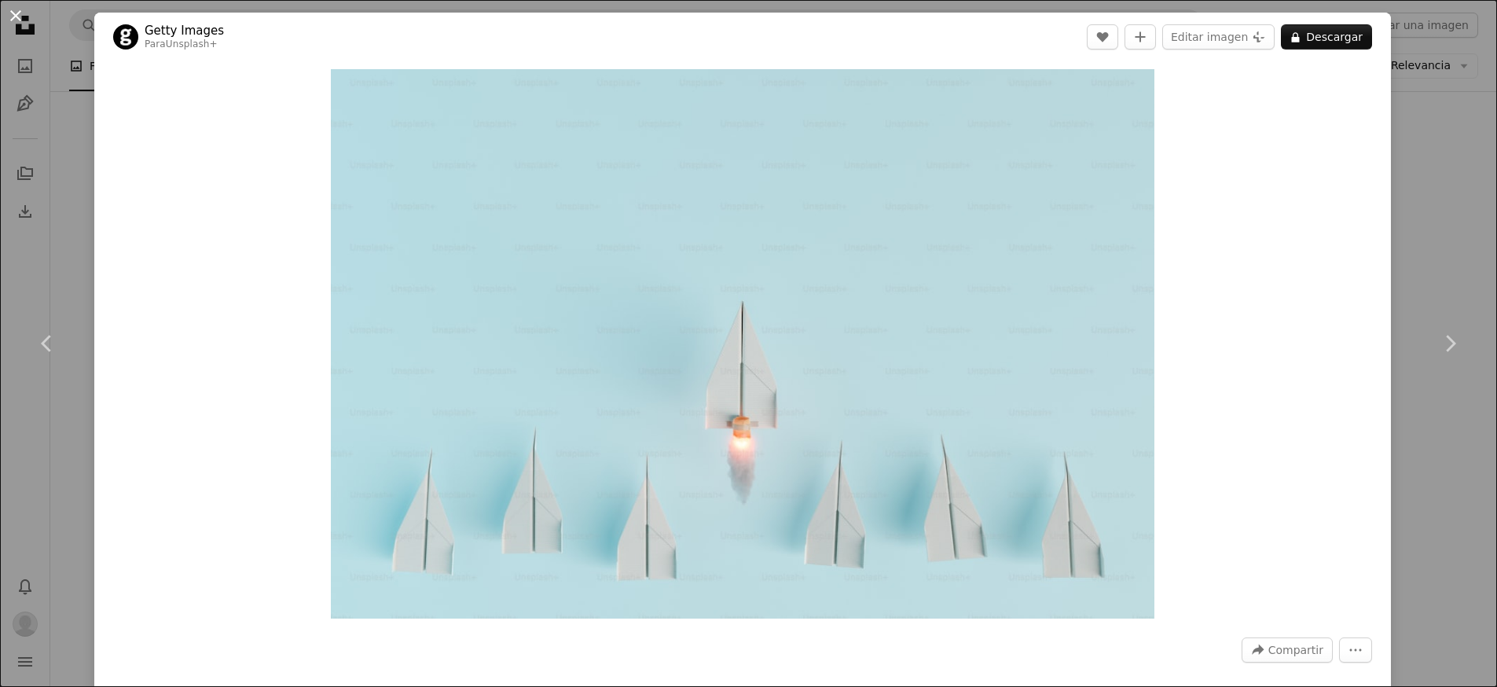
click at [18, 13] on button "An X shape" at bounding box center [15, 15] width 19 height 19
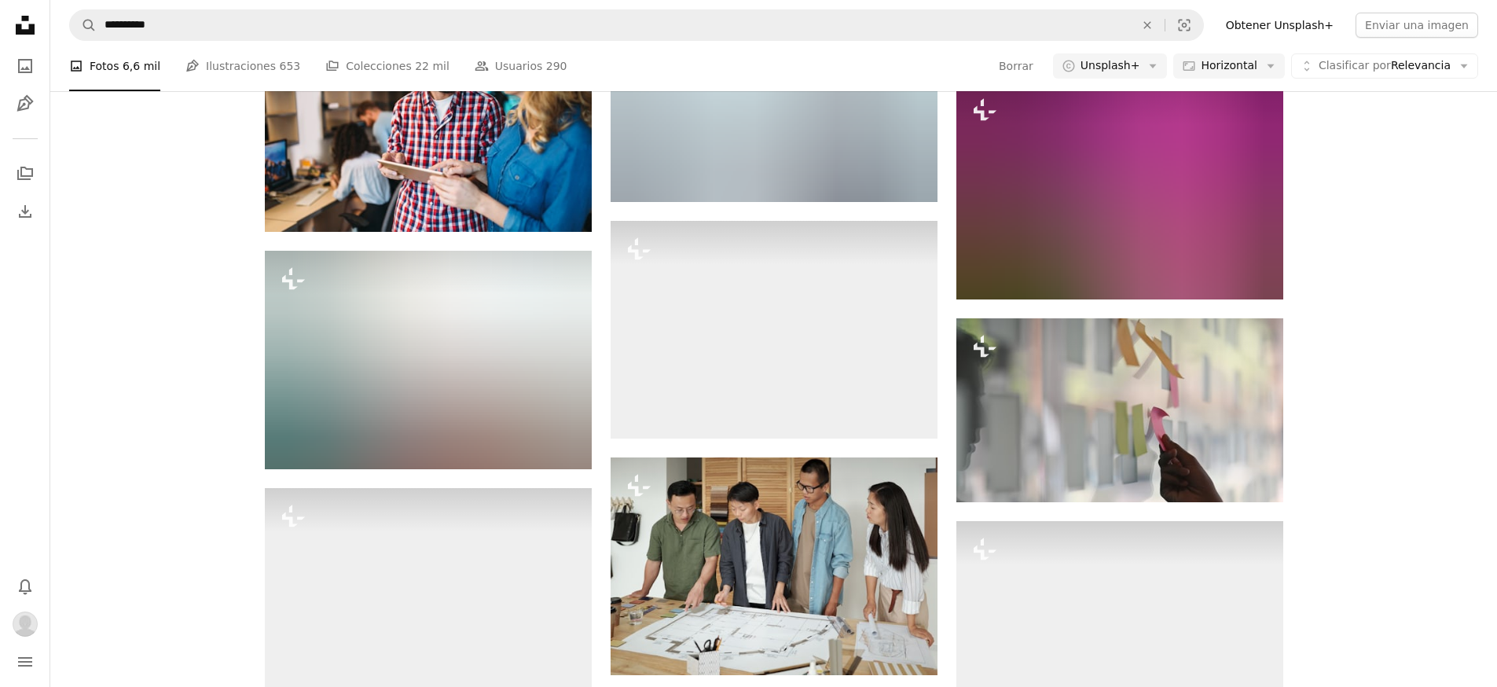
scroll to position [29384, 0]
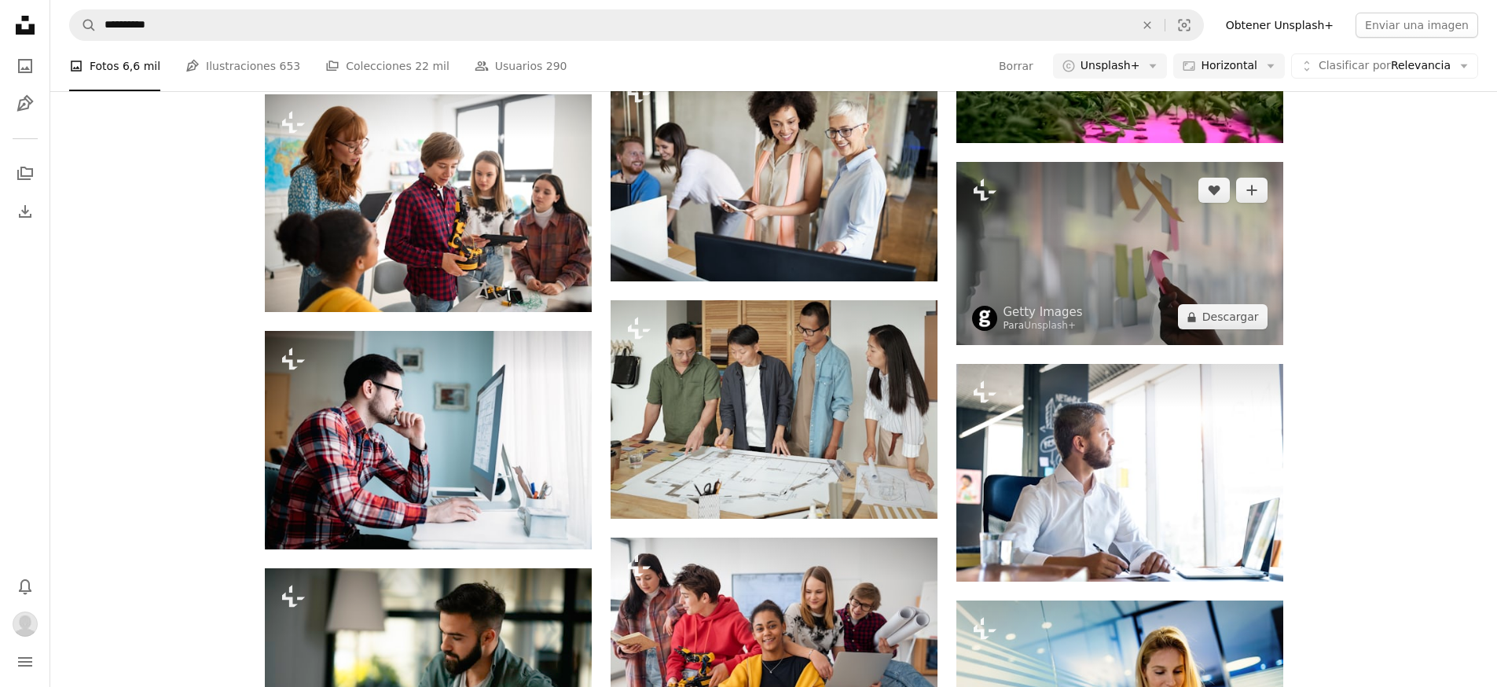
click at [1137, 216] on img at bounding box center [1120, 254] width 327 height 184
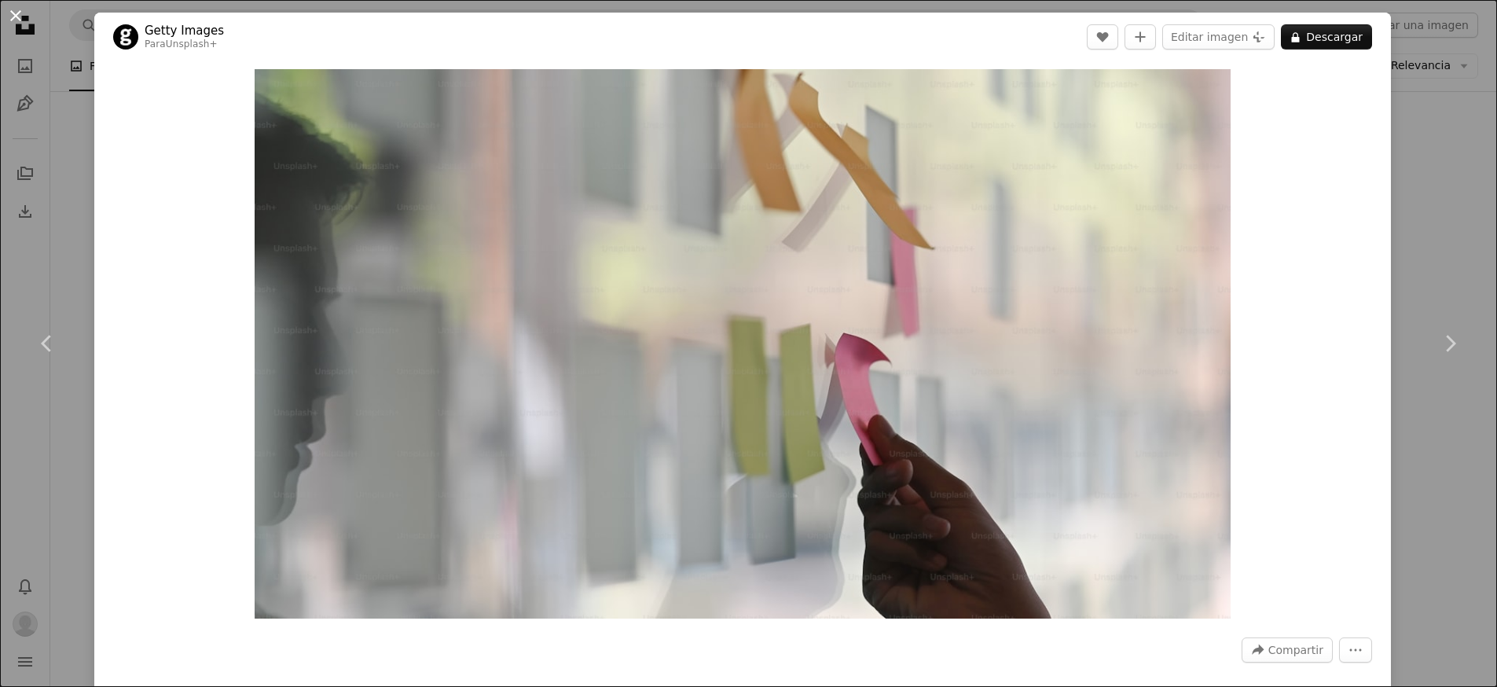
click at [17, 17] on button "An X shape" at bounding box center [15, 15] width 19 height 19
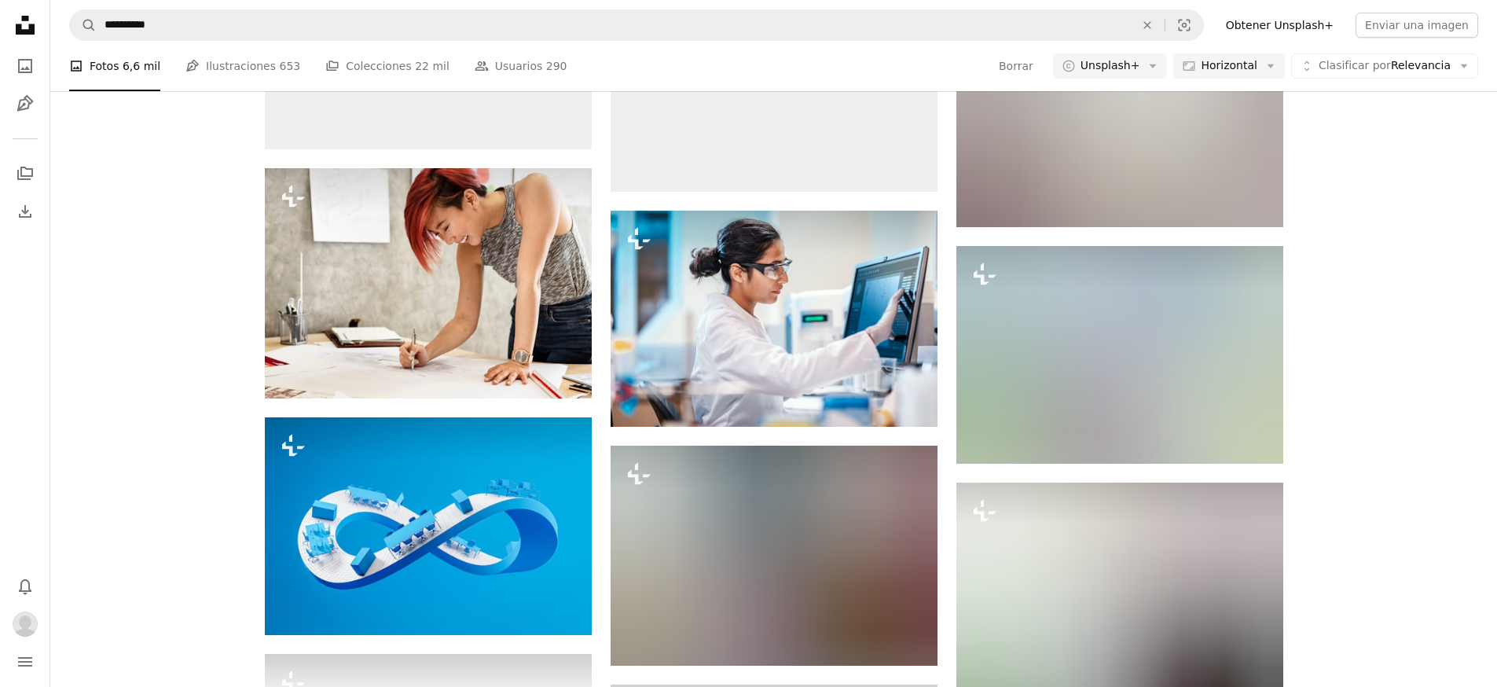
scroll to position [37955, 0]
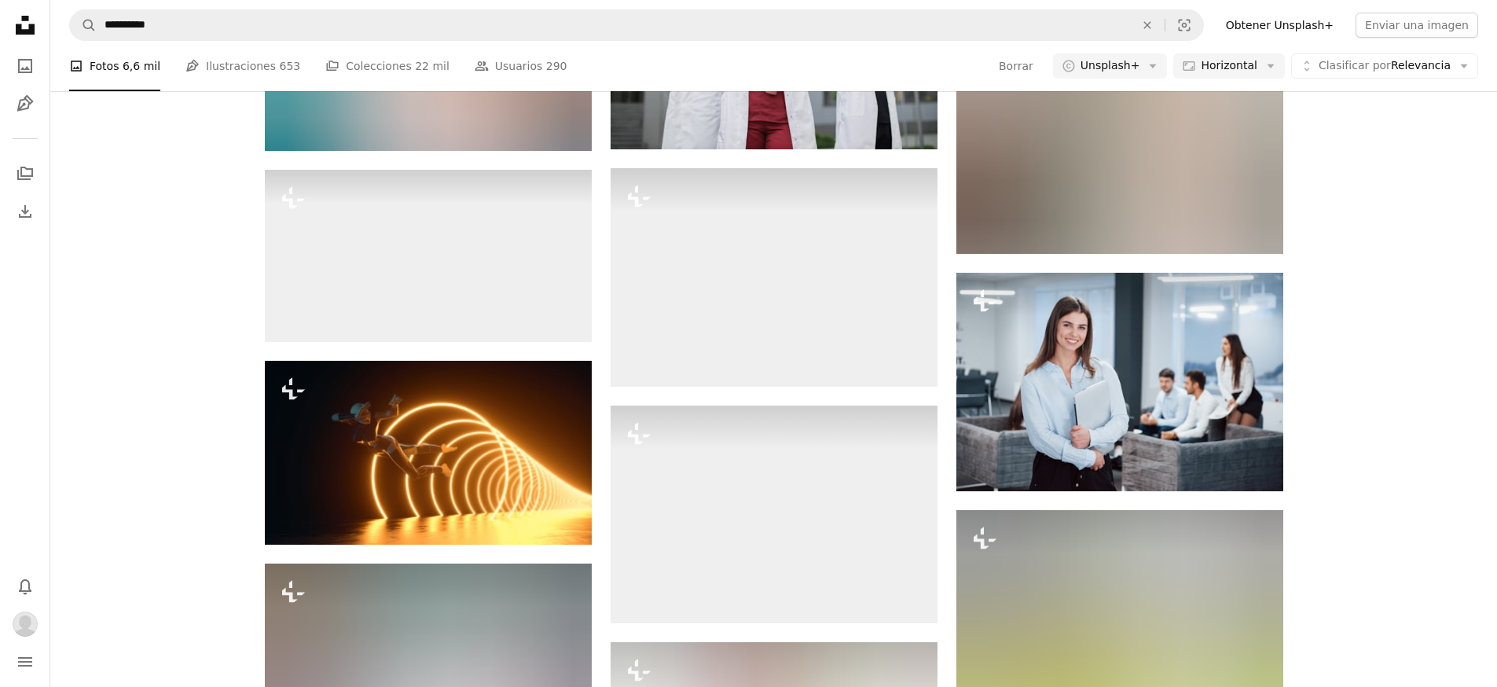
scroll to position [39636, 0]
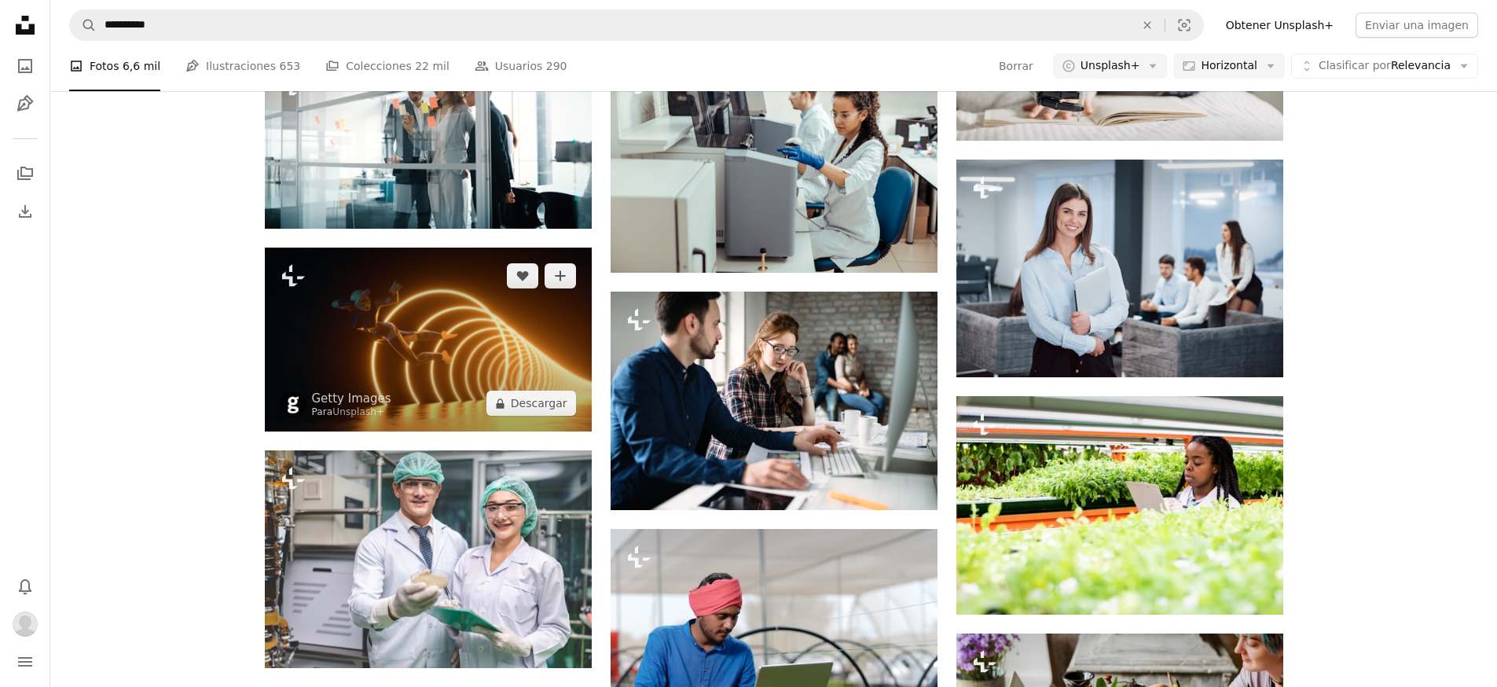
click at [499, 380] on img at bounding box center [428, 340] width 327 height 184
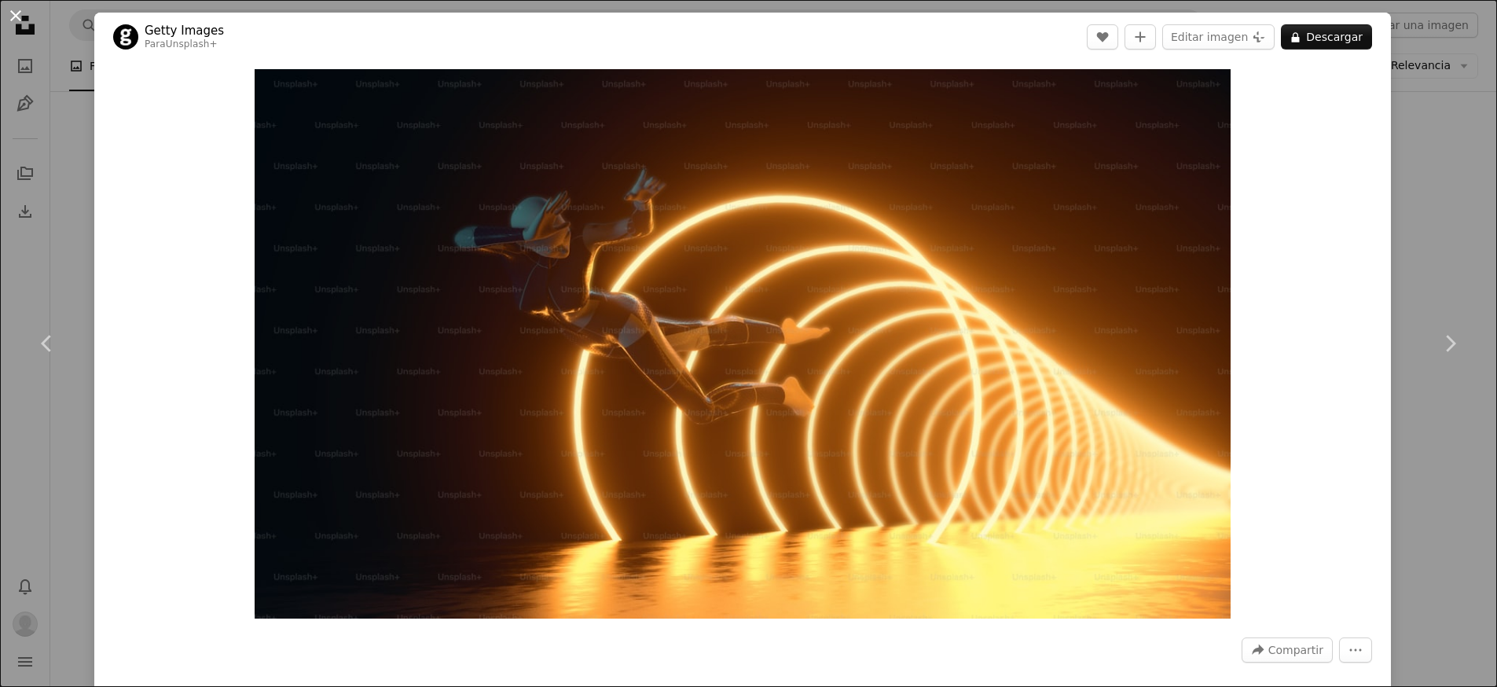
click at [17, 17] on button "An X shape" at bounding box center [15, 15] width 19 height 19
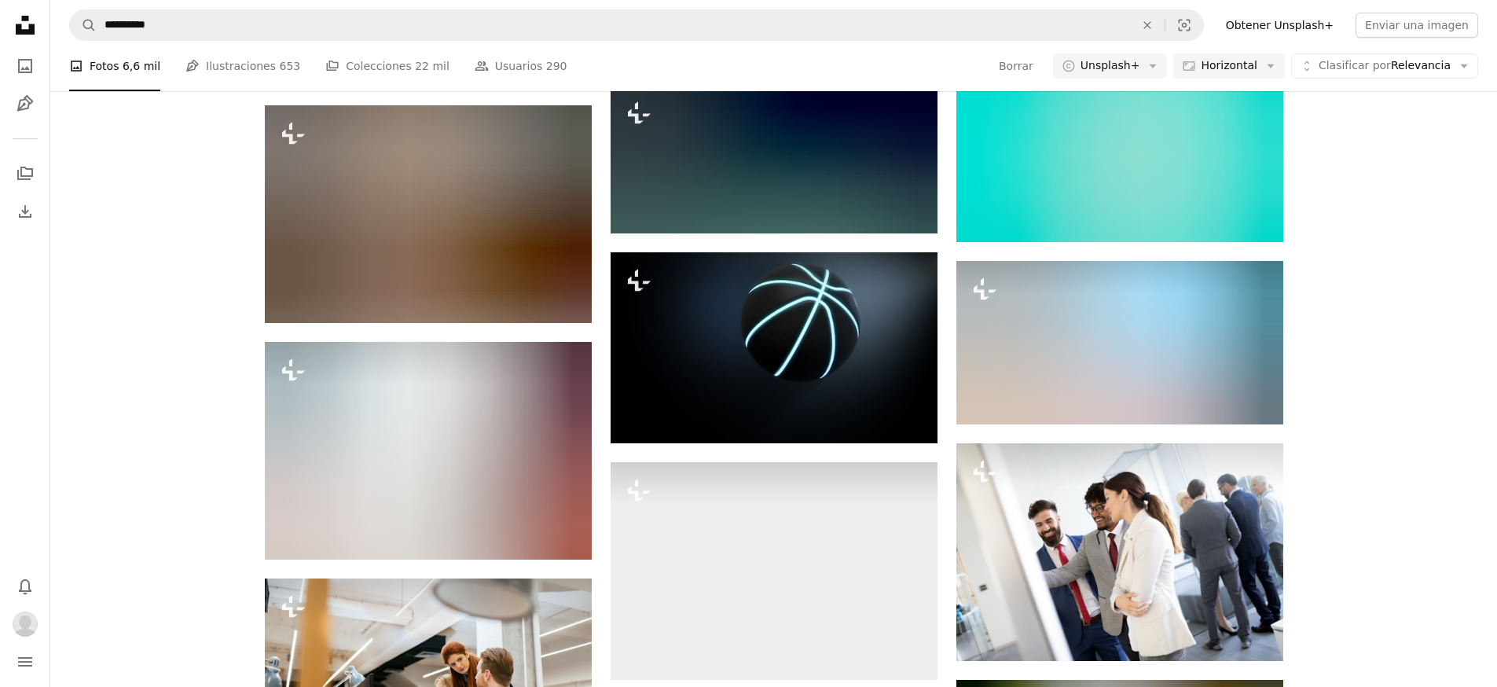
scroll to position [44223, 0]
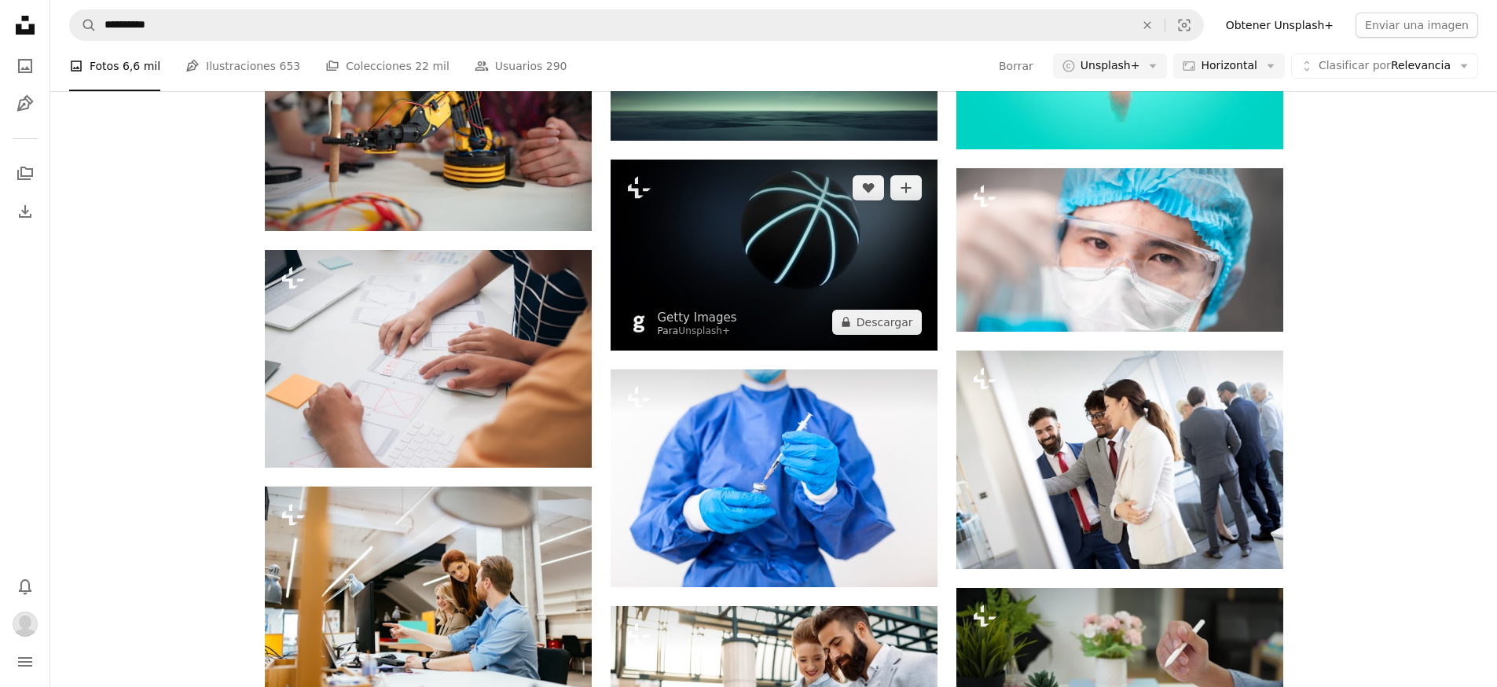
click at [880, 258] on img at bounding box center [774, 255] width 327 height 191
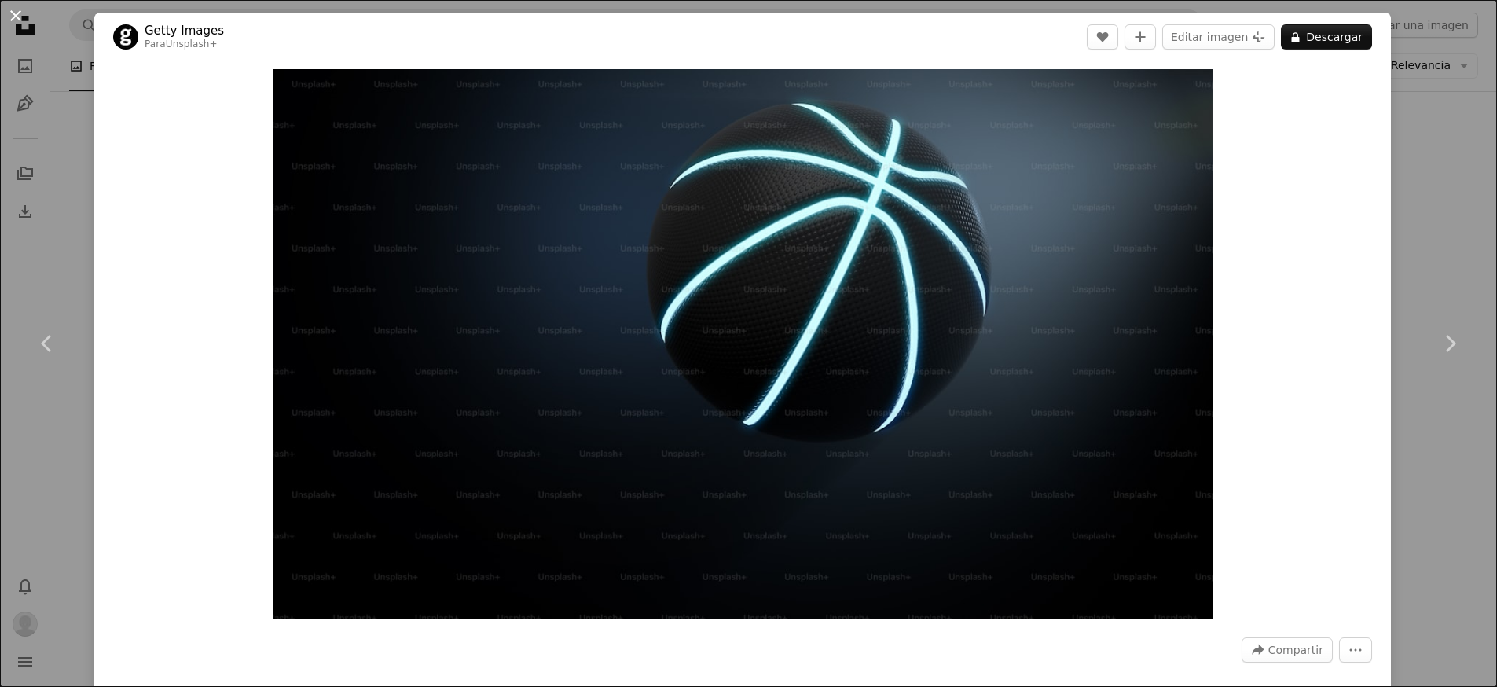
click at [14, 15] on button "An X shape" at bounding box center [15, 15] width 19 height 19
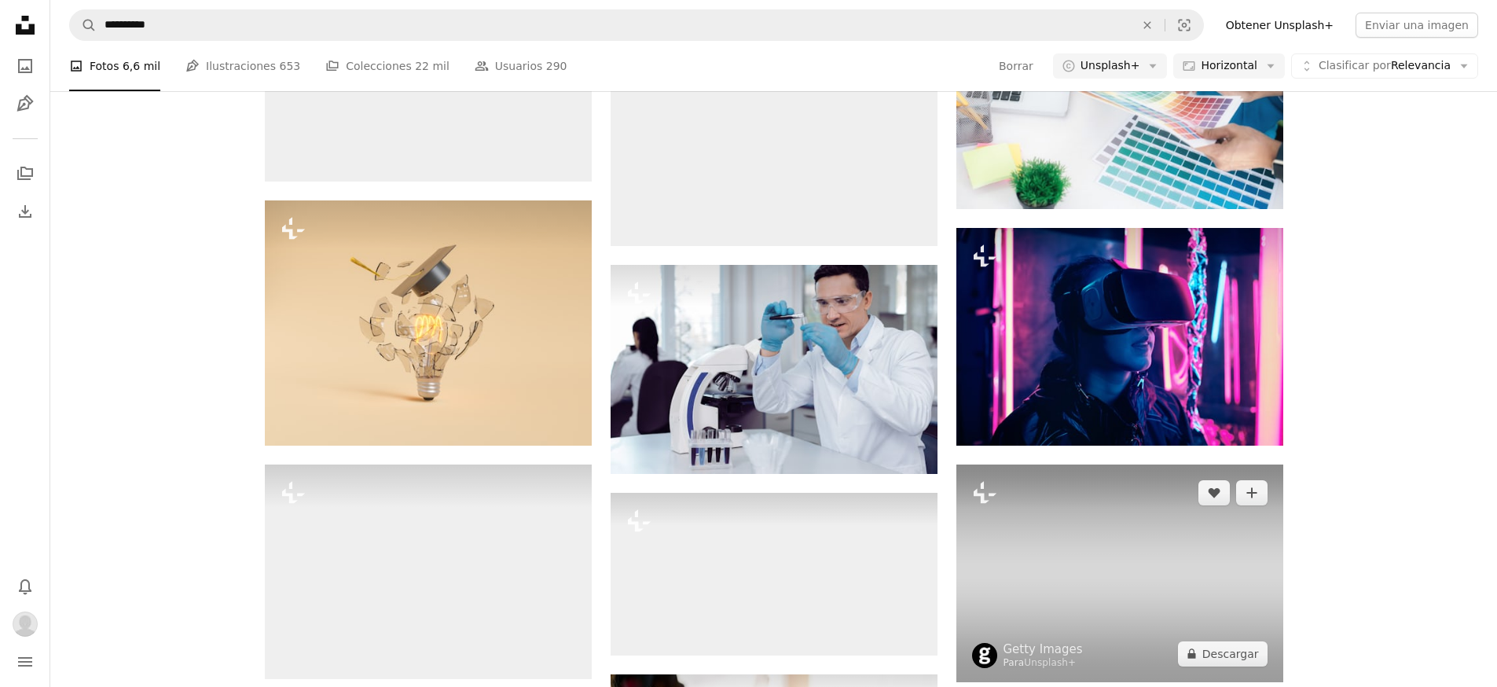
scroll to position [50585, 0]
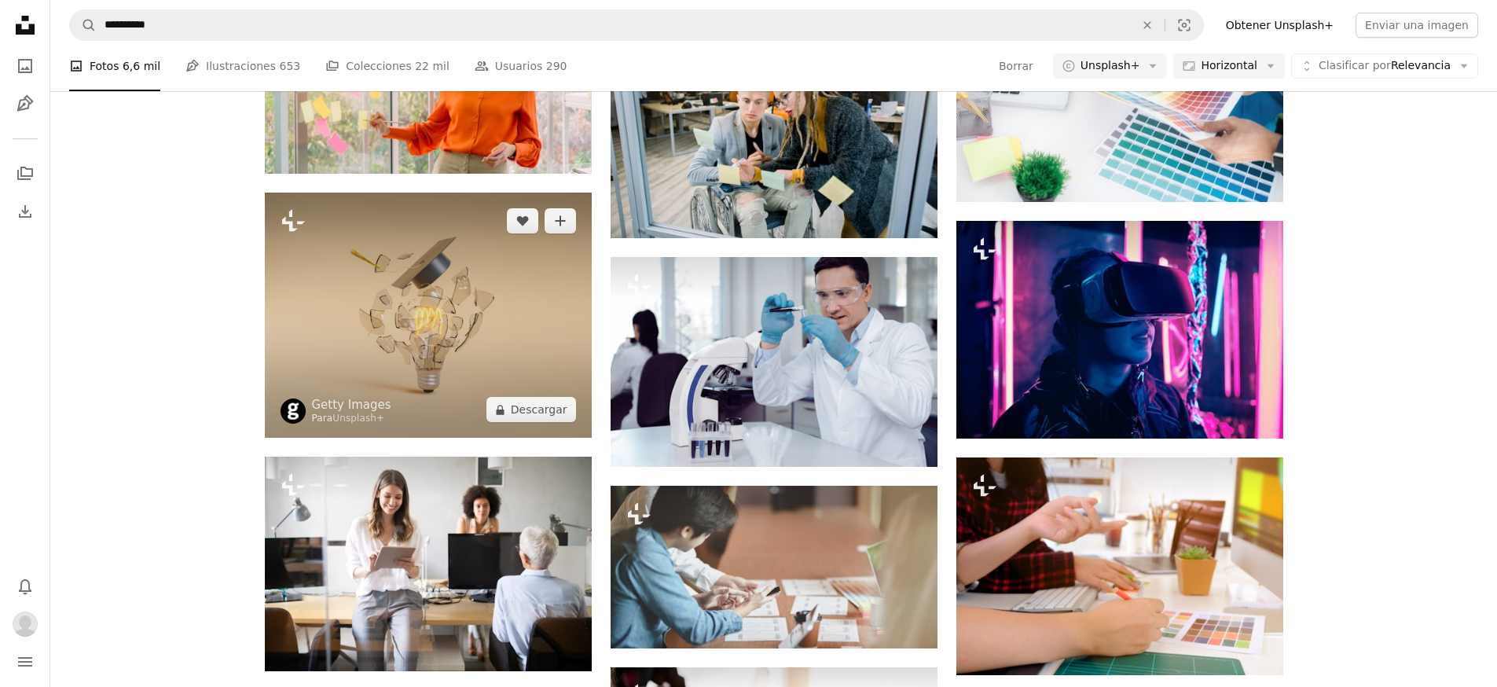
click at [493, 361] on img at bounding box center [428, 315] width 327 height 245
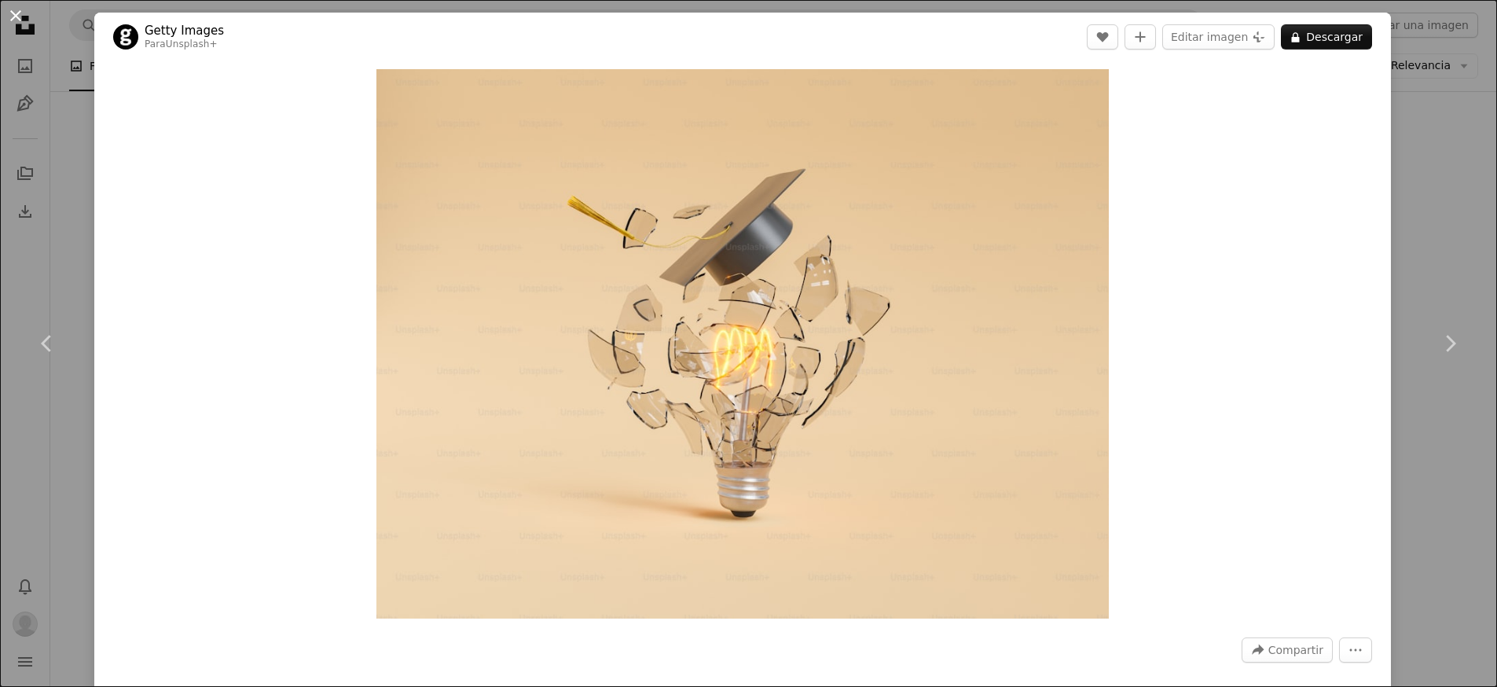
click at [13, 13] on button "An X shape" at bounding box center [15, 15] width 19 height 19
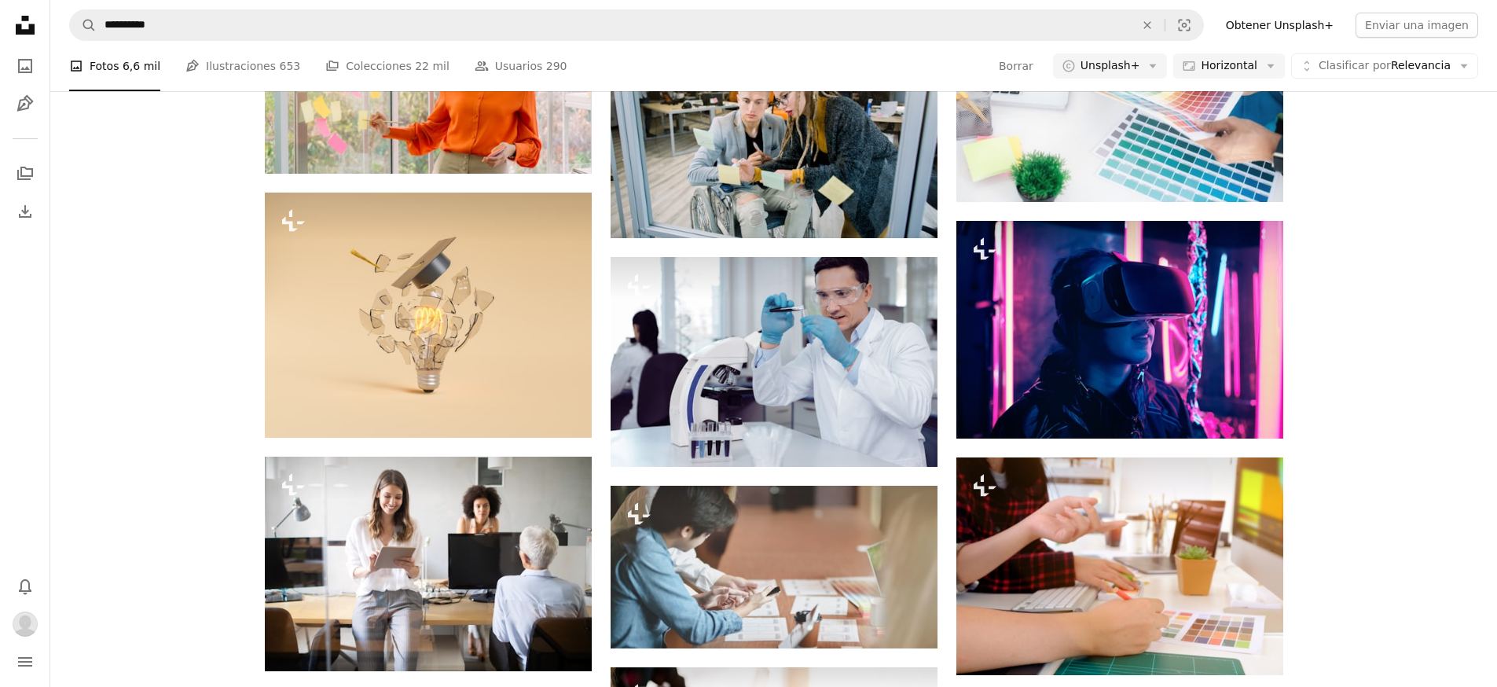
scroll to position [50753, 0]
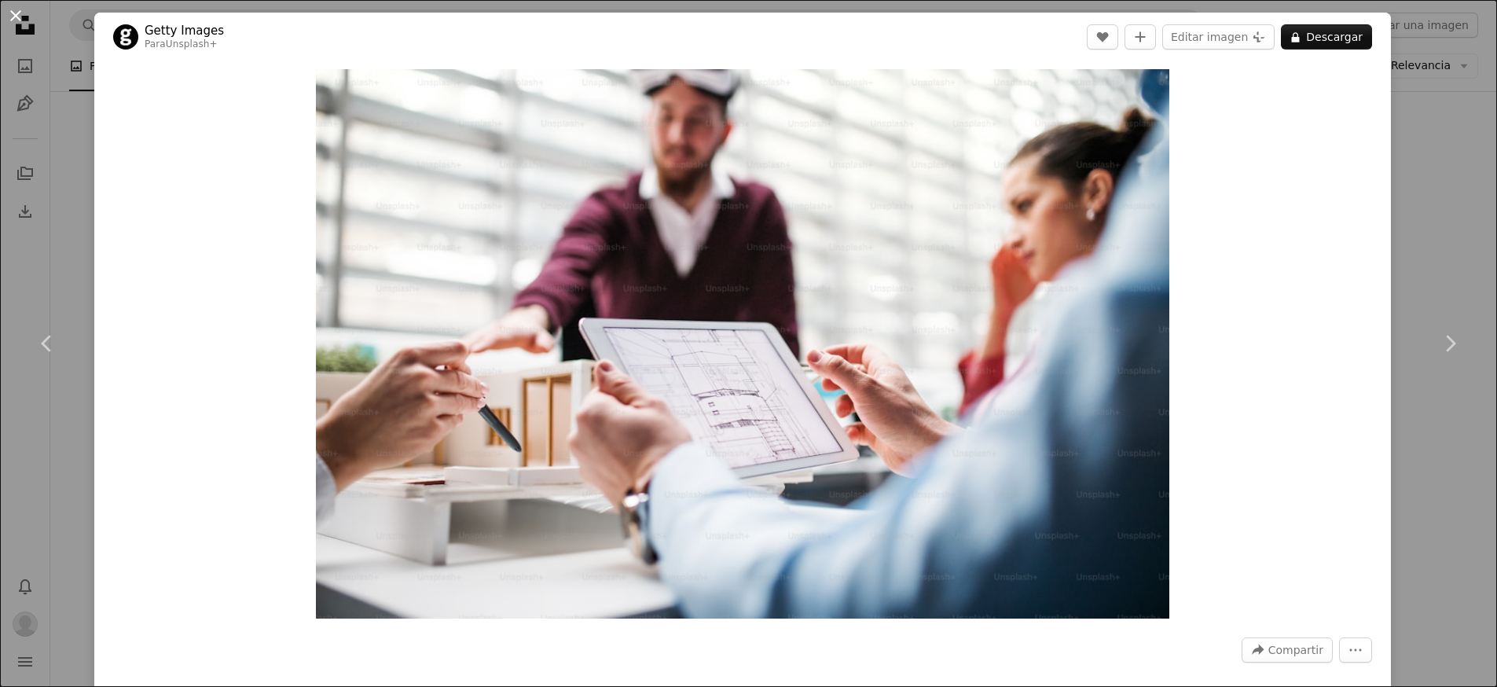
click at [13, 17] on button "An X shape" at bounding box center [15, 15] width 19 height 19
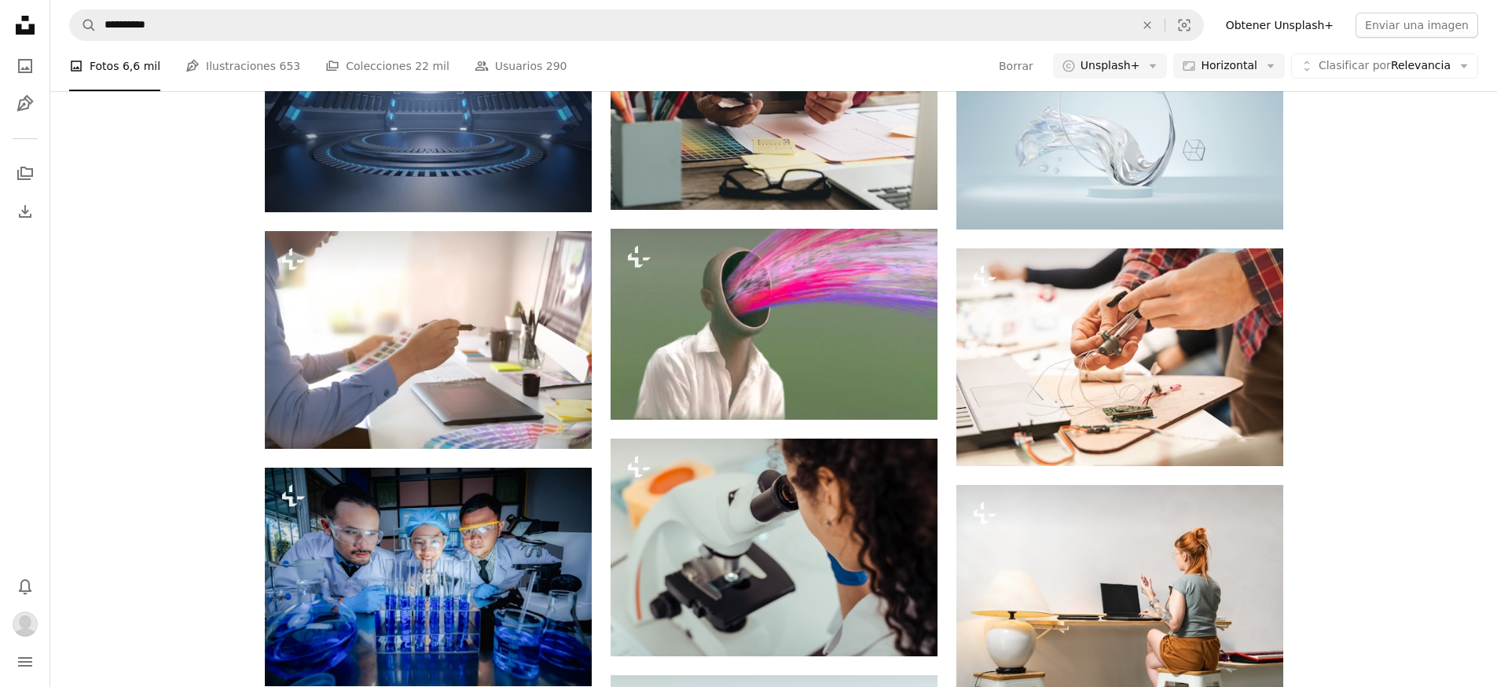
scroll to position [77119, 0]
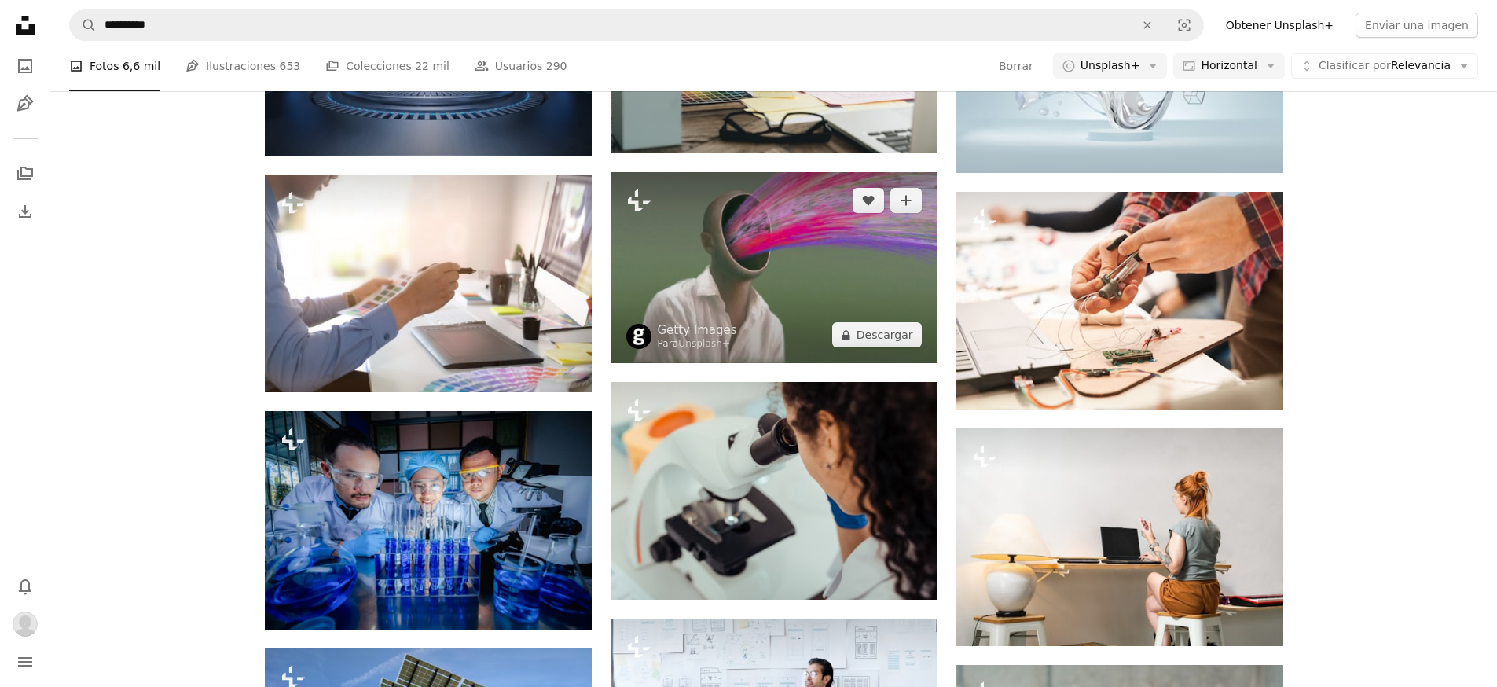
click at [773, 263] on img at bounding box center [774, 267] width 327 height 191
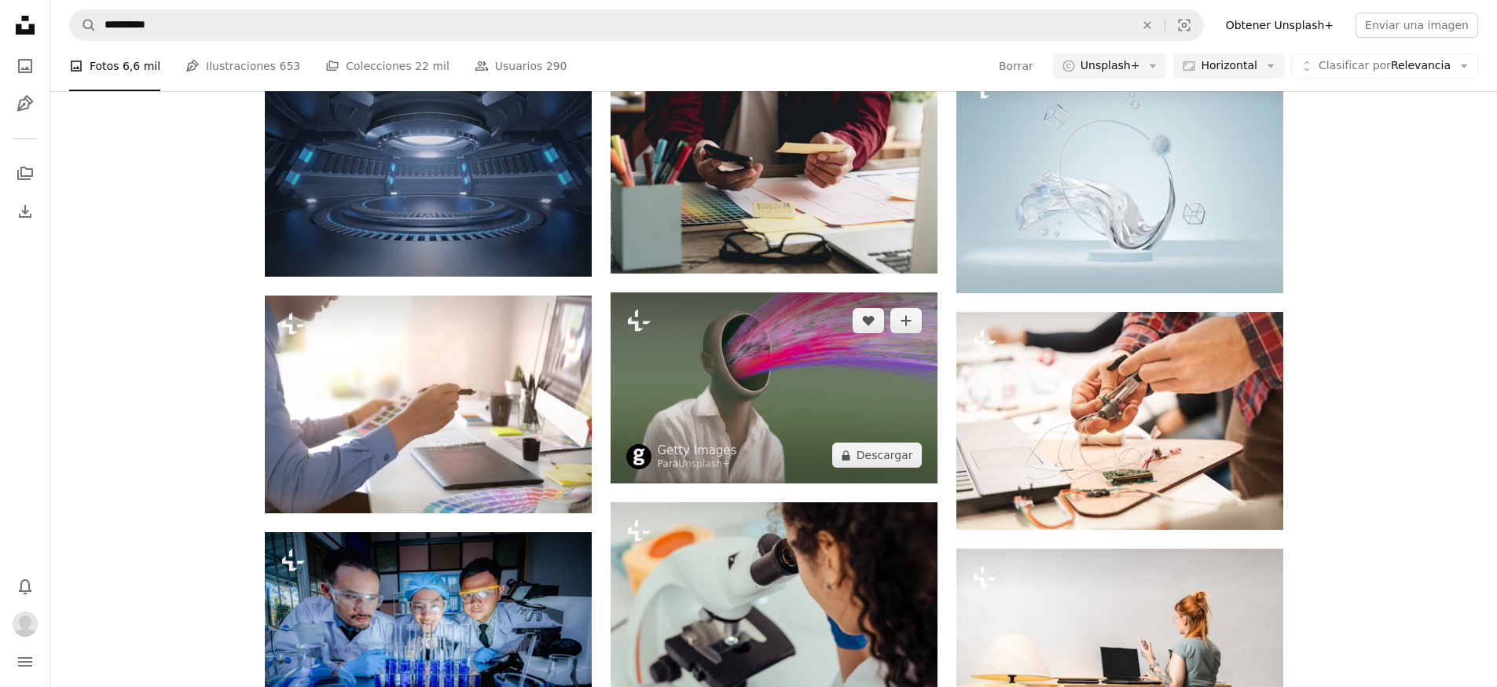
scroll to position [76922, 0]
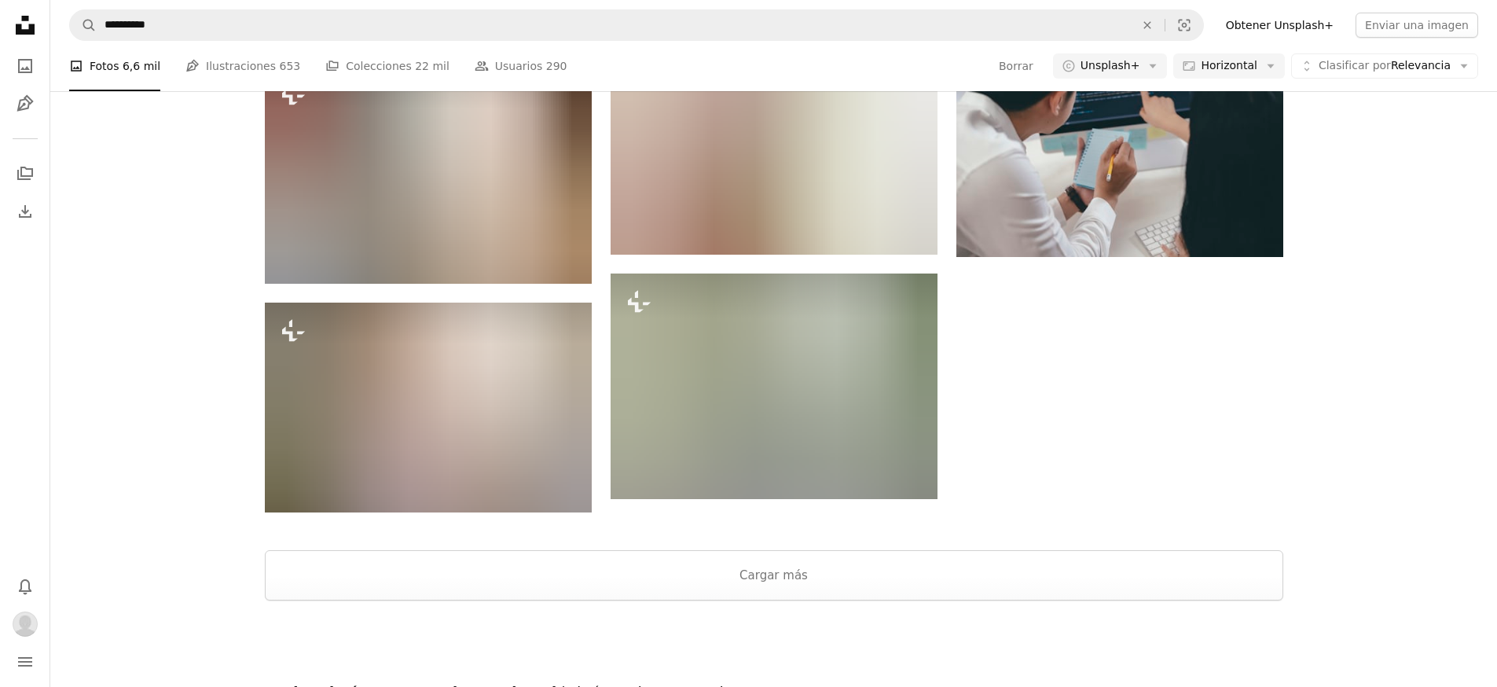
scroll to position [78599, 0]
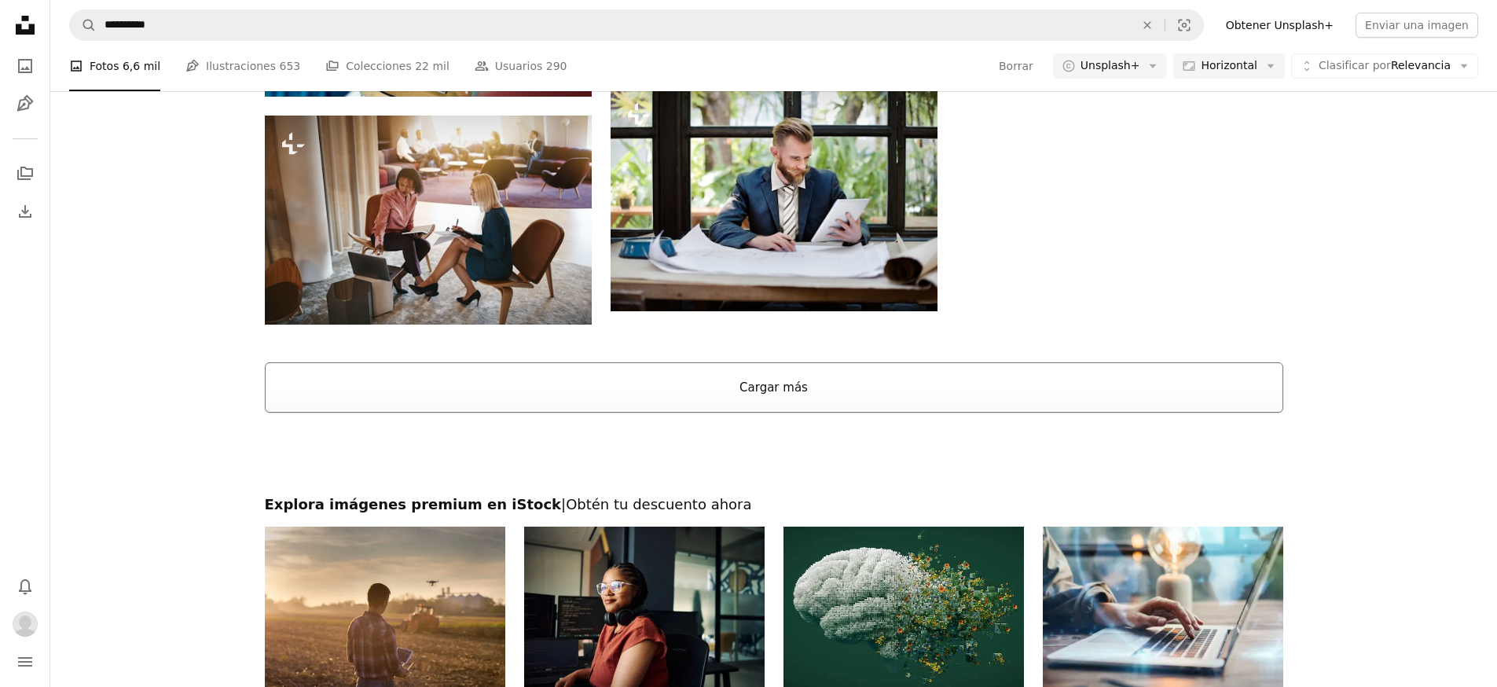
click at [811, 399] on button "Cargar más" at bounding box center [774, 387] width 1019 height 50
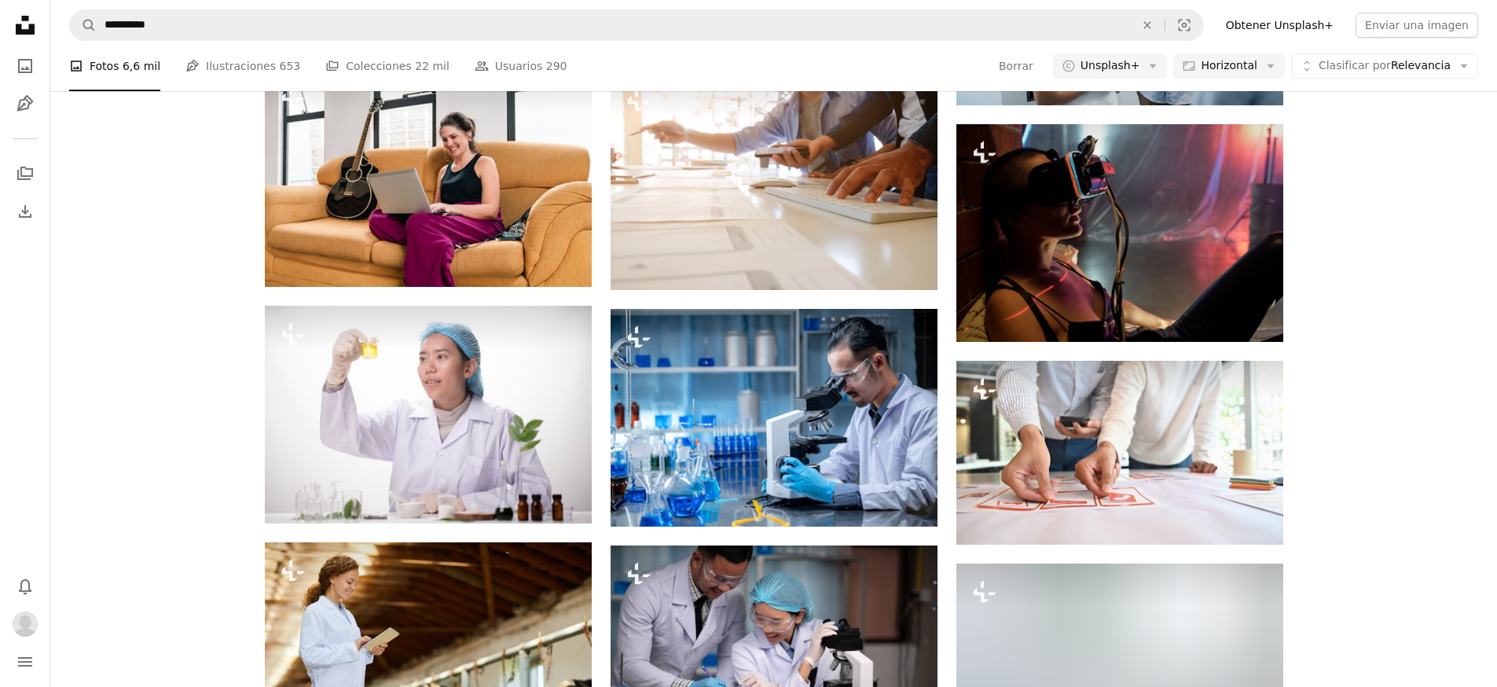
scroll to position [84524, 0]
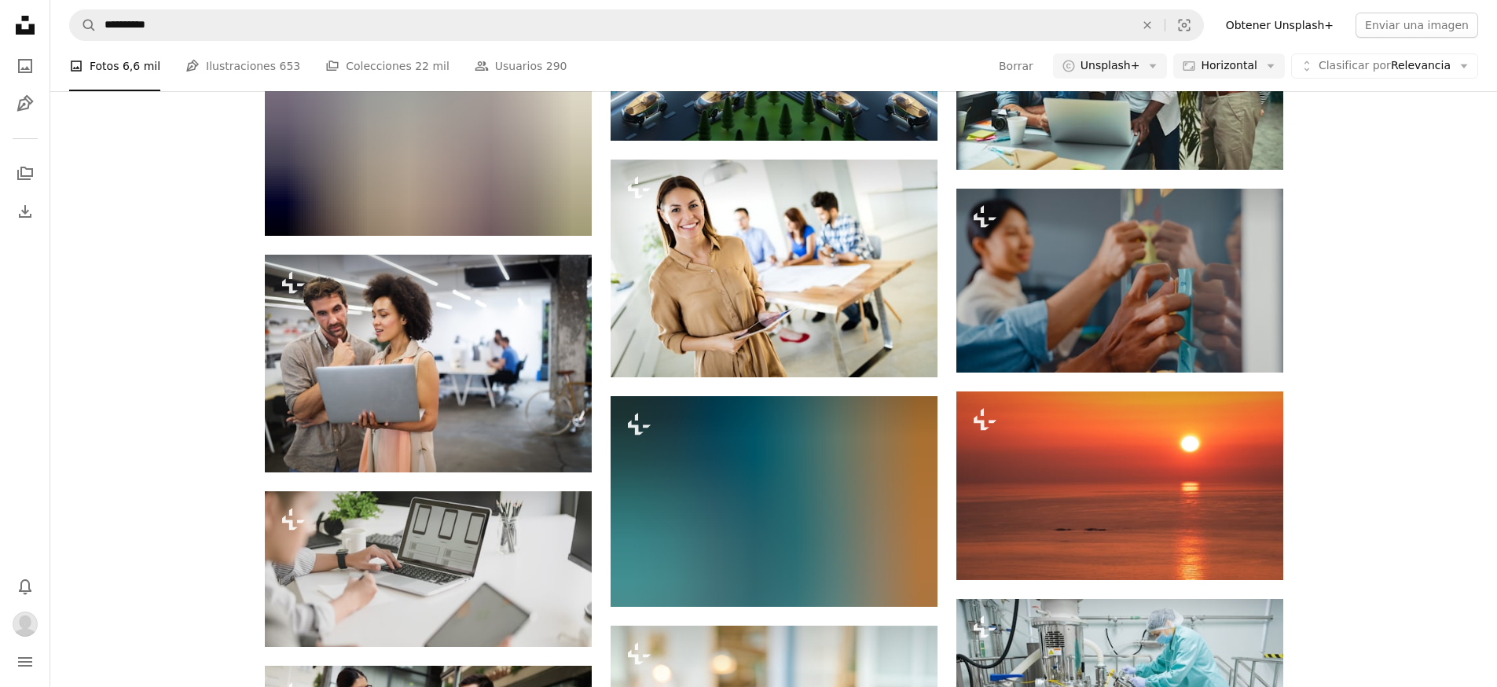
scroll to position [94914, 0]
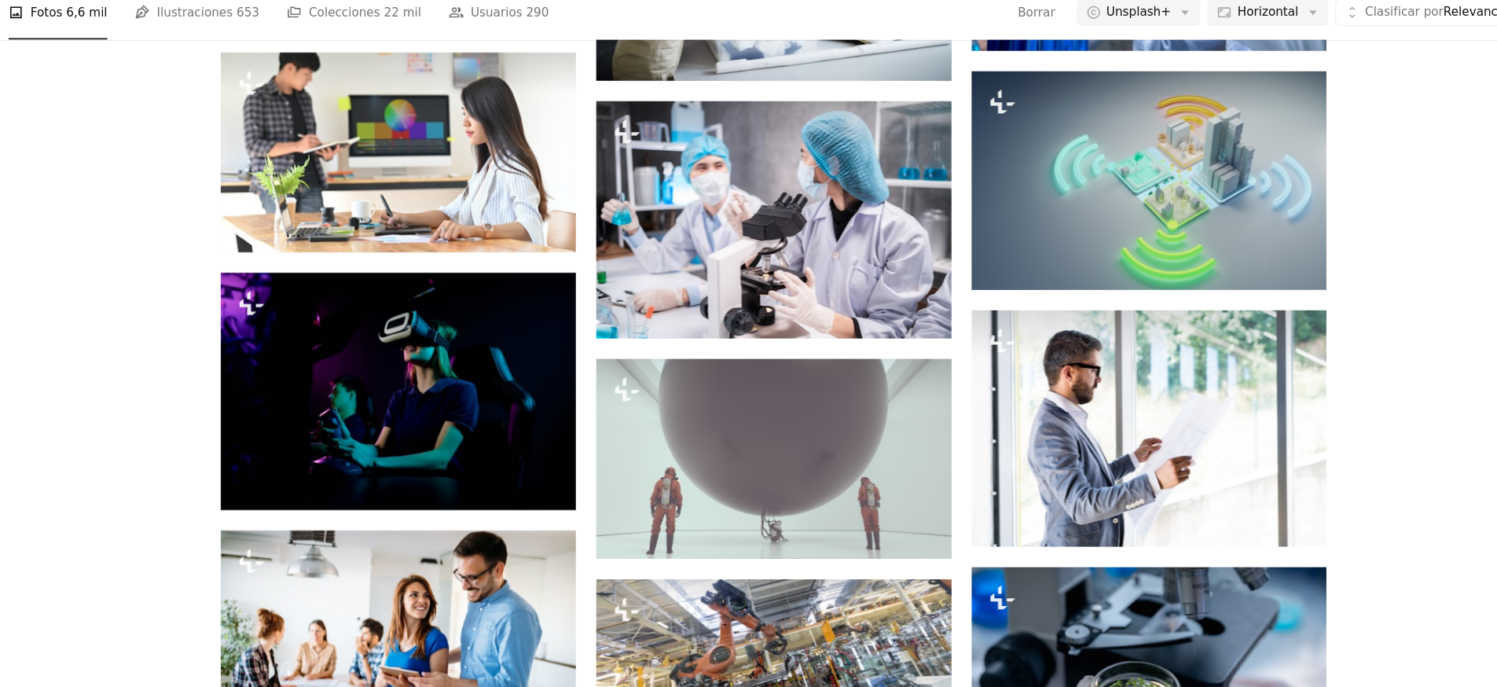
scroll to position [120849, 0]
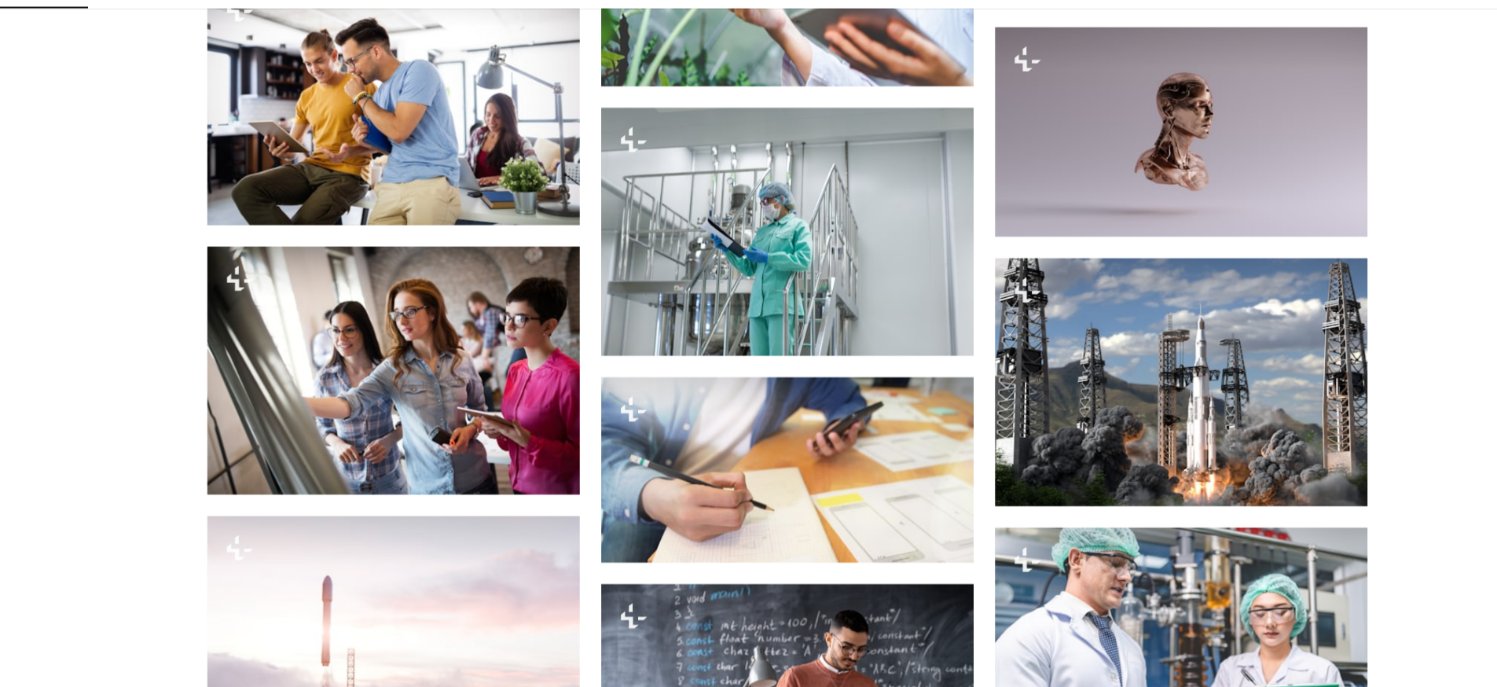
scroll to position [127011, 0]
